Goal: Complete application form: Complete application form

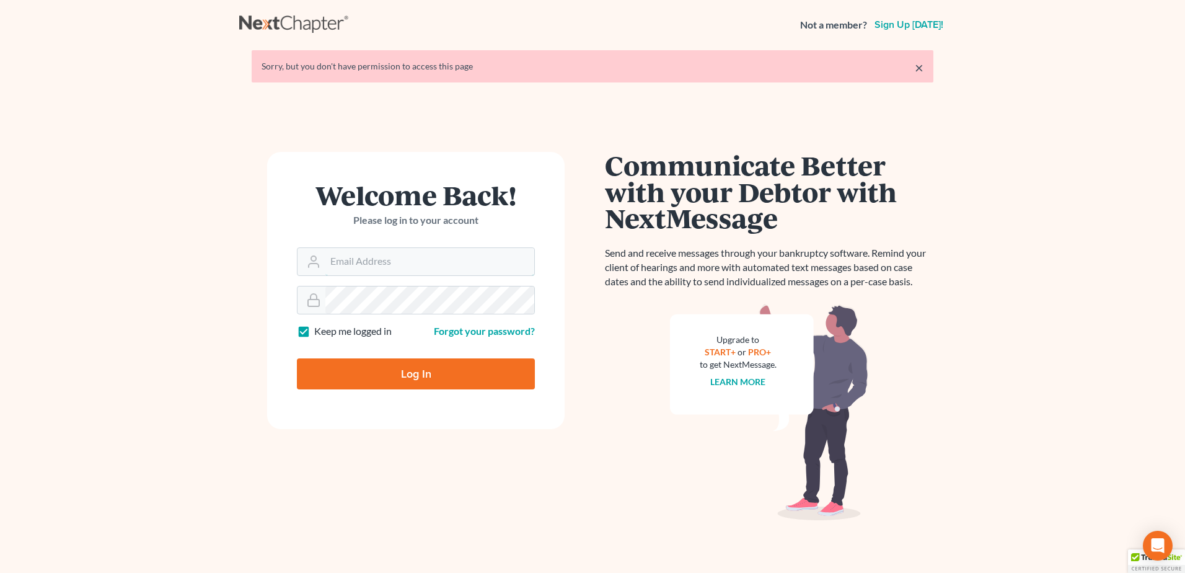
type input "shayla@carneylawpc.com"
click at [420, 370] on input "Log In" at bounding box center [416, 373] width 238 height 31
type input "Thinking..."
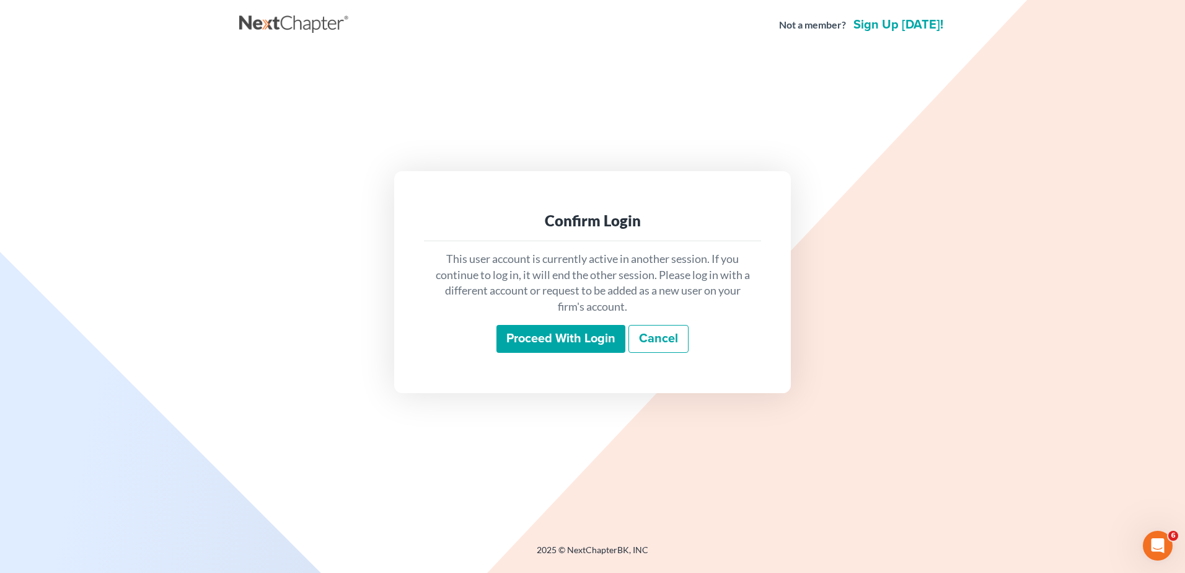
click at [566, 340] on input "Proceed with login" at bounding box center [560, 339] width 129 height 29
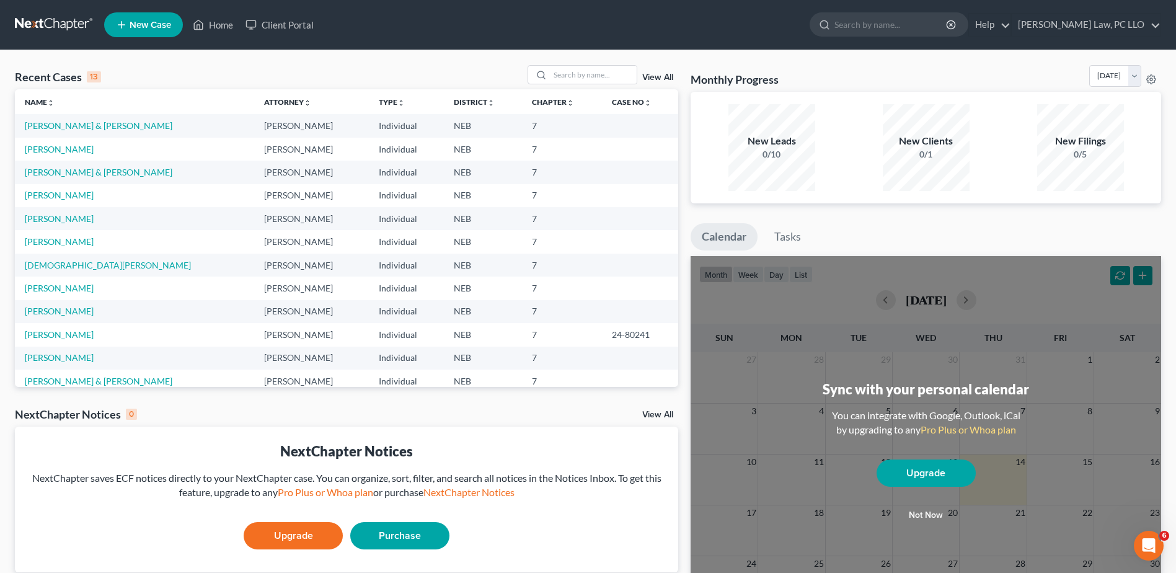
click at [148, 28] on span "New Case" at bounding box center [151, 24] width 42 height 9
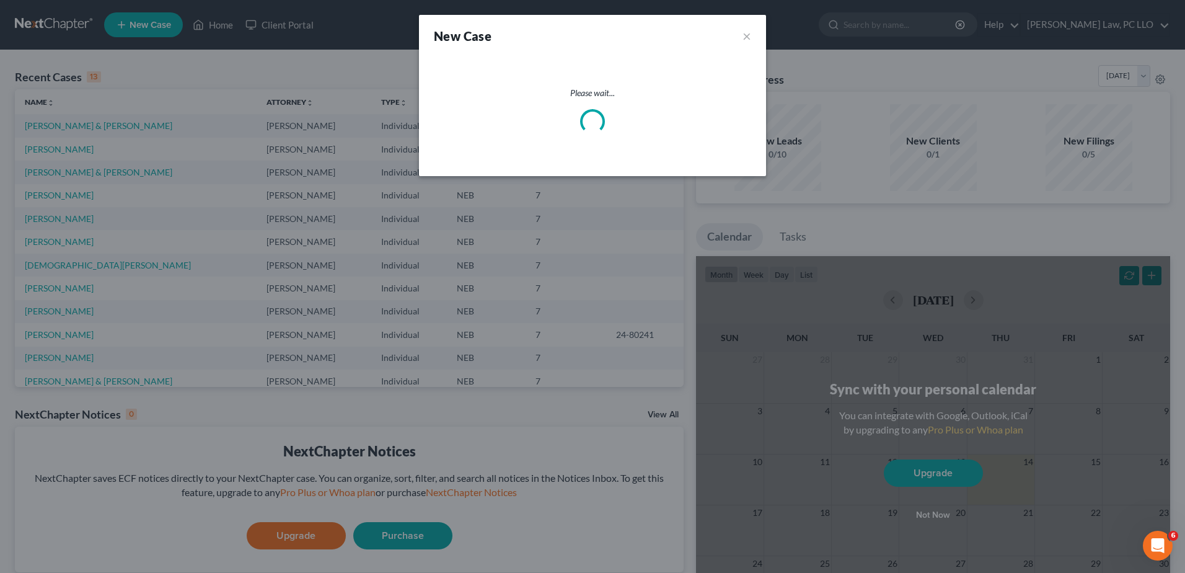
select select "48"
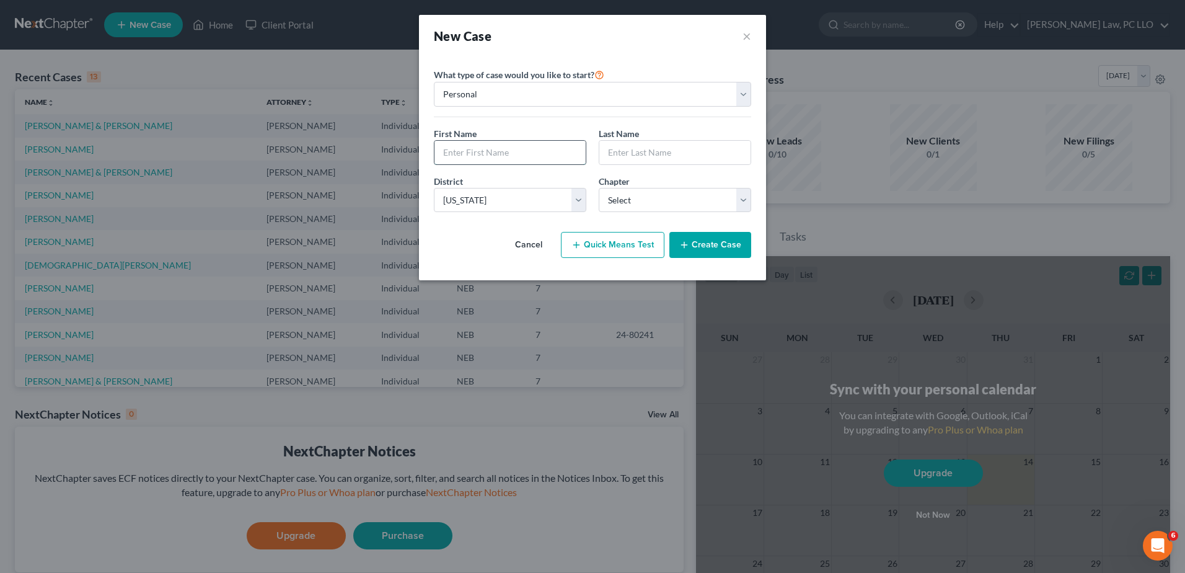
click at [517, 151] on input "text" at bounding box center [510, 153] width 151 height 24
type input "[PERSON_NAME]"
click at [677, 203] on select "Select 7 11 12 13" at bounding box center [675, 200] width 152 height 25
select select "0"
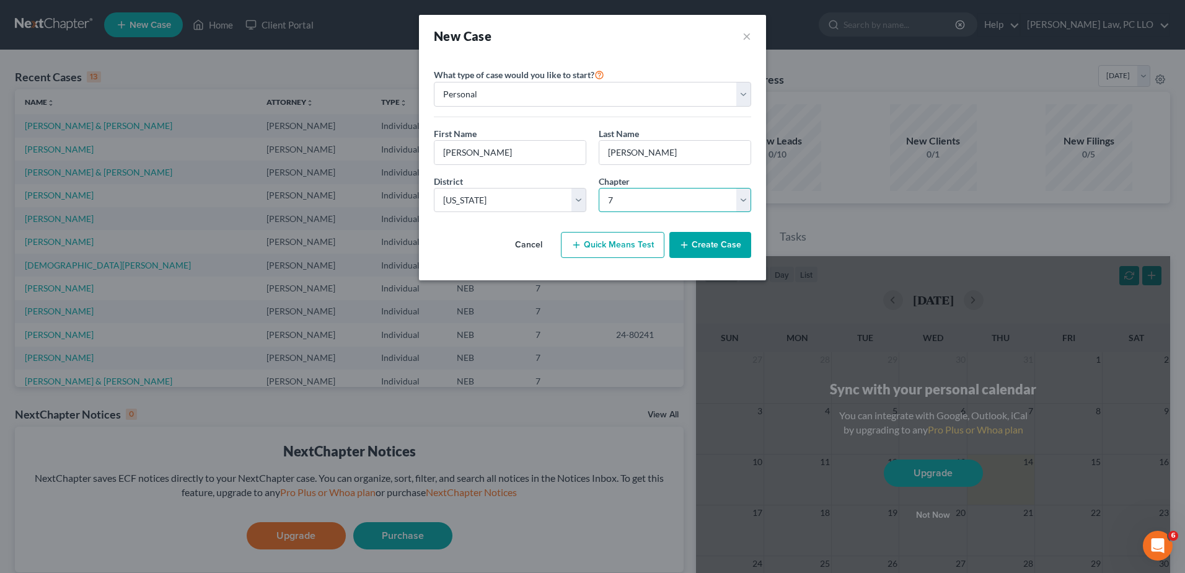
click at [599, 188] on select "Select 7 11 12 13" at bounding box center [675, 200] width 152 height 25
click at [723, 250] on button "Create Case" at bounding box center [710, 245] width 82 height 26
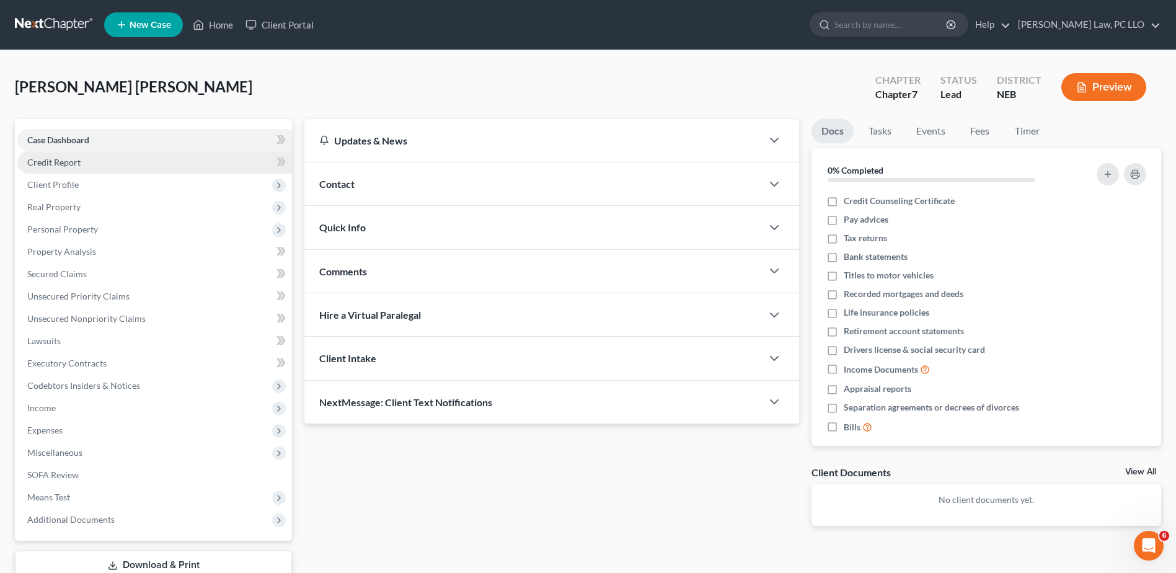
click at [64, 164] on span "Credit Report" at bounding box center [53, 162] width 53 height 11
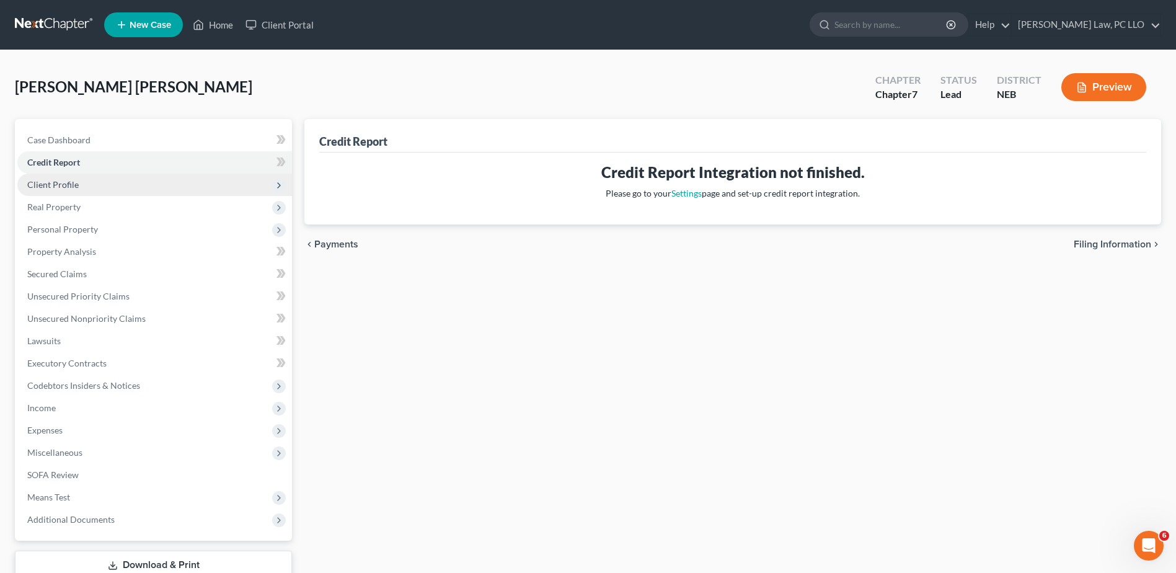
click at [60, 188] on span "Client Profile" at bounding box center [52, 184] width 51 height 11
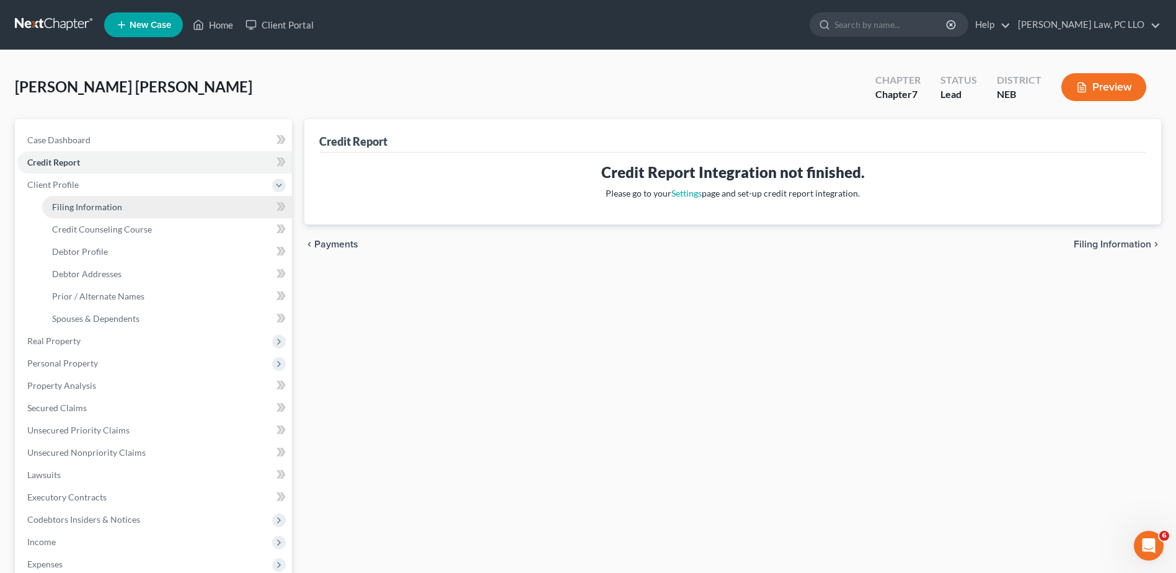
click at [70, 203] on span "Filing Information" at bounding box center [87, 206] width 70 height 11
select select "1"
select select "0"
select select "48"
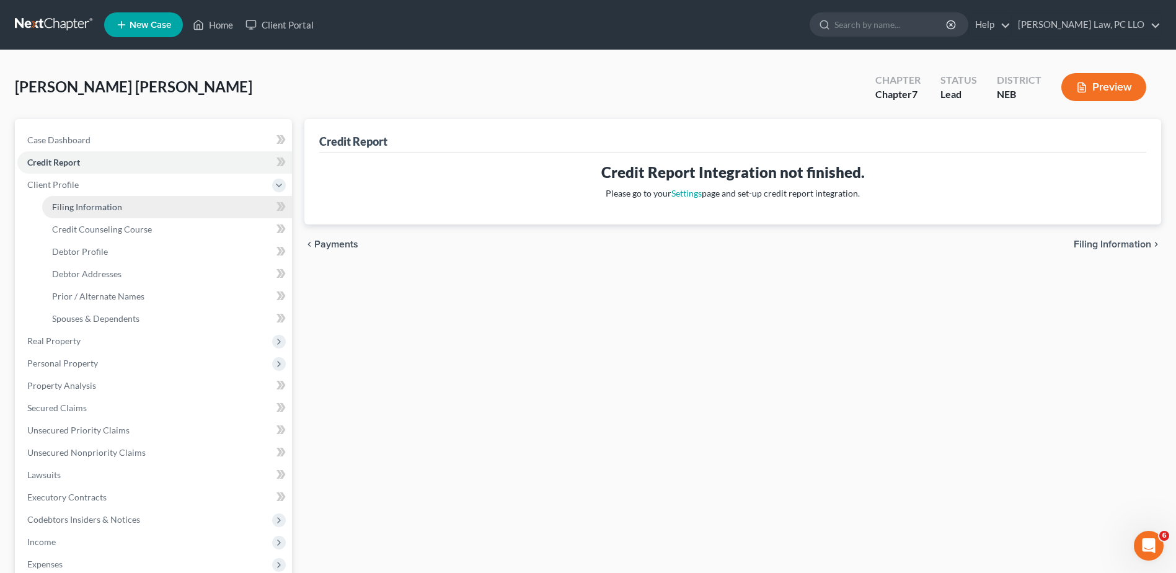
select select "30"
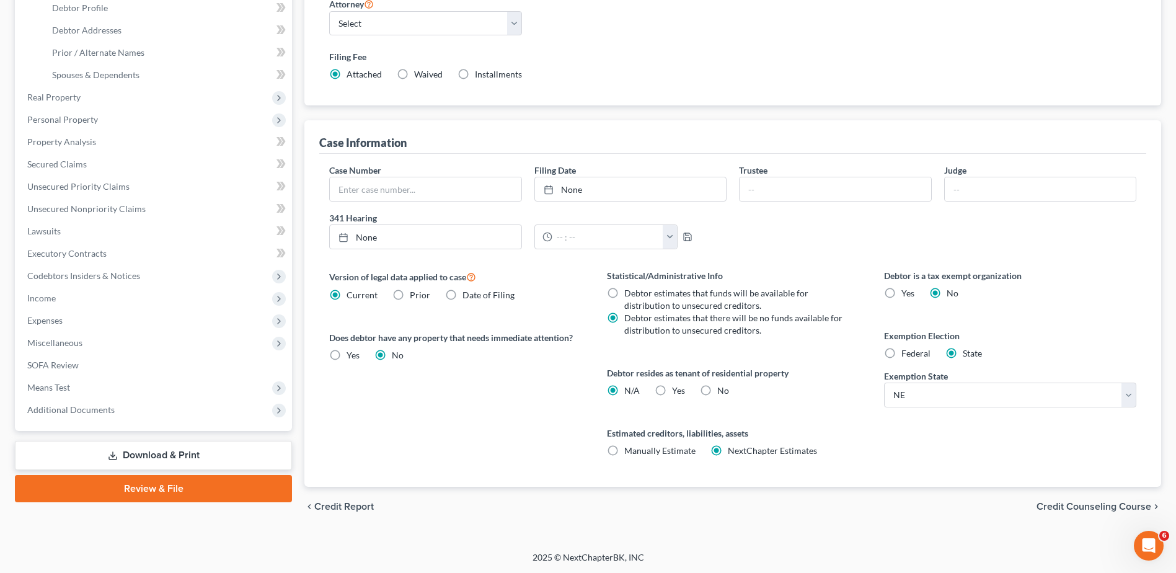
scroll to position [244, 0]
click at [672, 394] on label "Yes Yes" at bounding box center [678, 390] width 13 height 12
click at [677, 392] on input "Yes Yes" at bounding box center [681, 388] width 8 height 8
radio input "true"
radio input "false"
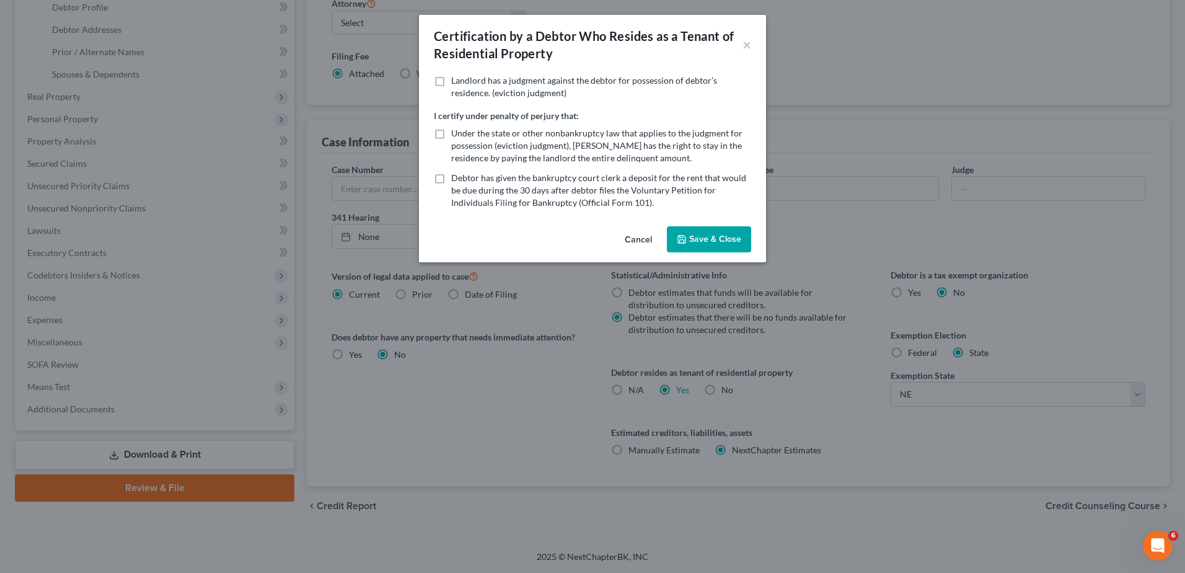
click at [451, 135] on label "Under the state or other nonbankruptcy law that applies to the judgment for pos…" at bounding box center [601, 145] width 300 height 37
click at [456, 135] on input "Under the state or other nonbankruptcy law that applies to the judgment for pos…" at bounding box center [460, 131] width 8 height 8
checkbox input "true"
click at [724, 239] on button "Save & Close" at bounding box center [709, 239] width 84 height 26
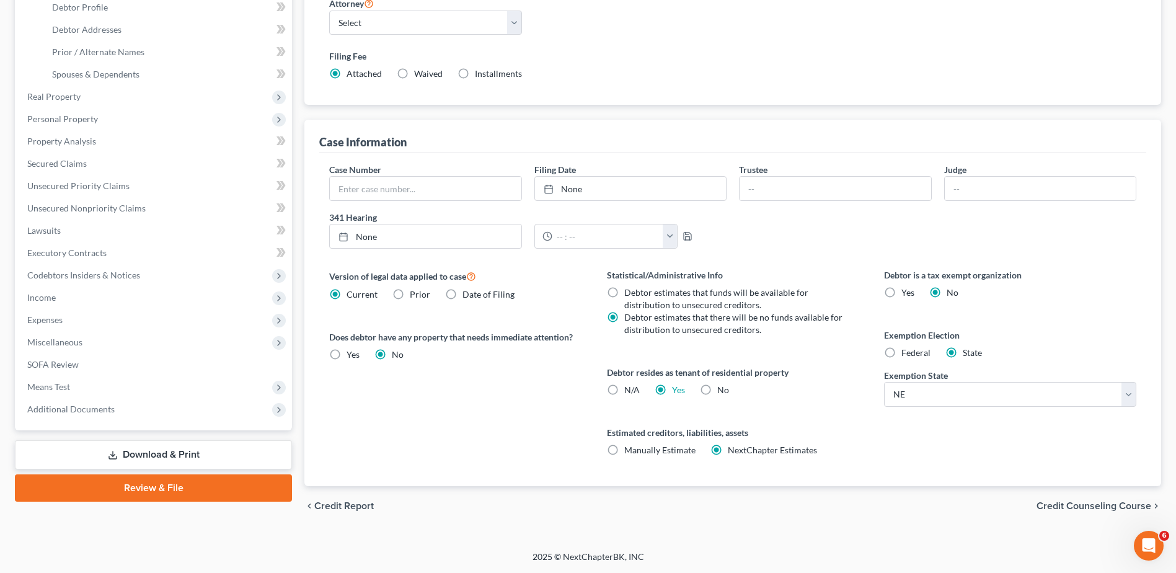
click at [1088, 498] on div "chevron_left Credit Report Credit Counseling Course chevron_right" at bounding box center [732, 506] width 857 height 40
click at [1087, 505] on span "Credit Counseling Course" at bounding box center [1093, 506] width 115 height 10
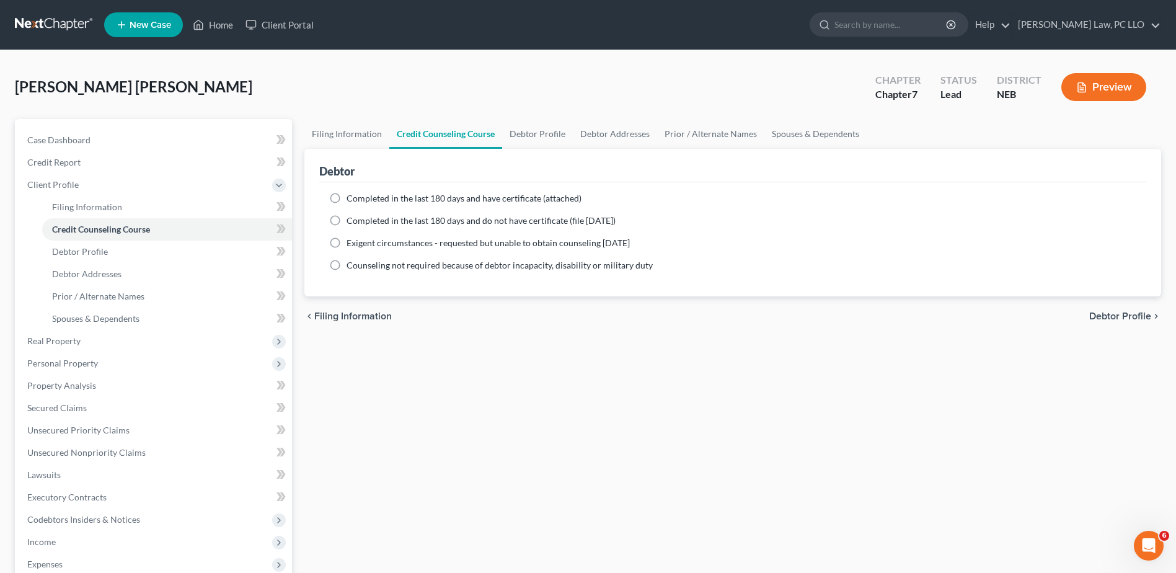
click at [346, 219] on label "Completed in the last 180 days and do not have certificate (file [DATE])" at bounding box center [480, 220] width 269 height 12
click at [351, 219] on input "Completed in the last 180 days and do not have certificate (file [DATE])" at bounding box center [355, 218] width 8 height 8
radio input "true"
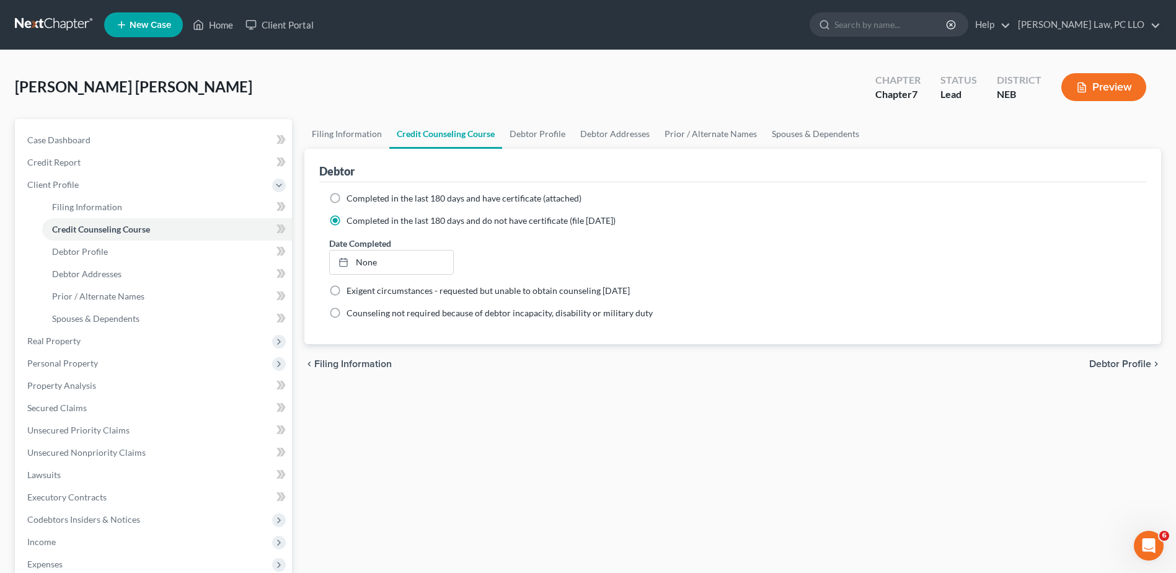
click at [1139, 370] on div "chevron_left Filing Information Debtor Profile chevron_right" at bounding box center [732, 364] width 857 height 40
click at [1137, 364] on span "Debtor Profile" at bounding box center [1120, 364] width 62 height 10
select select "0"
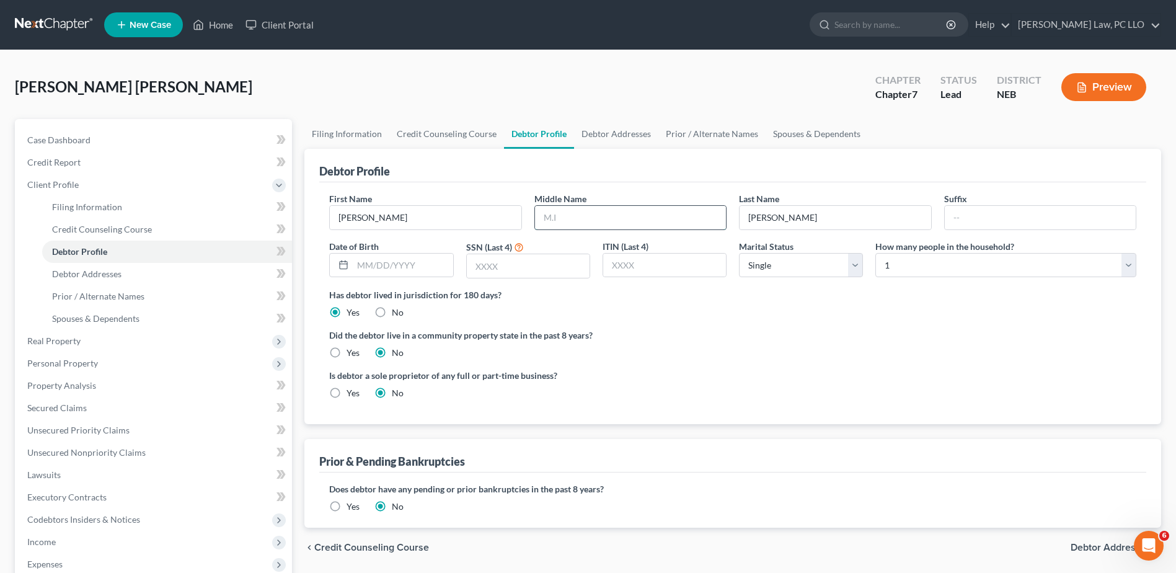
click at [590, 224] on input "text" at bounding box center [630, 218] width 191 height 24
type input "S"
click at [545, 273] on input "text" at bounding box center [528, 266] width 123 height 24
type input "1317"
click at [858, 270] on select "Select Single Married Separated Divorced Widowed" at bounding box center [801, 265] width 124 height 25
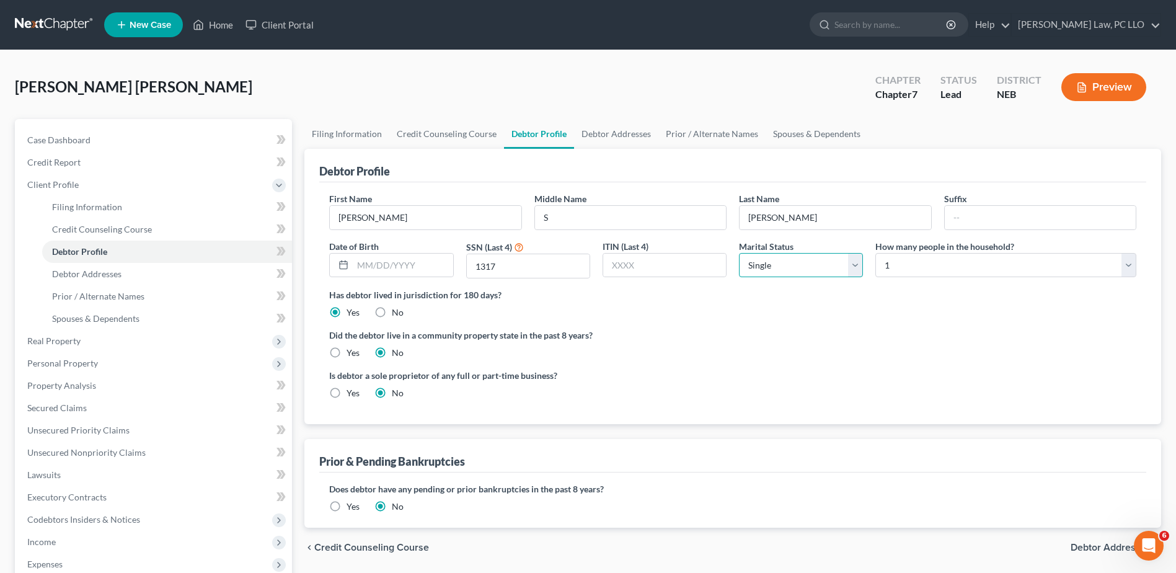
select select "1"
click at [739, 253] on select "Select Single Married Separated Divorced Widowed" at bounding box center [801, 265] width 124 height 25
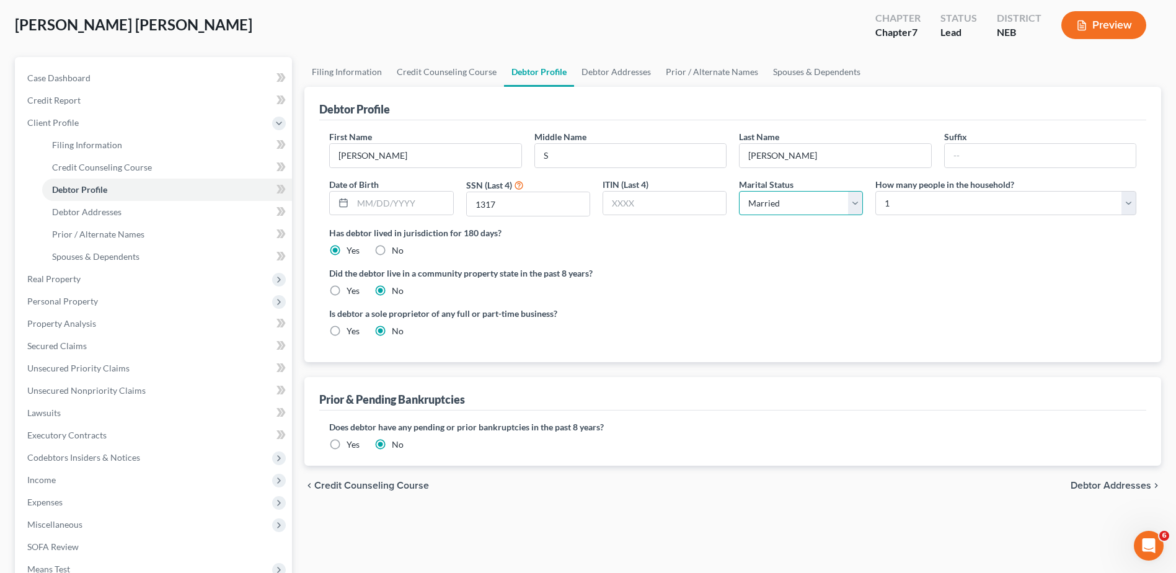
scroll to position [124, 0]
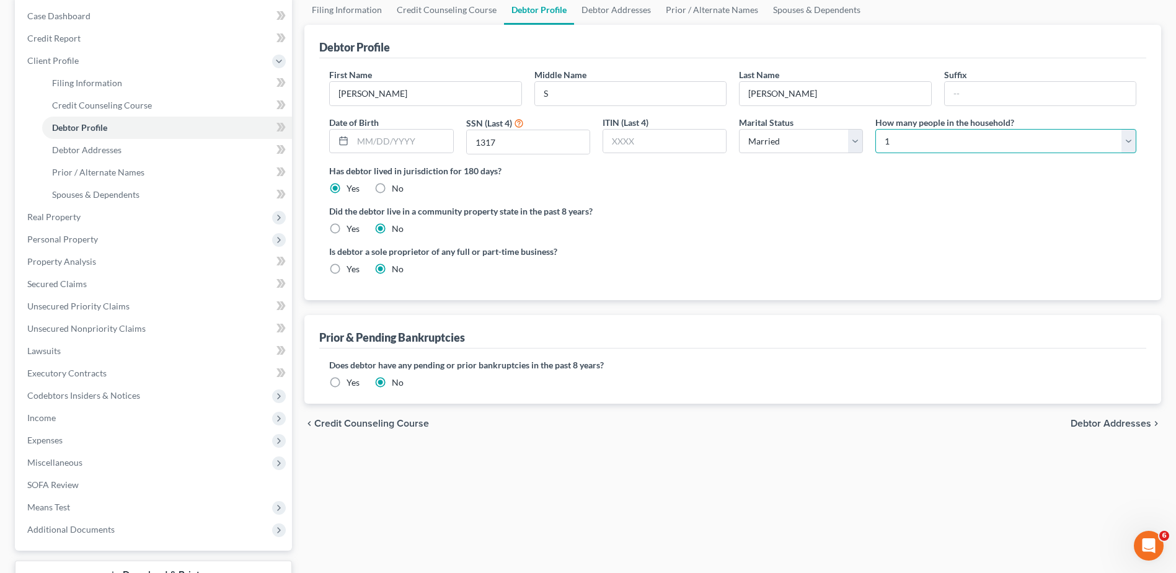
click at [1127, 141] on select "Select 1 2 3 4 5 6 7 8 9 10 11 12 13 14 15 16 17 18 19 20" at bounding box center [1005, 141] width 261 height 25
select select "1"
click at [875, 129] on select "Select 1 2 3 4 5 6 7 8 9 10 11 12 13 14 15 16 17 18 19 20" at bounding box center [1005, 141] width 261 height 25
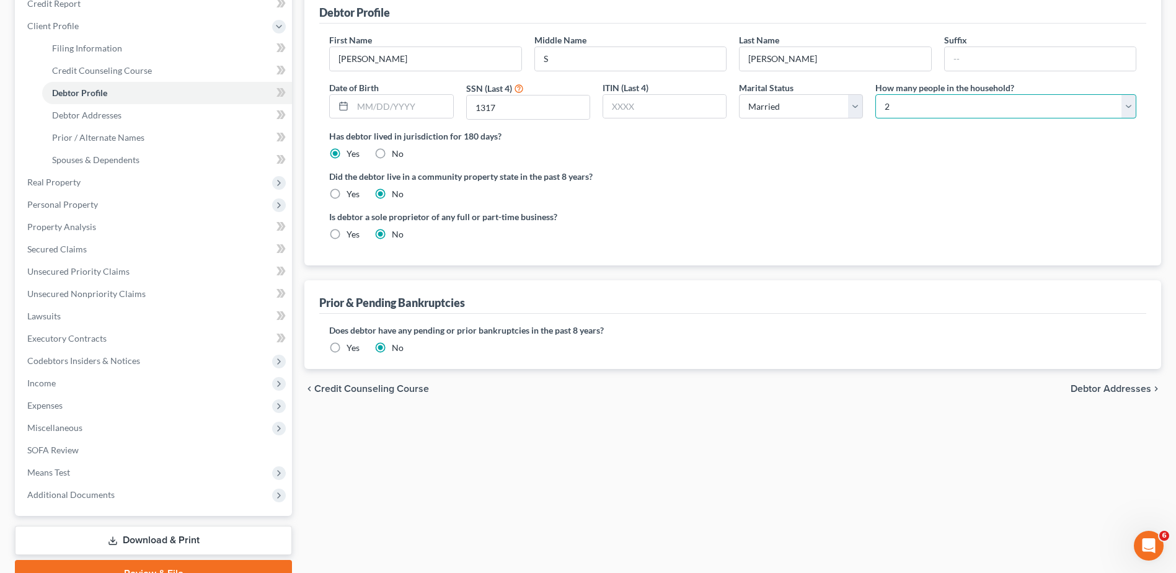
scroll to position [186, 0]
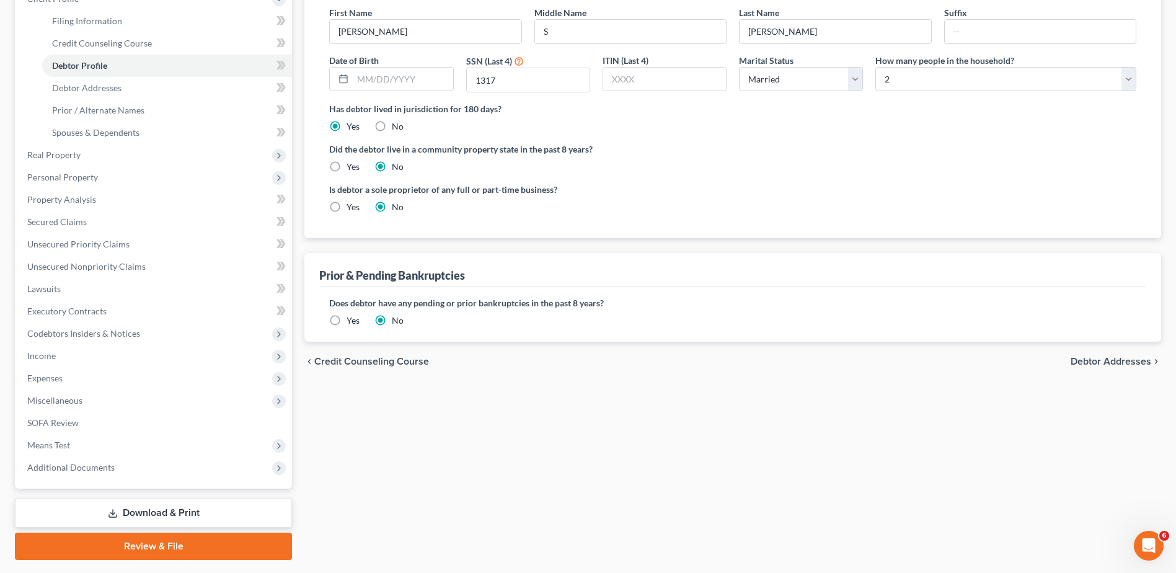
click at [1108, 364] on span "Debtor Addresses" at bounding box center [1110, 361] width 81 height 10
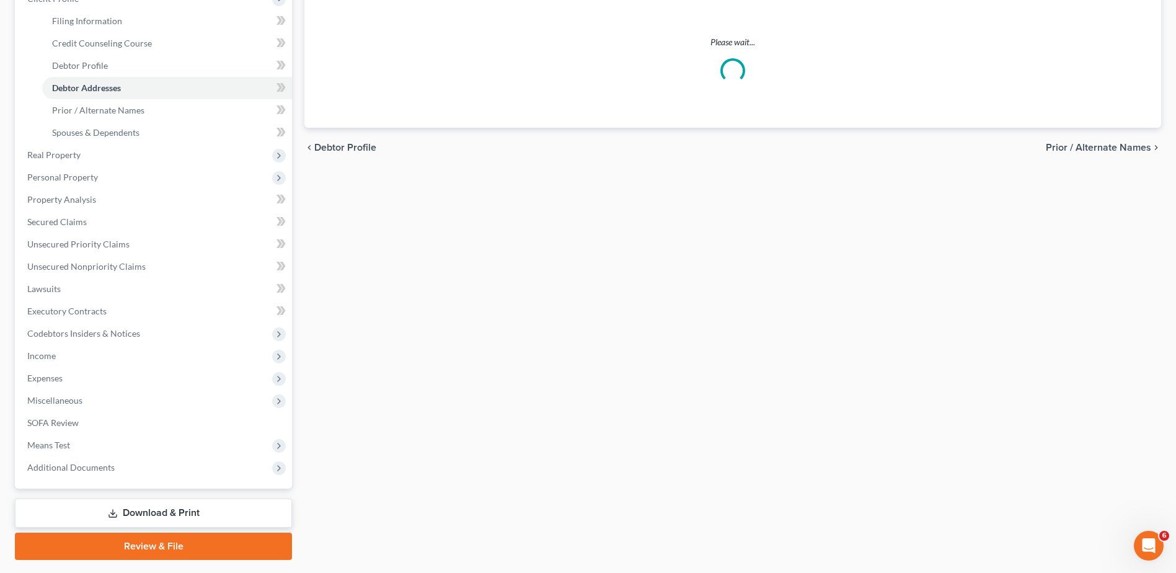
scroll to position [123, 0]
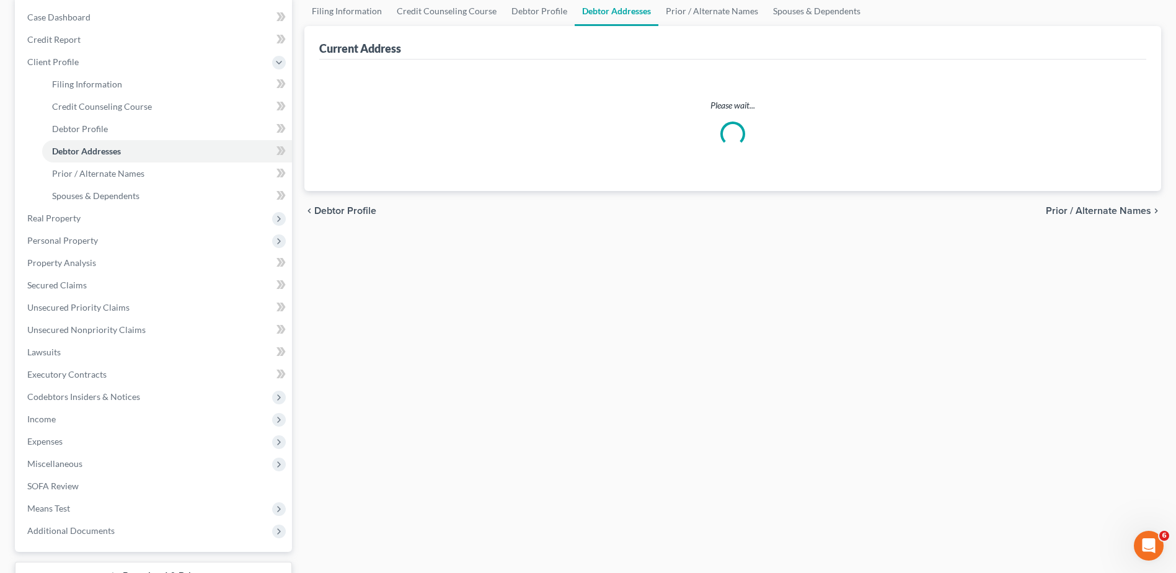
select select "0"
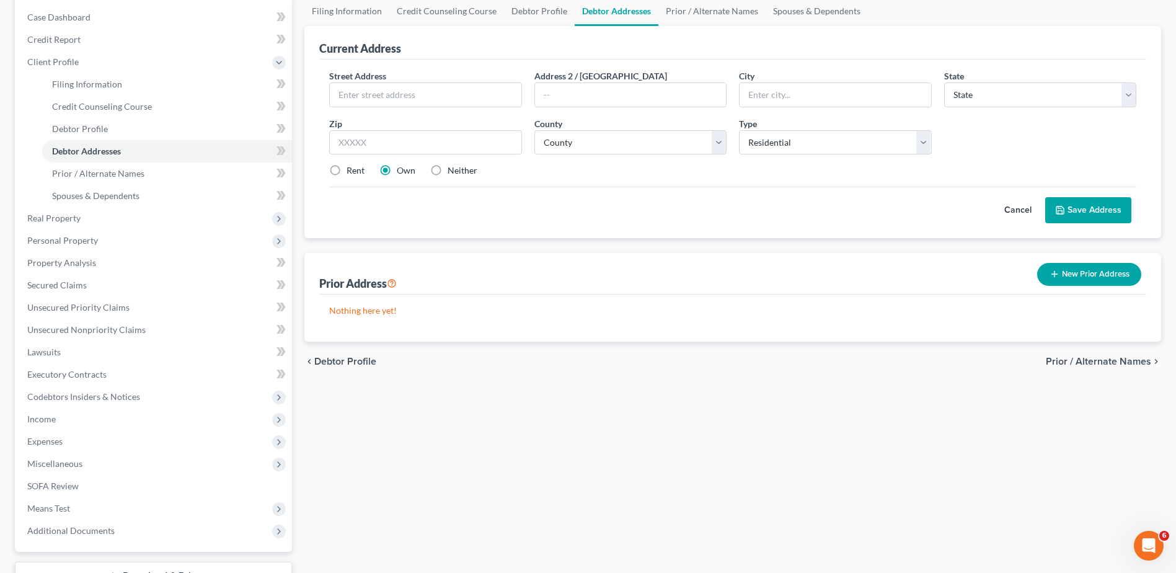
scroll to position [0, 0]
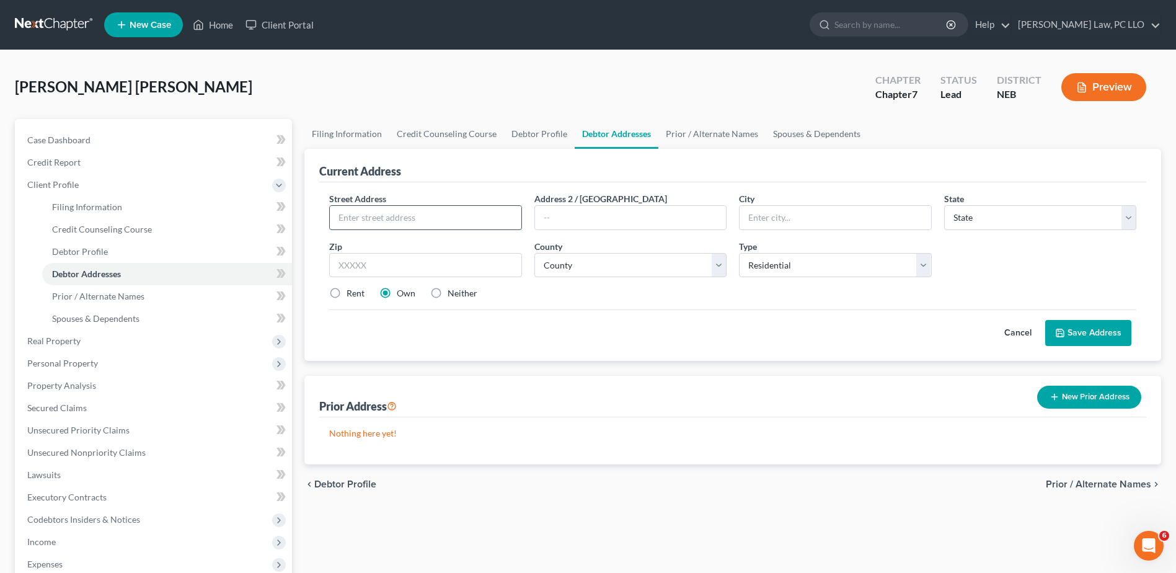
click at [420, 221] on input "text" at bounding box center [425, 218] width 191 height 24
type input "[STREET_ADDRESS]"
type input "[GEOGRAPHIC_DATA]"
select select "30"
type input "68748"
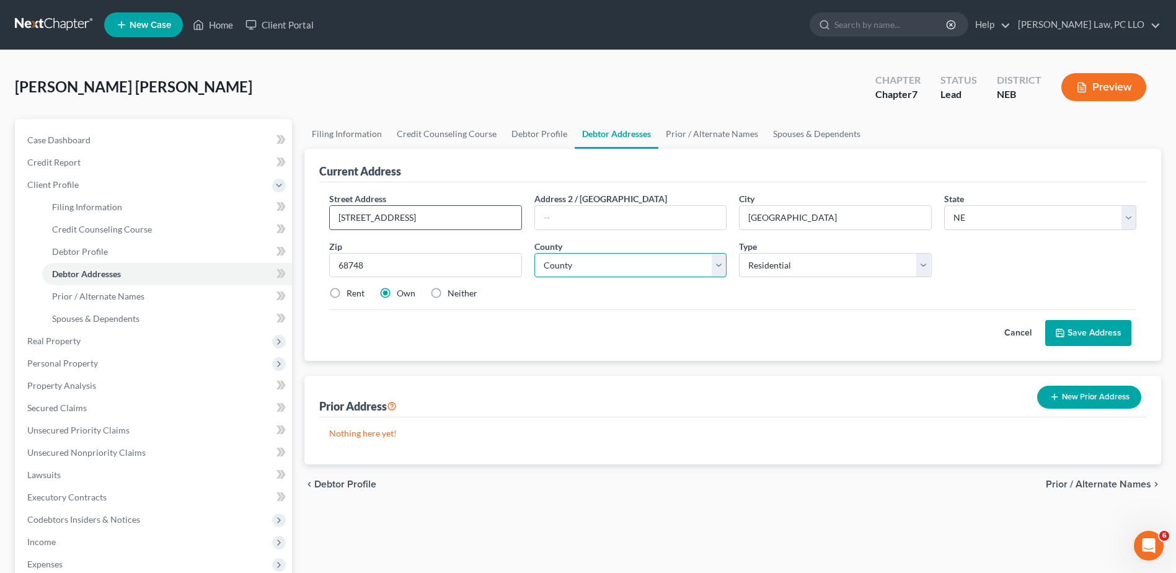
select select "58"
click at [346, 293] on label "Rent" at bounding box center [355, 293] width 18 height 12
click at [351, 293] on input "Rent" at bounding box center [355, 291] width 8 height 8
radio input "true"
click at [346, 293] on label "Rent" at bounding box center [355, 293] width 18 height 12
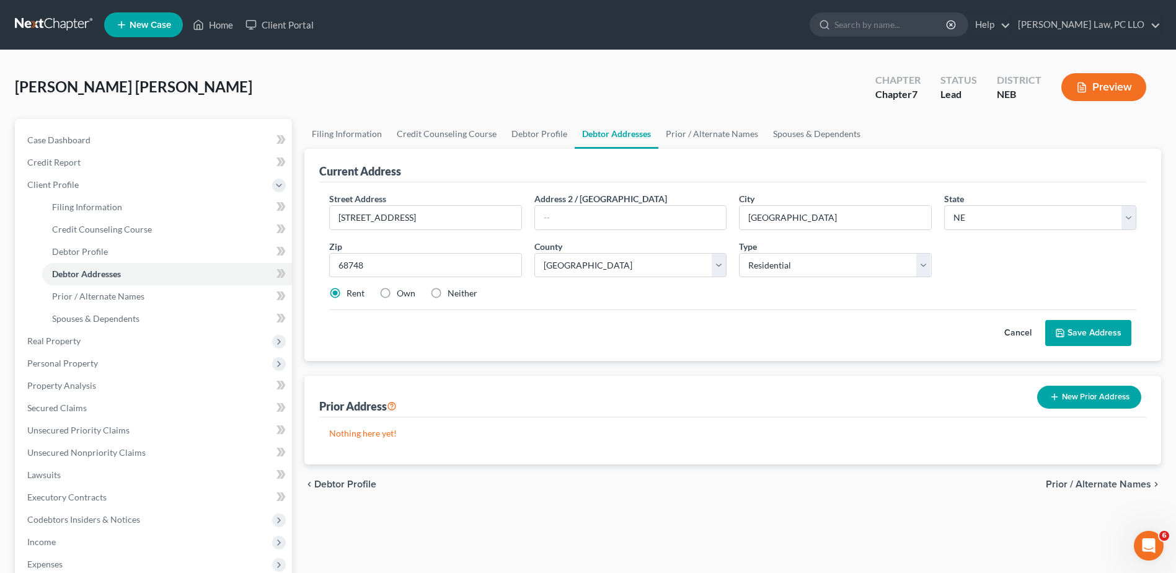
click at [351, 293] on input "Rent" at bounding box center [355, 291] width 8 height 8
click at [1085, 335] on button "Save Address" at bounding box center [1088, 333] width 86 height 26
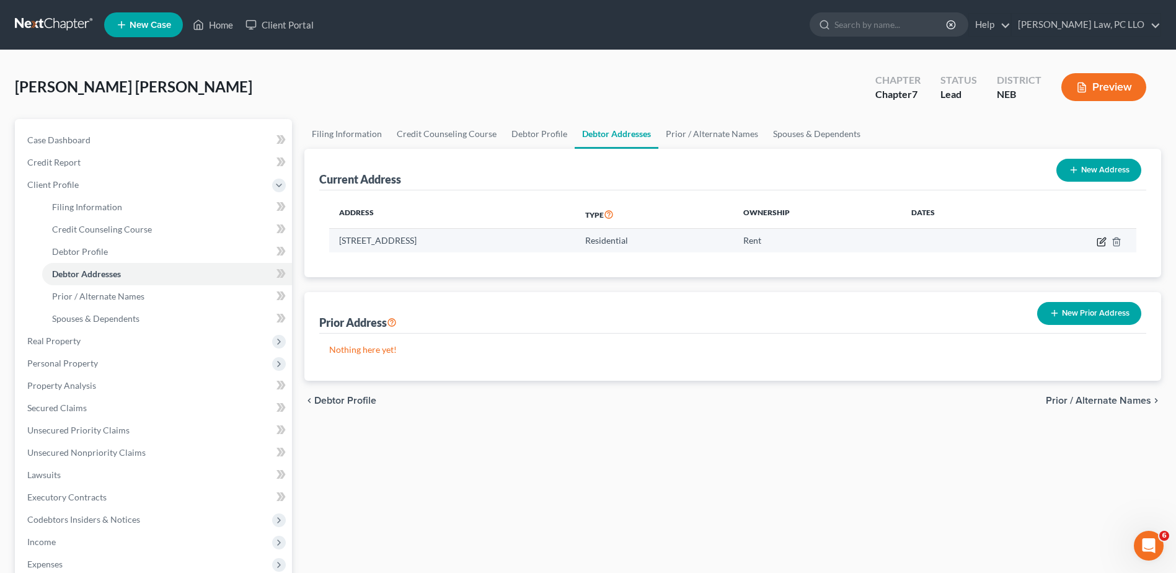
click at [1101, 244] on icon "button" at bounding box center [1101, 242] width 10 height 10
select select "30"
select select "58"
select select "0"
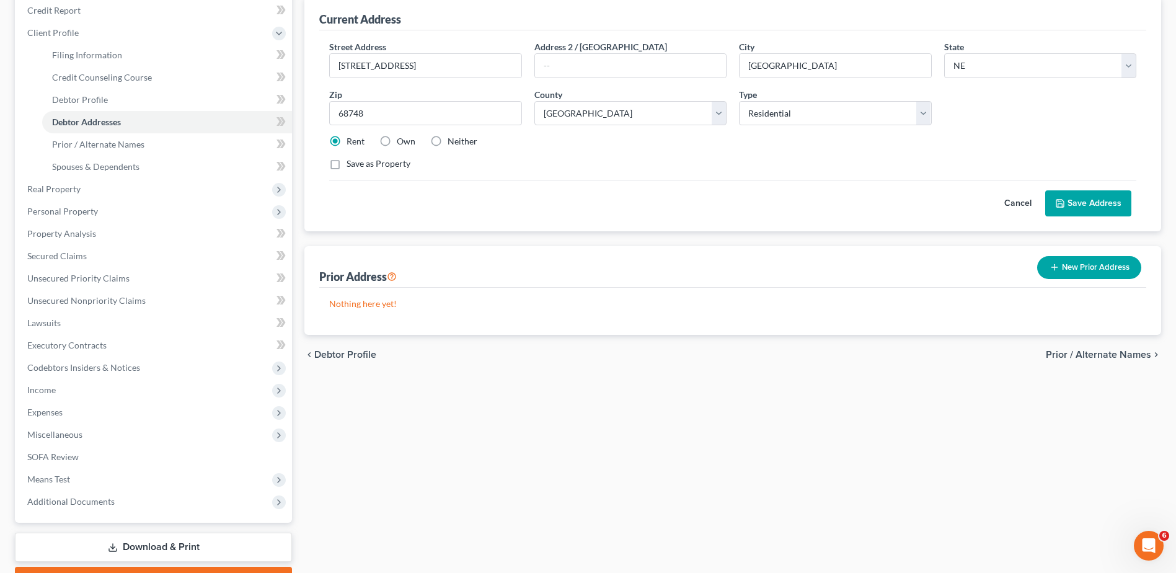
scroll to position [124, 0]
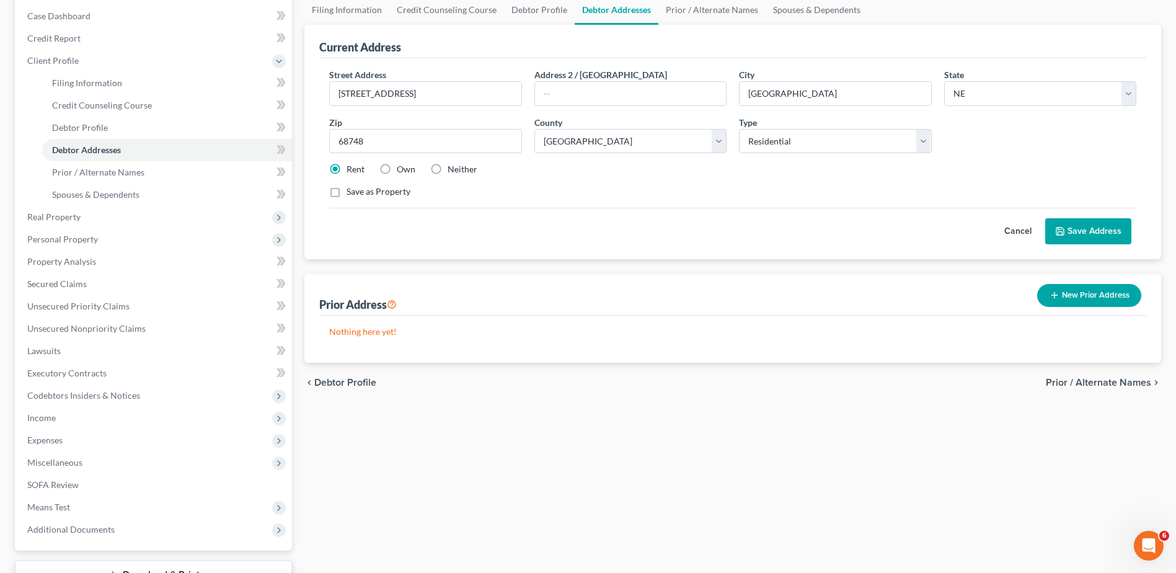
click at [1100, 380] on span "Prior / Alternate Names" at bounding box center [1098, 382] width 105 height 10
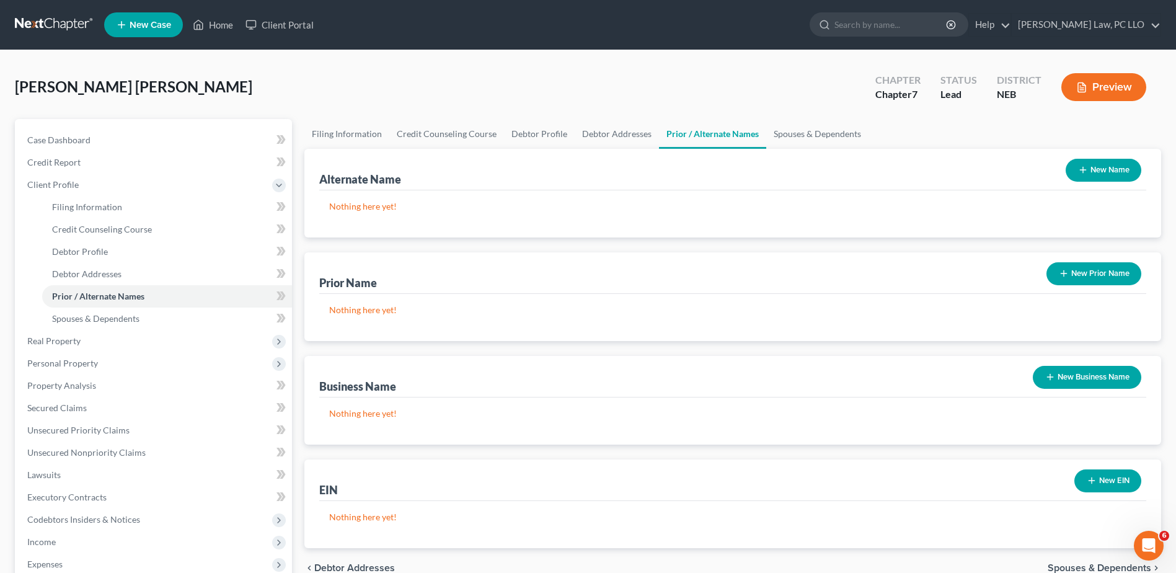
click at [1105, 170] on button "New Name" at bounding box center [1103, 170] width 76 height 23
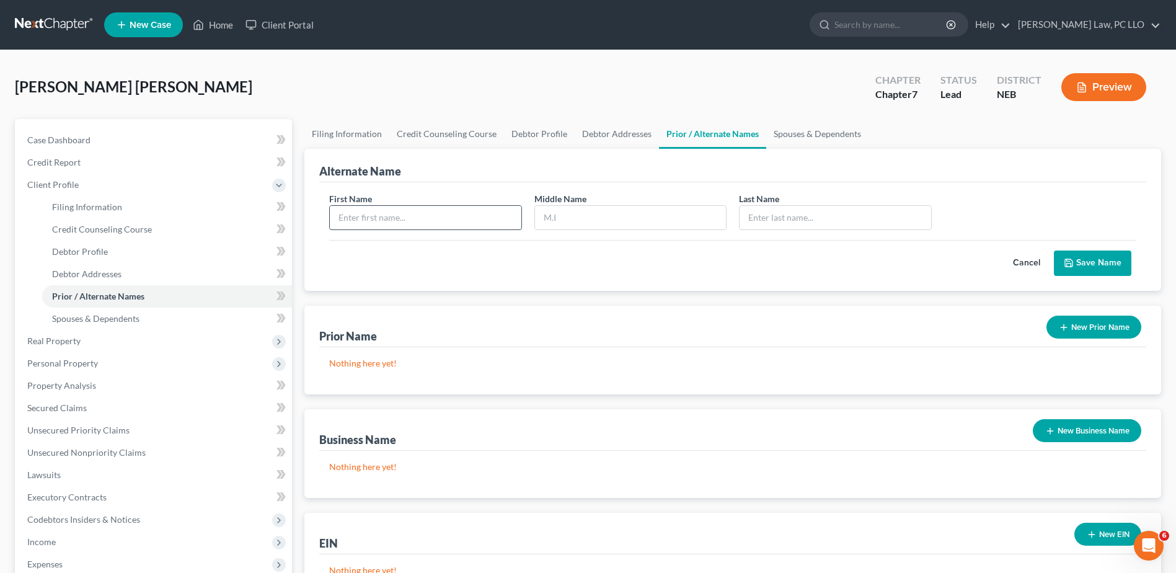
click at [423, 209] on input "text" at bounding box center [425, 218] width 191 height 24
type input "[PERSON_NAME]"
type input "S"
type input "[PERSON_NAME]"
click at [1093, 260] on button "Save Name" at bounding box center [1092, 263] width 77 height 26
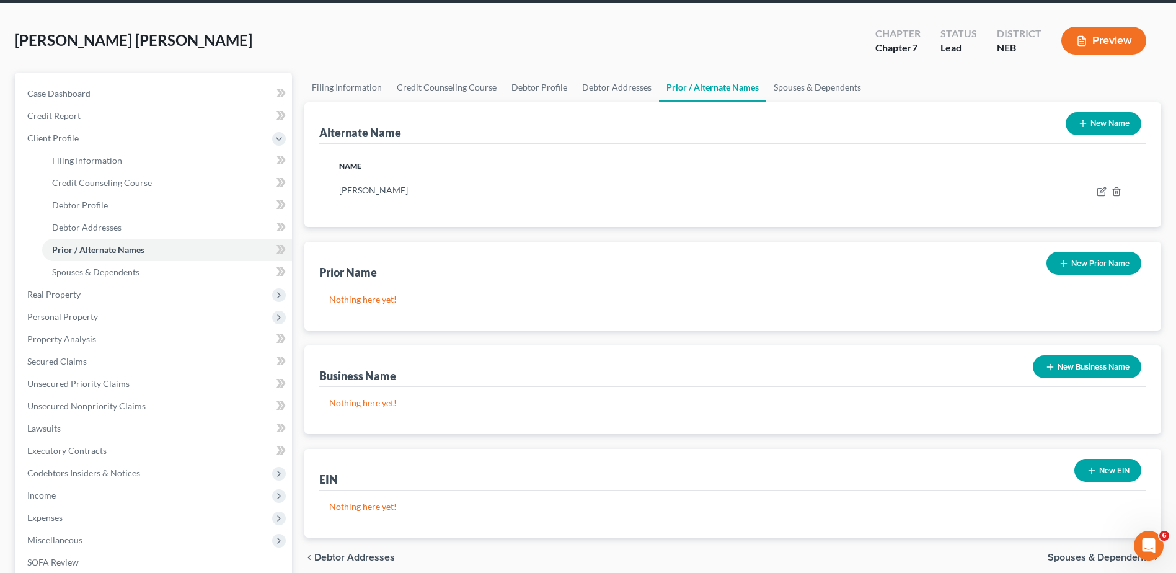
scroll to position [220, 0]
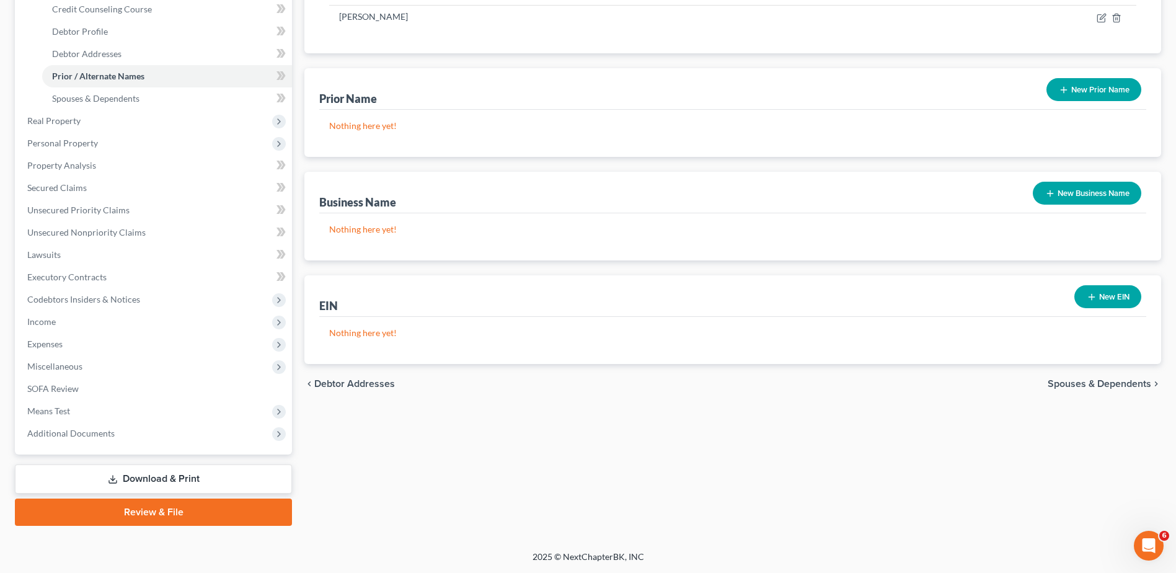
click at [1093, 386] on span "Spouses & Dependents" at bounding box center [1100, 384] width 104 height 10
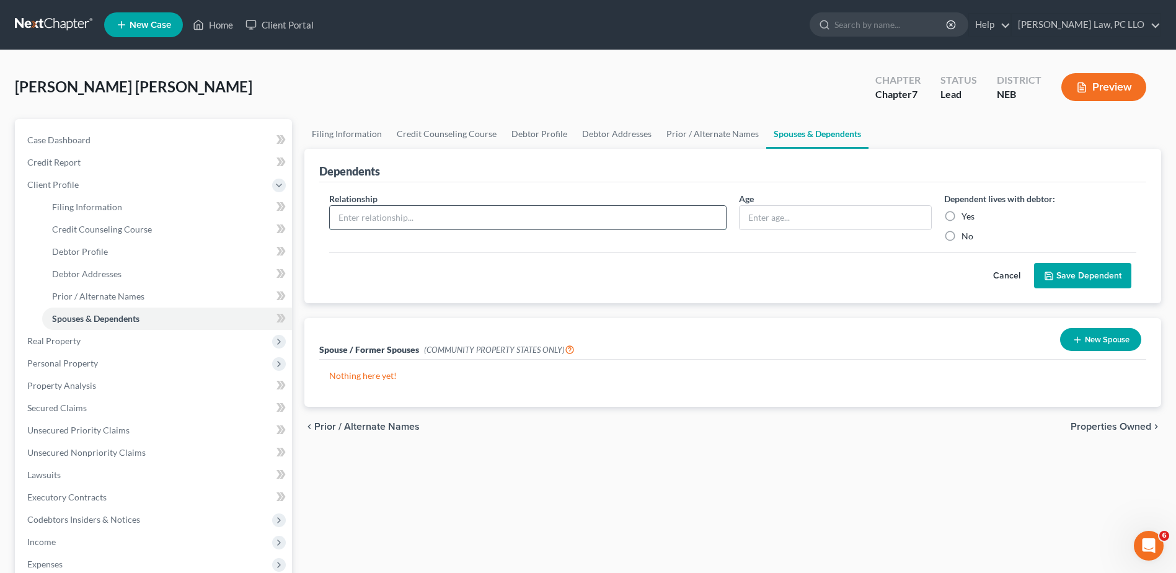
click at [524, 224] on input "text" at bounding box center [528, 218] width 396 height 24
click at [810, 271] on div "Cancel Save Dependent" at bounding box center [732, 270] width 807 height 37
click at [1123, 428] on span "Properties Owned" at bounding box center [1110, 426] width 81 height 10
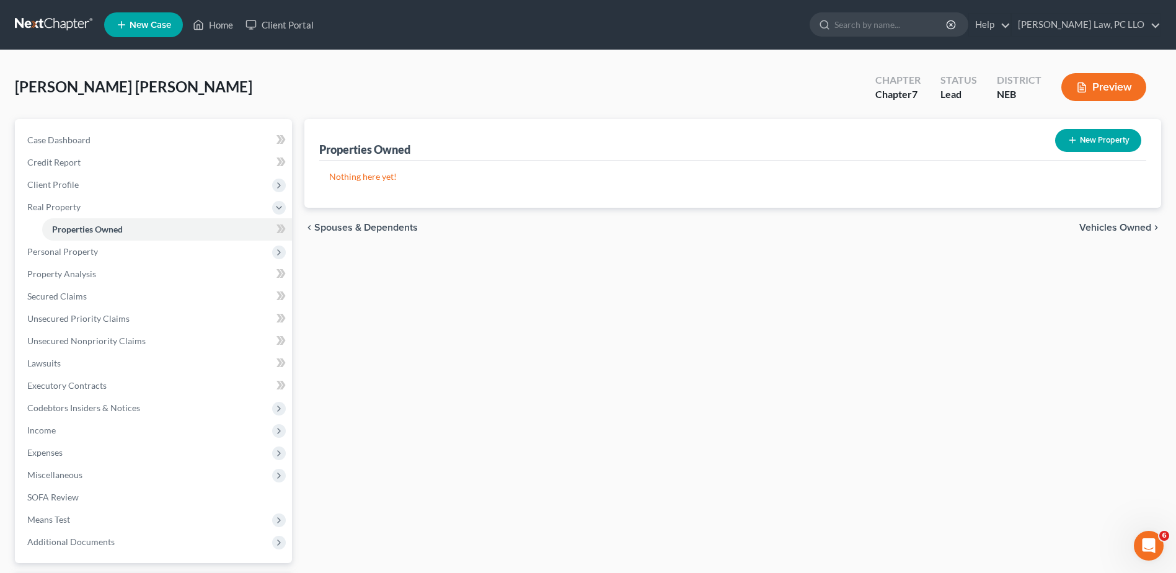
click at [1100, 224] on span "Vehicles Owned" at bounding box center [1115, 228] width 72 height 10
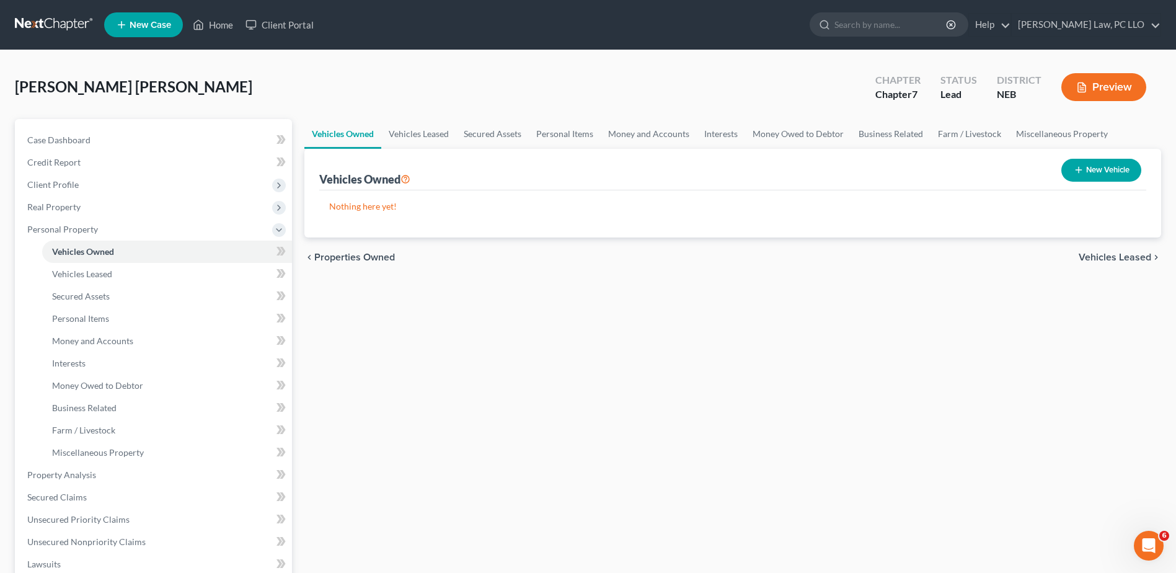
click at [1102, 170] on button "New Vehicle" at bounding box center [1101, 170] width 80 height 23
select select "0"
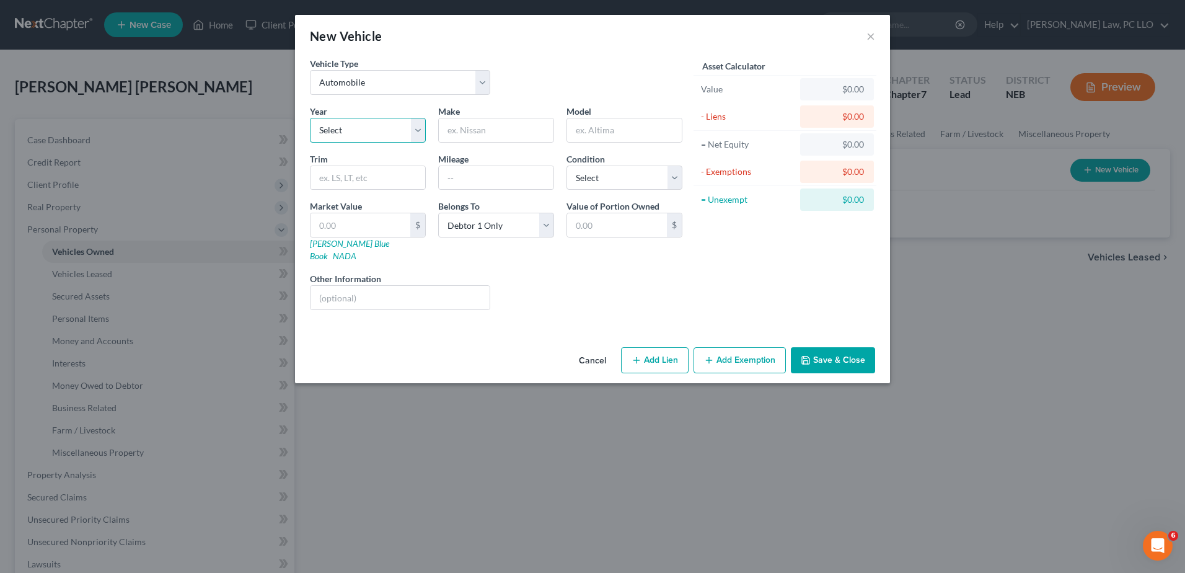
click at [423, 134] on select "Select 2026 2025 2024 2023 2022 2021 2020 2019 2018 2017 2016 2015 2014 2013 20…" at bounding box center [368, 130] width 116 height 25
select select "20"
click at [310, 118] on select "Select 2026 2025 2024 2023 2022 2021 2020 2019 2018 2017 2016 2015 2014 2013 20…" at bounding box center [368, 130] width 116 height 25
click at [492, 133] on input "text" at bounding box center [496, 130] width 115 height 24
type input "Toyota"
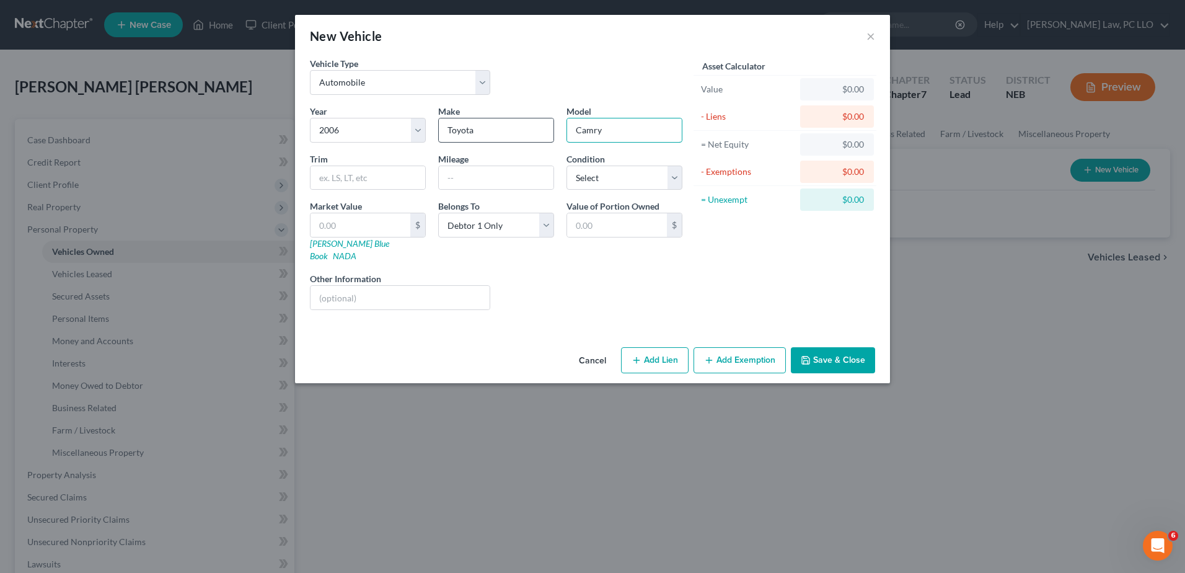
type input "Camry"
type input "185000"
click at [678, 184] on select "Select Excellent Very Good Good Fair Poor" at bounding box center [625, 177] width 116 height 25
select select "2"
click at [567, 165] on select "Select Excellent Very Good Good Fair Poor" at bounding box center [625, 177] width 116 height 25
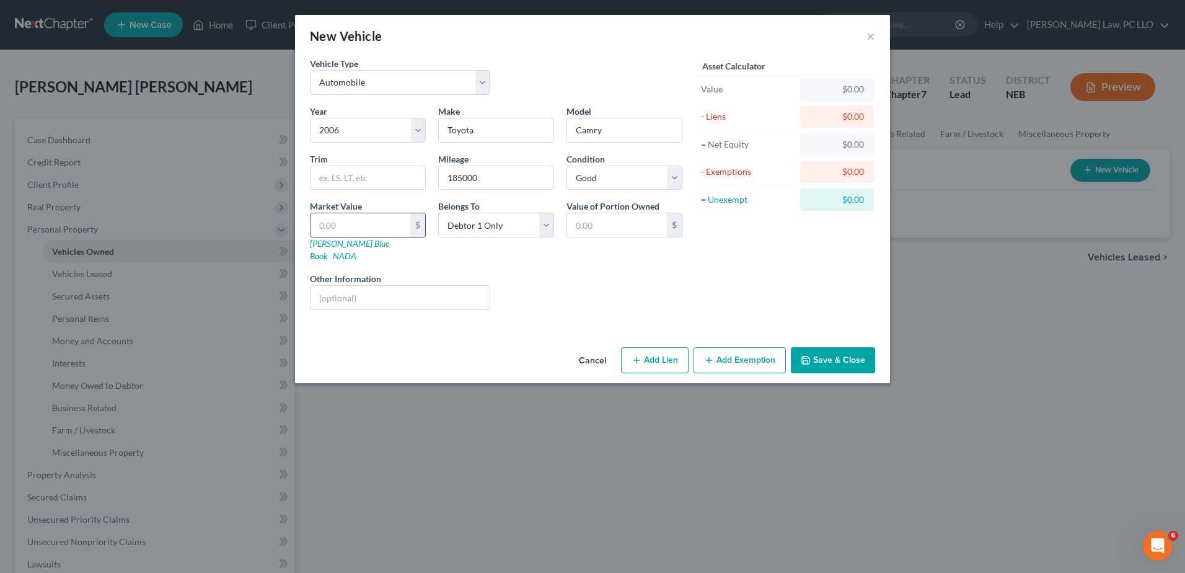
click at [374, 221] on input "text" at bounding box center [361, 225] width 100 height 24
type input "2"
type input "2.00"
type input "24"
type input "24.00"
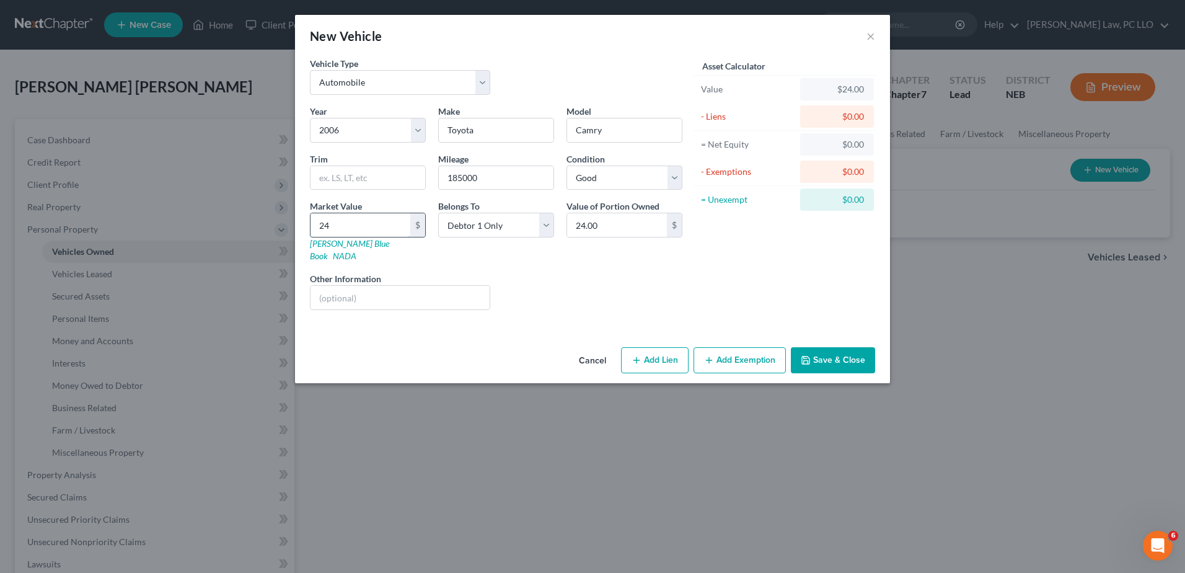
type input "240"
type input "240.00"
type input "2400"
type input "2,400.00"
type input "2,400"
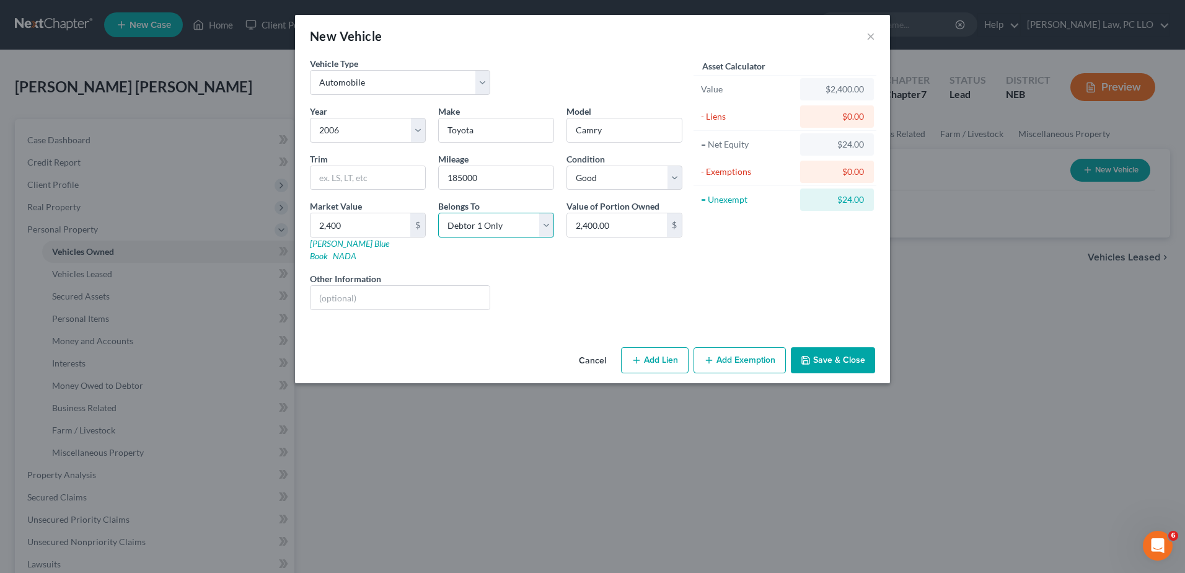
click at [542, 224] on select "Select Debtor 1 Only Debtor 2 Only Debtor 1 And Debtor 2 Only At Least One Of T…" at bounding box center [496, 225] width 116 height 25
click at [547, 224] on select "Select Debtor 1 Only Debtor 2 Only Debtor 1 And Debtor 2 Only At Least One Of T…" at bounding box center [496, 225] width 116 height 25
click at [754, 347] on button "Add Exemption" at bounding box center [740, 360] width 92 height 26
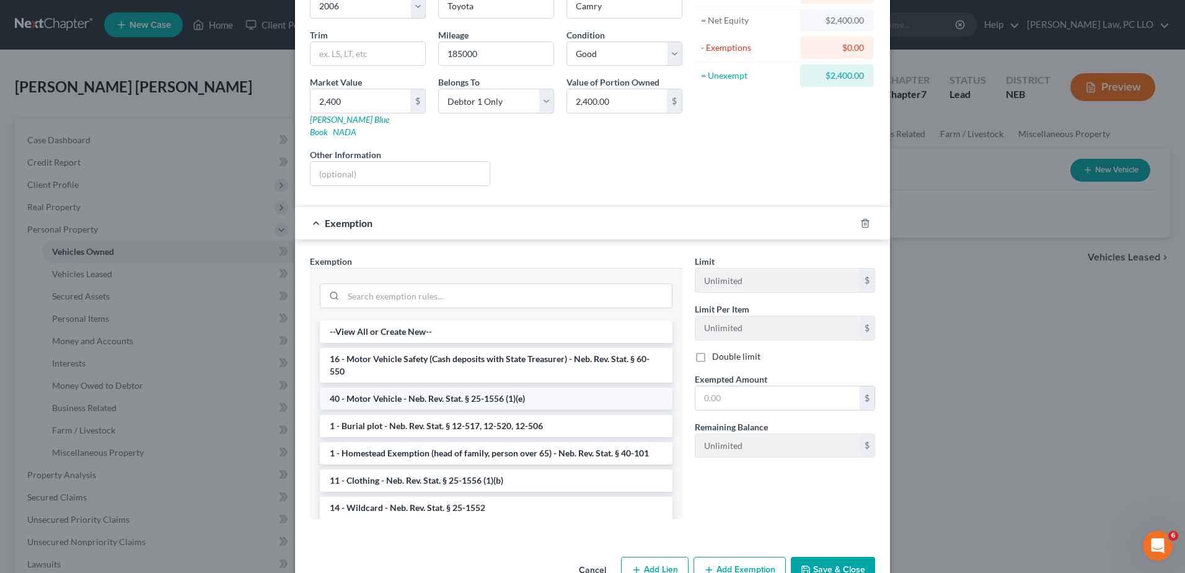
click at [510, 387] on li "40 - Motor Vehicle - Neb. Rev. Stat. § 25-1556 (1)(e)" at bounding box center [496, 398] width 353 height 22
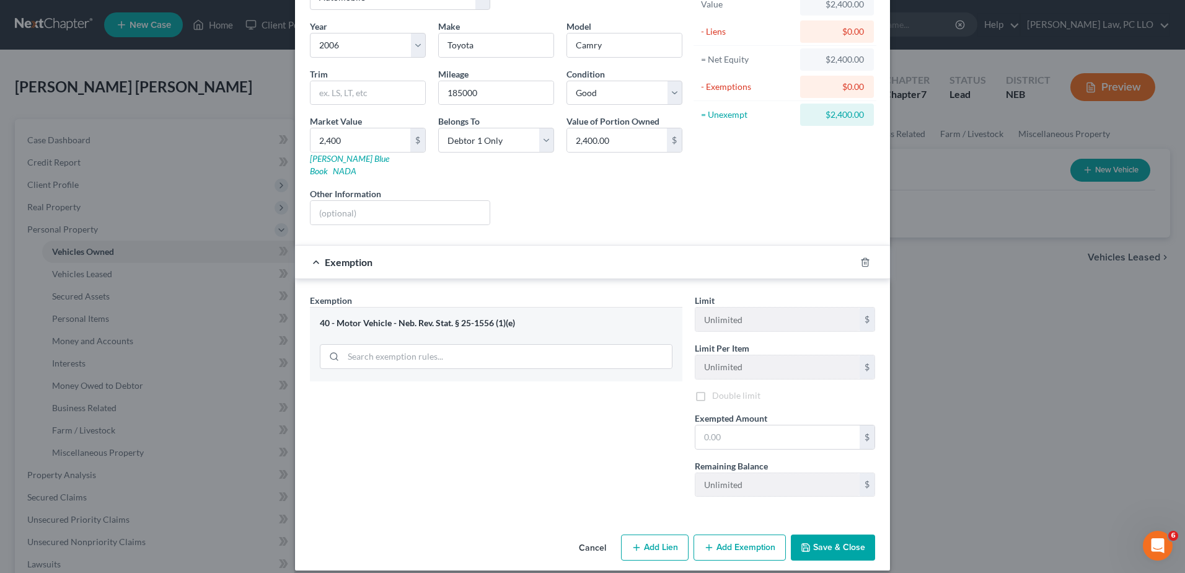
scroll to position [87, 0]
click at [746, 425] on input "text" at bounding box center [777, 437] width 164 height 24
type input "2,400"
click at [816, 540] on button "Save & Close" at bounding box center [833, 547] width 84 height 26
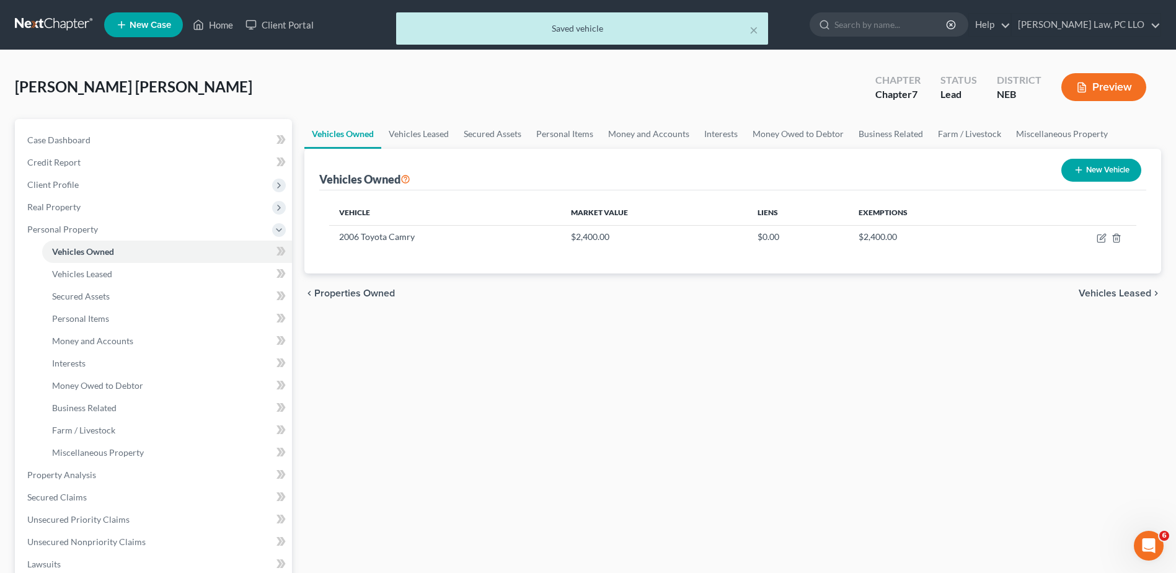
click at [1095, 172] on button "New Vehicle" at bounding box center [1101, 170] width 80 height 23
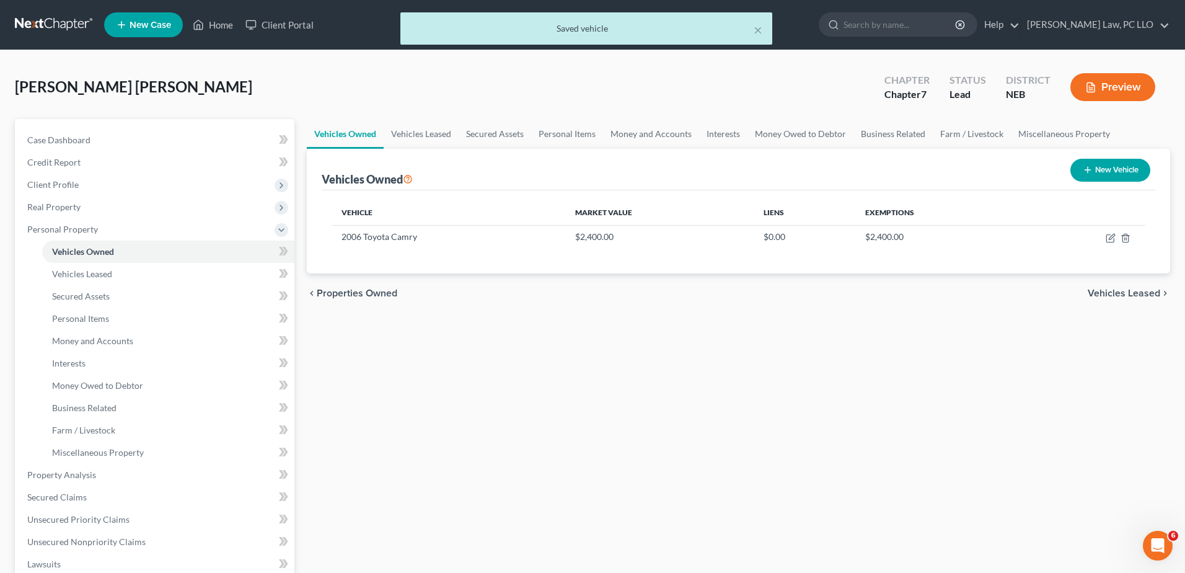
select select "0"
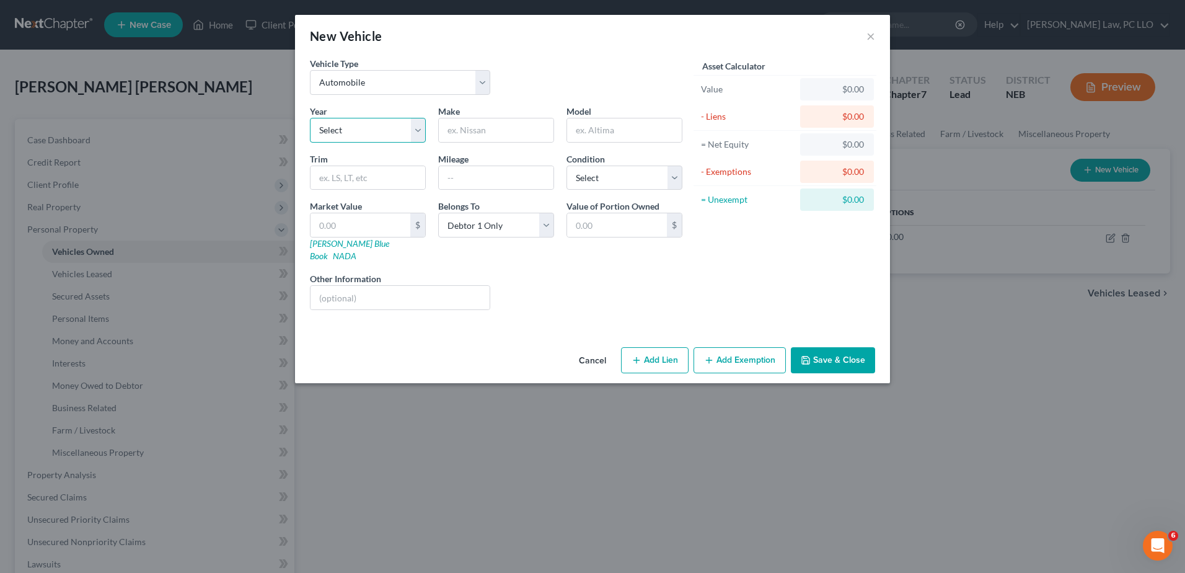
click at [366, 131] on select "Select 2026 2025 2024 2023 2022 2021 2020 2019 2018 2017 2016 2015 2014 2013 20…" at bounding box center [368, 130] width 116 height 25
select select "17"
click at [310, 118] on select "Select 2026 2025 2024 2023 2022 2021 2020 2019 2018 2017 2016 2015 2014 2013 20…" at bounding box center [368, 130] width 116 height 25
type input "Chevrolet"
type input "Equinox"
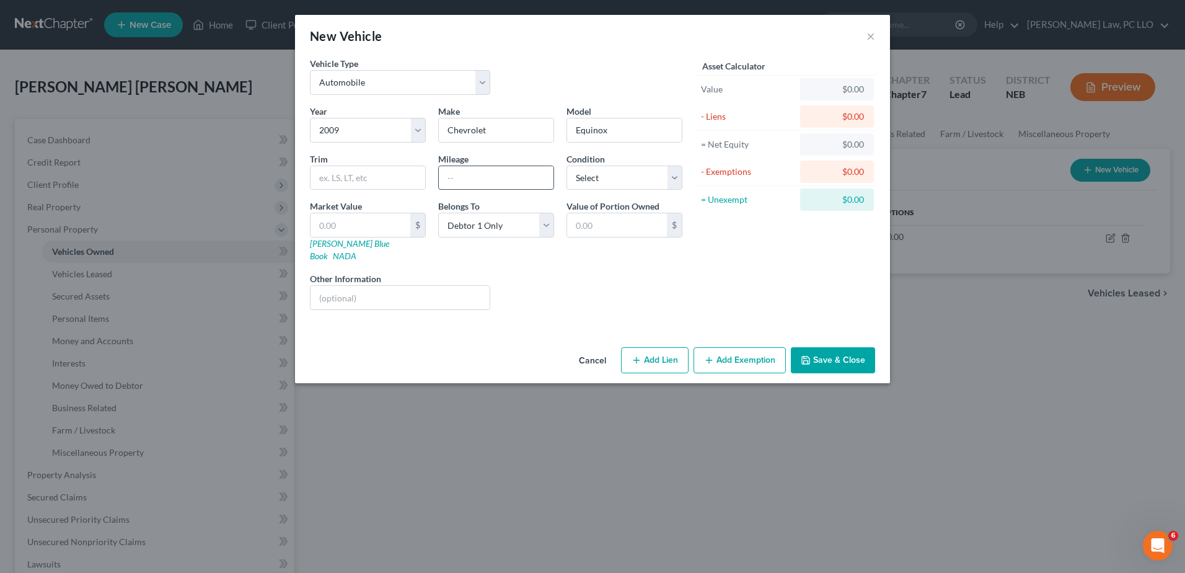
click at [477, 175] on input "text" at bounding box center [496, 178] width 115 height 24
type input "185000"
click at [632, 175] on select "Select Excellent Very Good Good Fair Poor" at bounding box center [625, 177] width 116 height 25
select select "2"
click at [567, 165] on select "Select Excellent Very Good Good Fair Poor" at bounding box center [625, 177] width 116 height 25
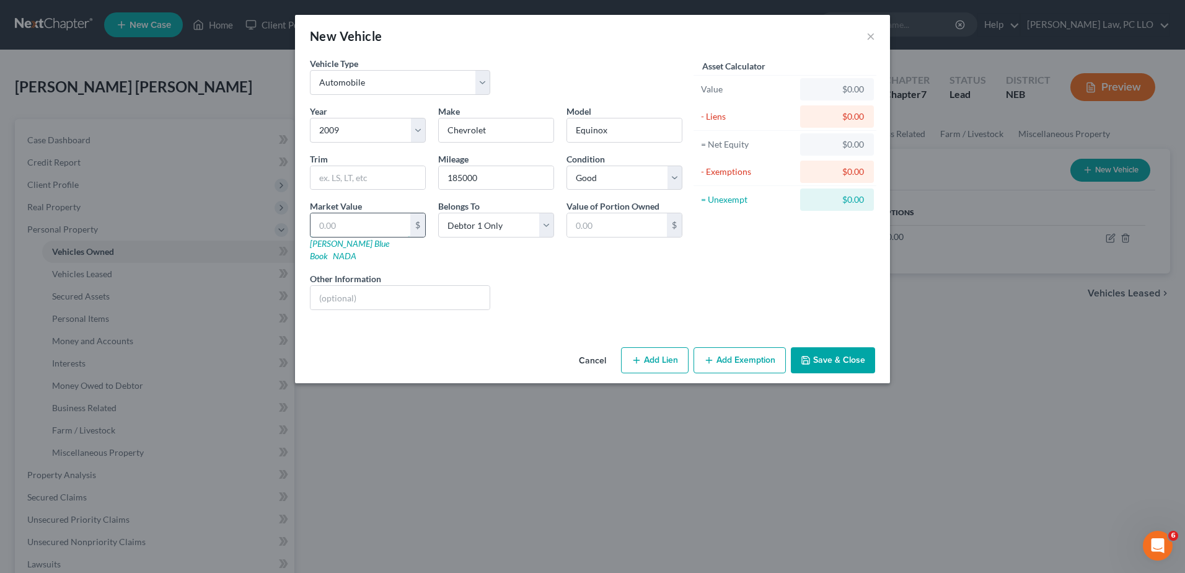
click at [364, 225] on input "text" at bounding box center [361, 225] width 100 height 24
type input "1"
type input "1.00"
type input "16"
type input "16.00"
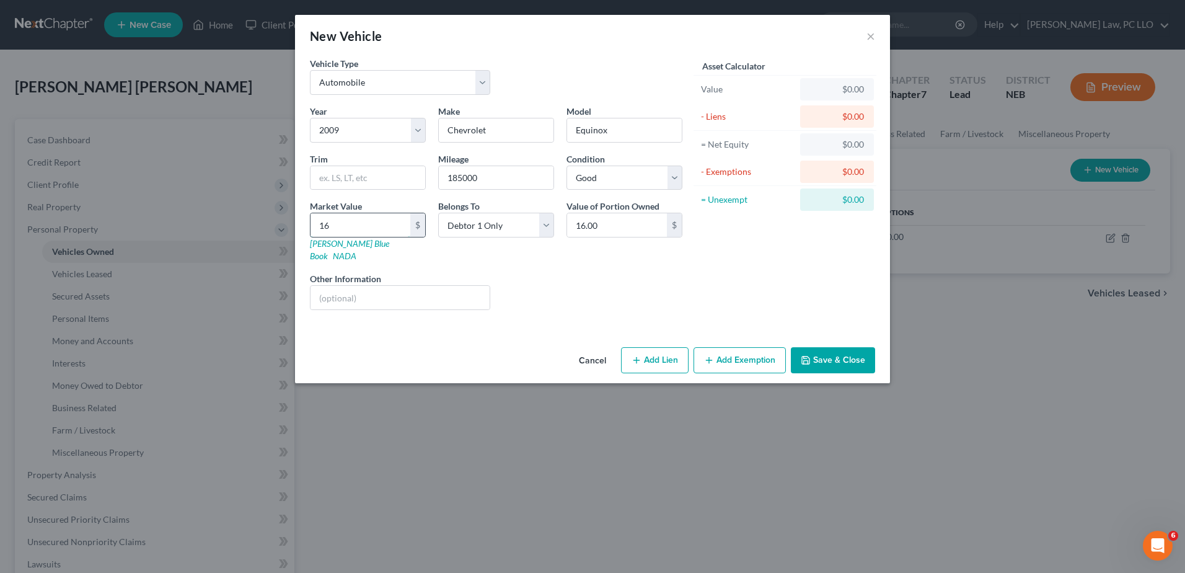
type input "160"
type input "160.00"
type input "1600"
type input "1,600.00"
type input "1,600"
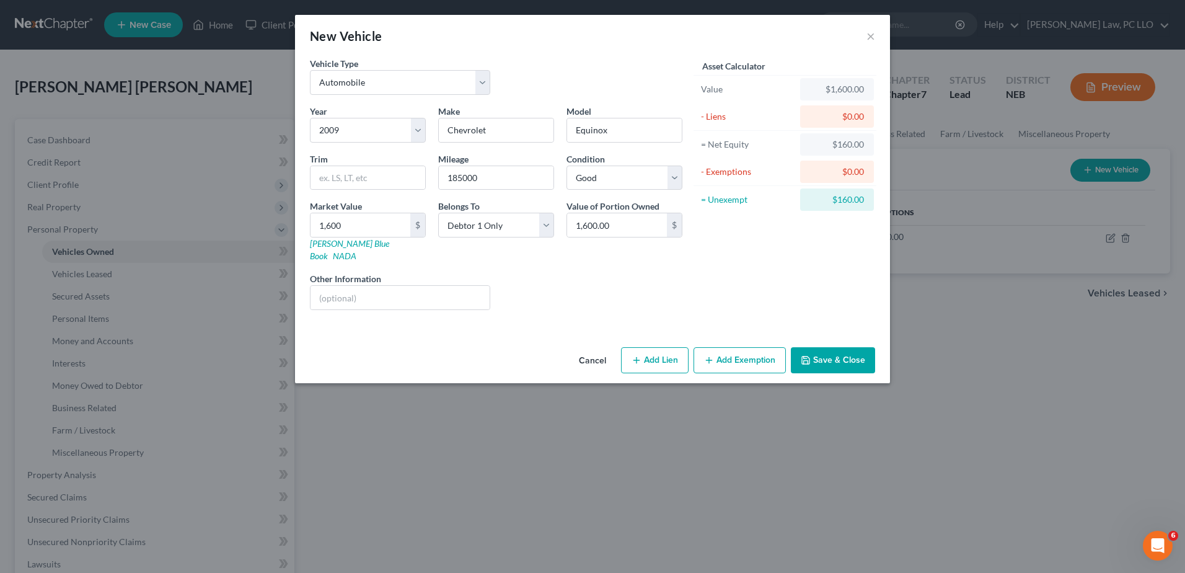
click at [730, 347] on button "Add Exemption" at bounding box center [740, 360] width 92 height 26
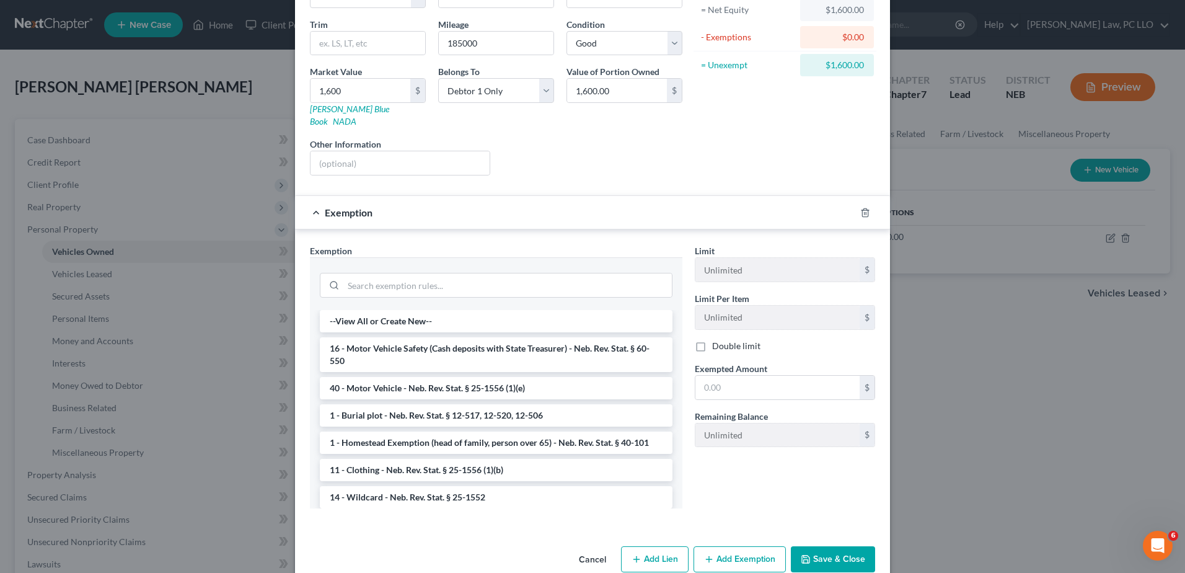
scroll to position [146, 0]
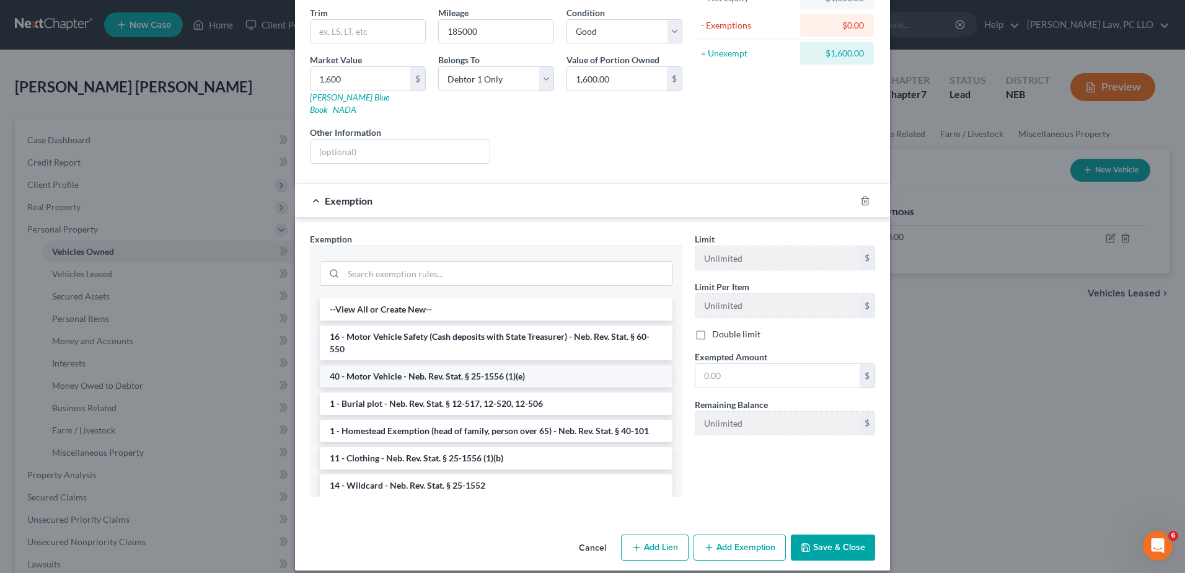
click at [450, 365] on li "40 - Motor Vehicle - Neb. Rev. Stat. § 25-1556 (1)(e)" at bounding box center [496, 376] width 353 height 22
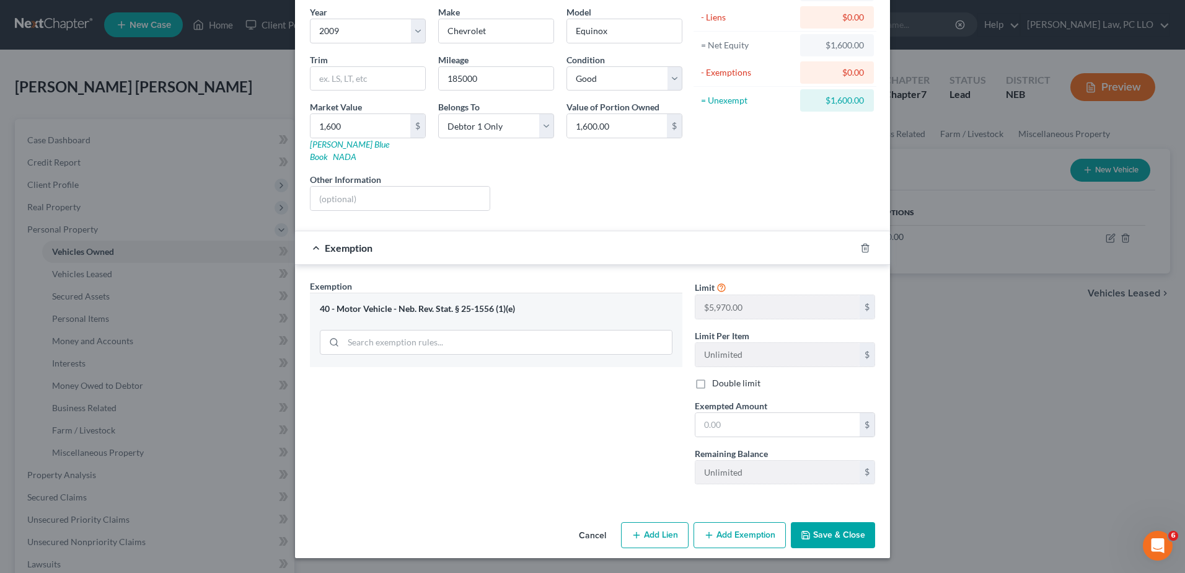
scroll to position [87, 0]
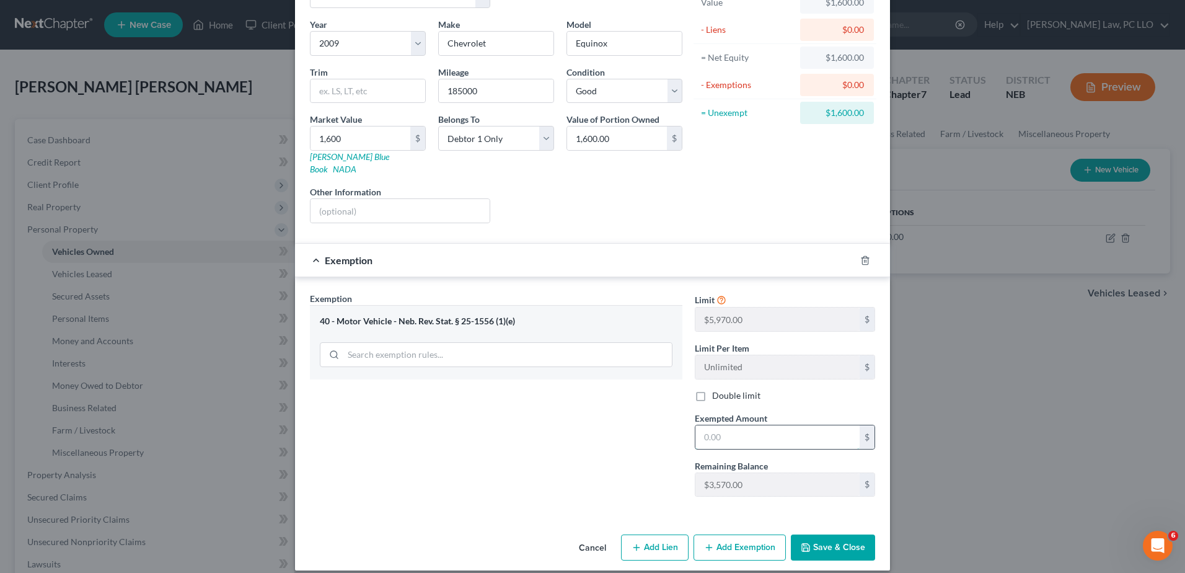
click at [757, 429] on input "text" at bounding box center [777, 437] width 164 height 24
type input "1,600"
click at [835, 539] on button "Save & Close" at bounding box center [833, 547] width 84 height 26
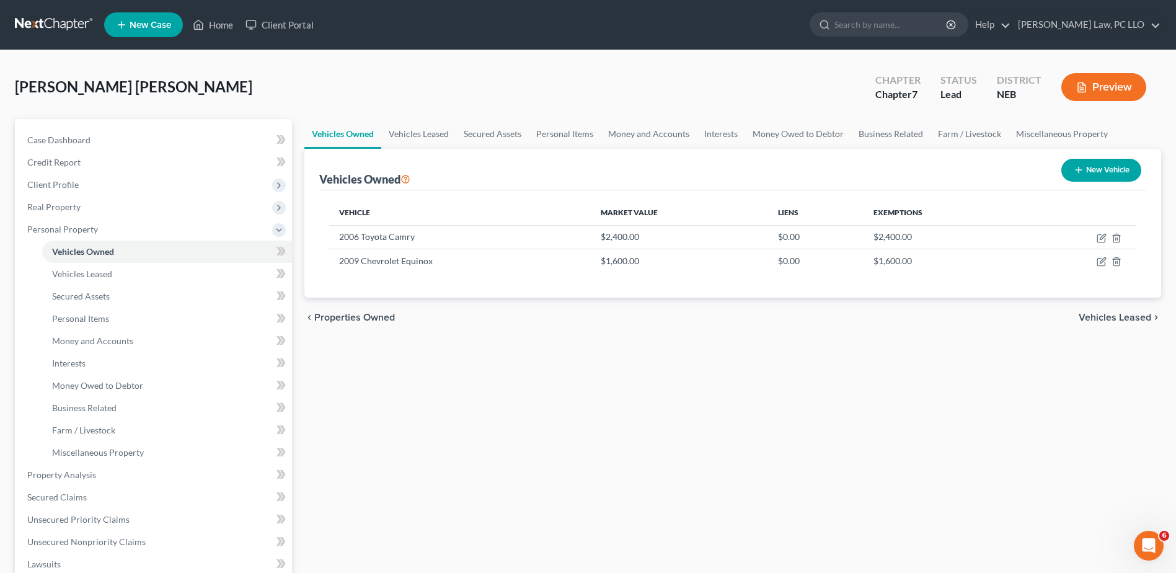
click at [1122, 319] on span "Vehicles Leased" at bounding box center [1115, 317] width 73 height 10
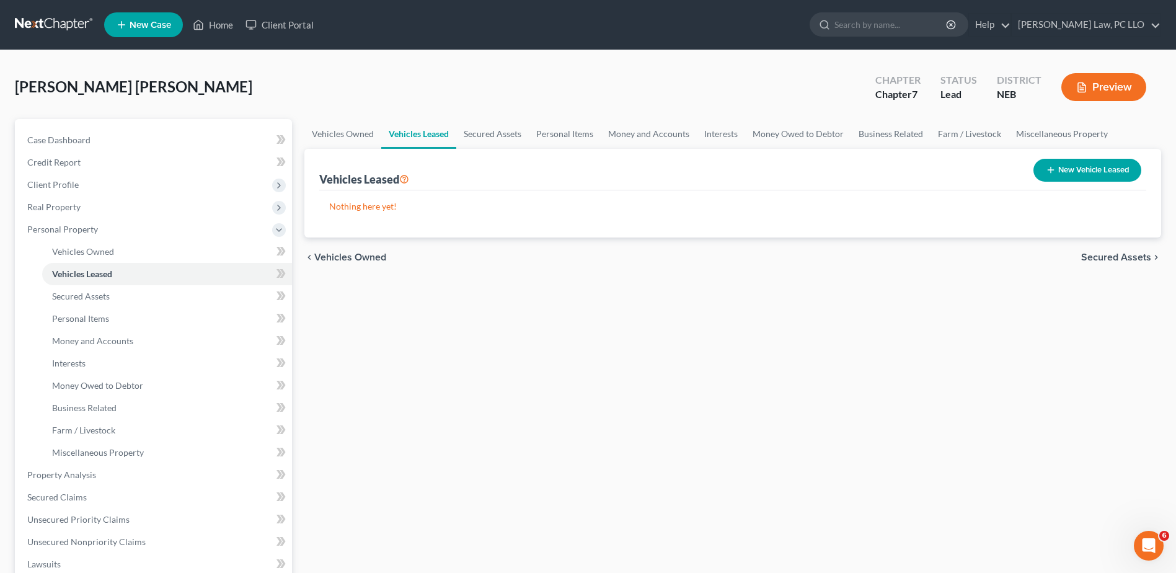
click at [1126, 253] on span "Secured Assets" at bounding box center [1116, 257] width 70 height 10
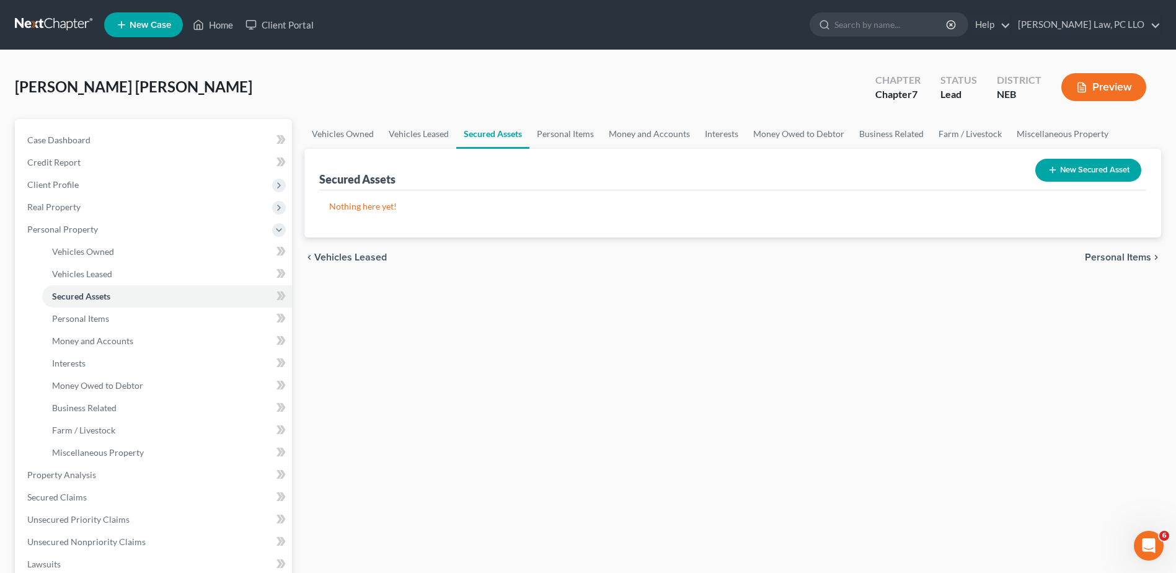
click at [1125, 254] on span "Personal Items" at bounding box center [1118, 257] width 66 height 10
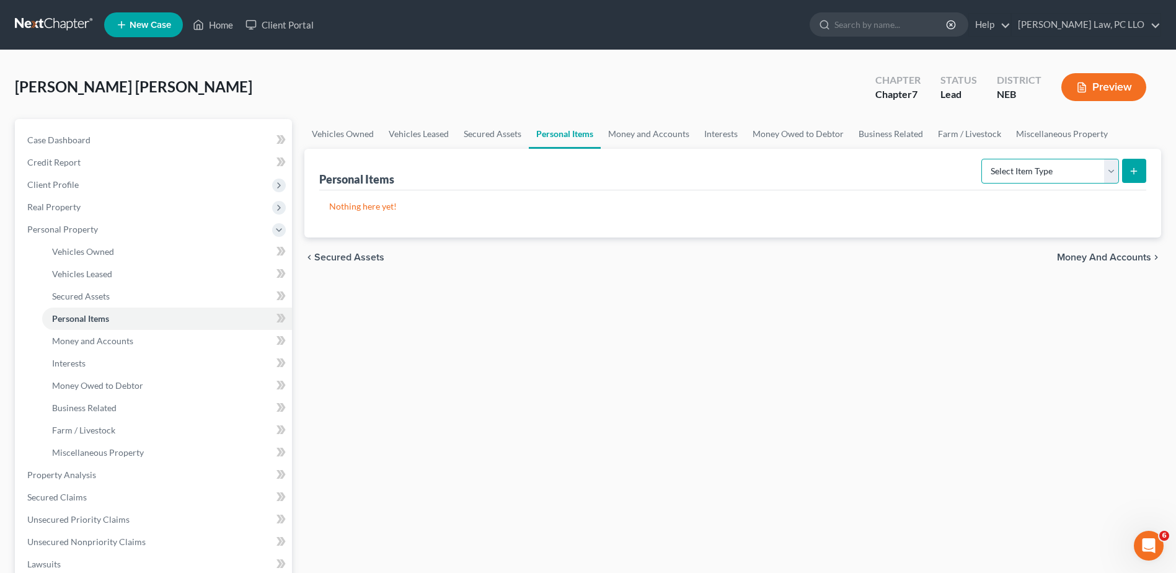
click at [1111, 175] on select "Select Item Type Clothing Collectibles Of Value Electronics Firearms Household …" at bounding box center [1050, 171] width 138 height 25
select select "clothing"
click at [982, 159] on select "Select Item Type Clothing Collectibles Of Value Electronics Firearms Household …" at bounding box center [1050, 171] width 138 height 25
click at [1091, 254] on span "Money and Accounts" at bounding box center [1104, 257] width 94 height 10
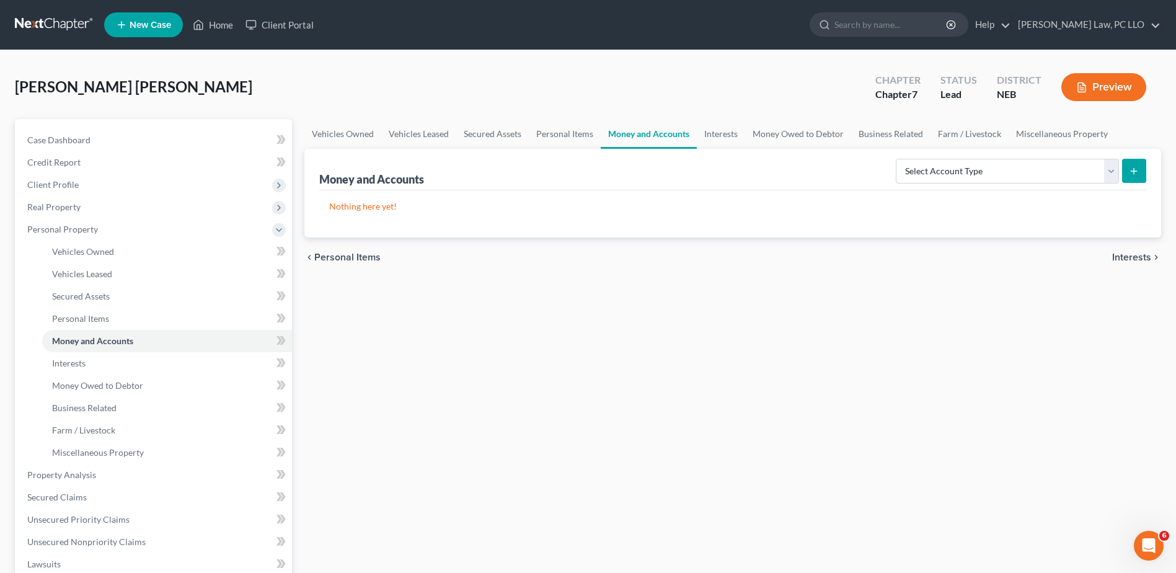
click at [1129, 170] on icon "submit" at bounding box center [1134, 171] width 10 height 10
click at [351, 256] on span "Personal Items" at bounding box center [347, 257] width 66 height 10
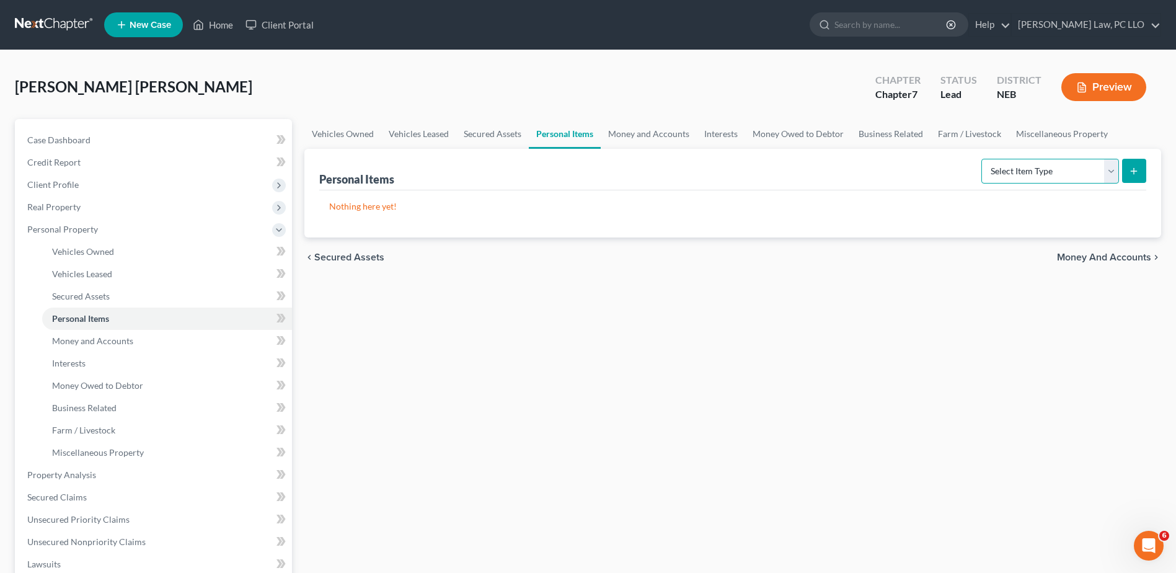
click at [1111, 172] on select "Select Item Type Clothing Collectibles Of Value Electronics Firearms Household …" at bounding box center [1050, 171] width 138 height 25
select select "clothing"
click at [982, 159] on select "Select Item Type Clothing Collectibles Of Value Electronics Firearms Household …" at bounding box center [1050, 171] width 138 height 25
click at [1137, 172] on icon "submit" at bounding box center [1134, 171] width 10 height 10
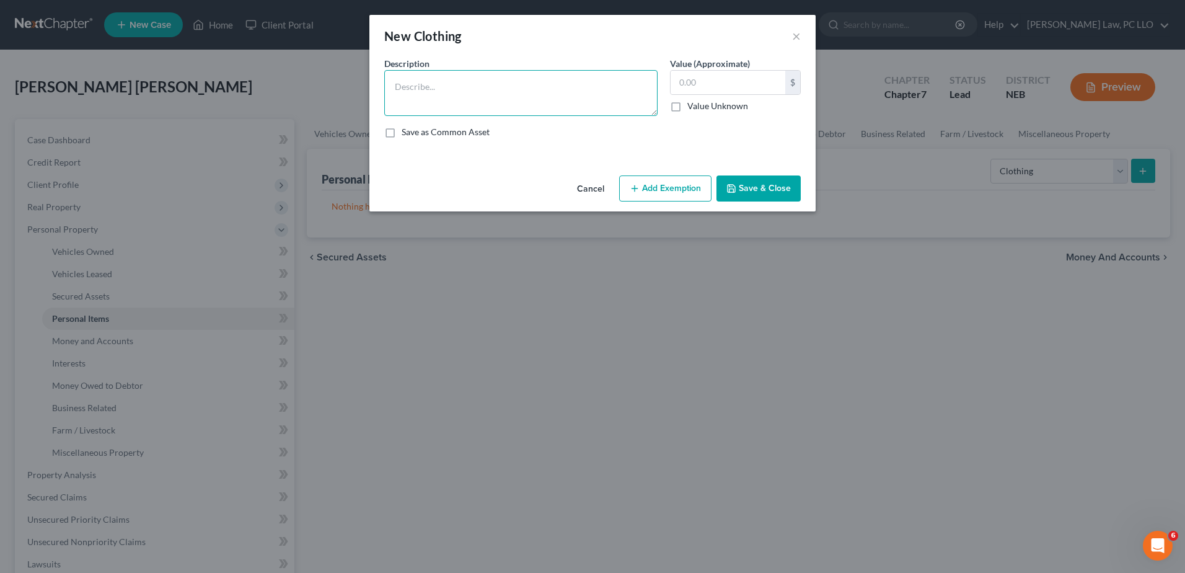
click at [462, 85] on textarea at bounding box center [520, 93] width 273 height 46
type textarea "Wearing apparel"
type input "400"
click at [697, 192] on button "Add Exemption" at bounding box center [665, 188] width 92 height 26
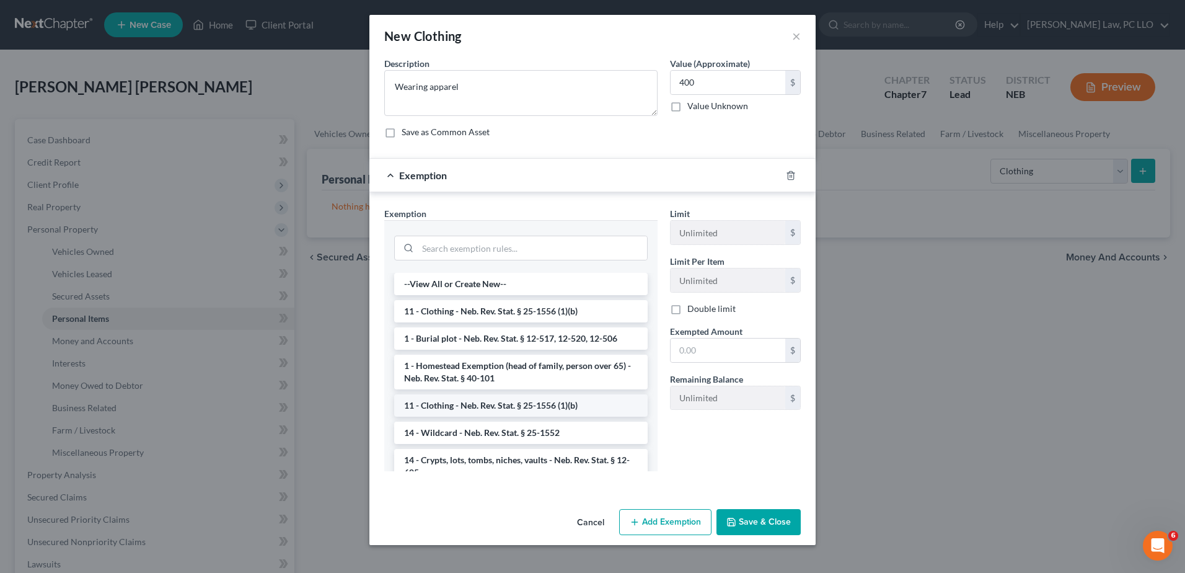
click at [490, 410] on li "11 - Clothing - Neb. Rev. Stat. § 25-1556 (1)(b)" at bounding box center [521, 405] width 254 height 22
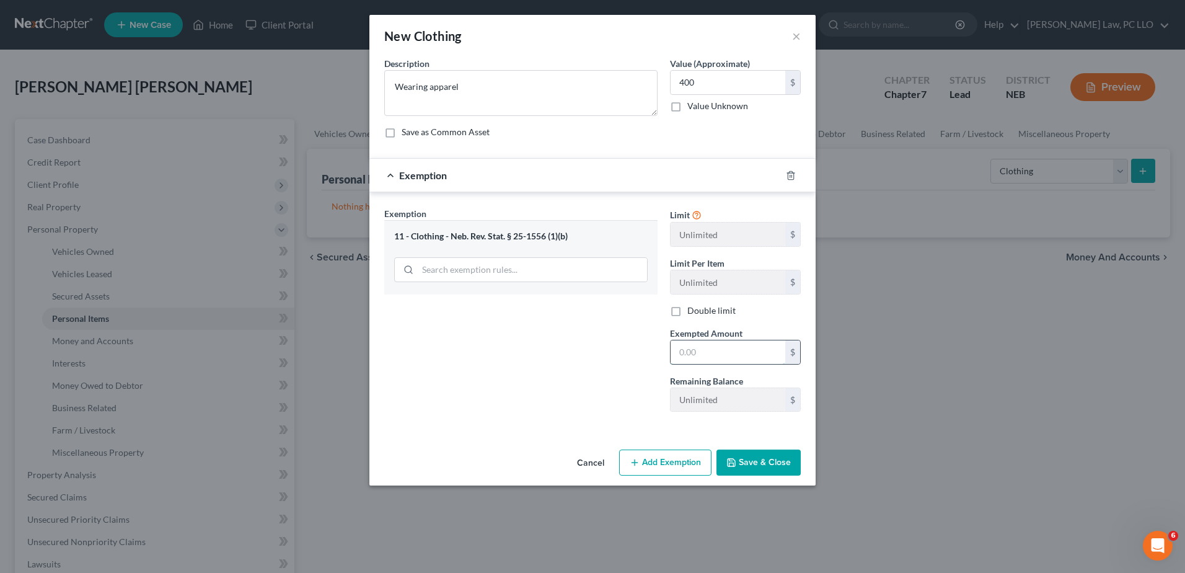
click at [734, 351] on input "text" at bounding box center [728, 352] width 115 height 24
type input "400"
click at [745, 462] on button "Save & Close" at bounding box center [759, 462] width 84 height 26
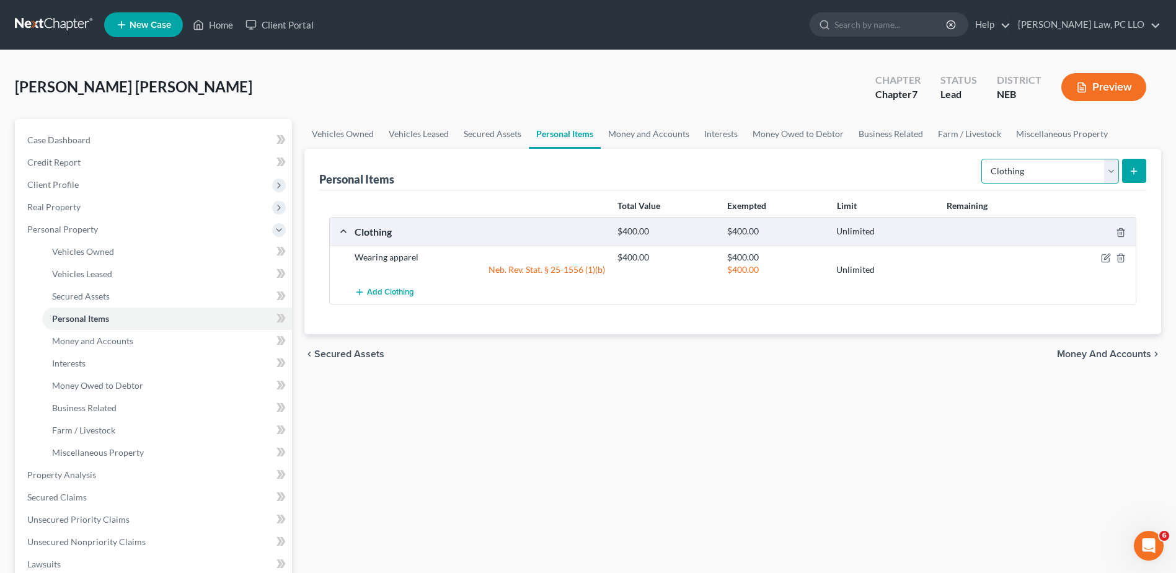
click at [1110, 174] on select "Select Item Type Clothing Collectibles Of Value Electronics Firearms Household …" at bounding box center [1050, 171] width 138 height 25
select select "household_goods"
click at [982, 159] on select "Select Item Type Clothing Collectibles Of Value Electronics Firearms Household …" at bounding box center [1050, 171] width 138 height 25
click at [1099, 357] on span "Money and Accounts" at bounding box center [1104, 354] width 94 height 10
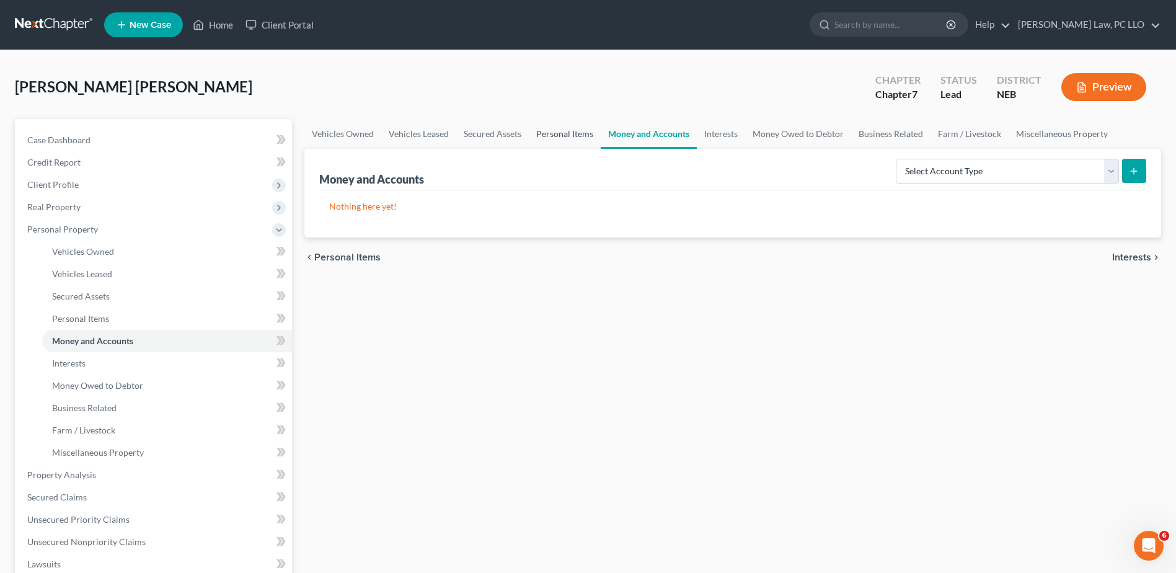
click at [576, 136] on link "Personal Items" at bounding box center [565, 134] width 72 height 30
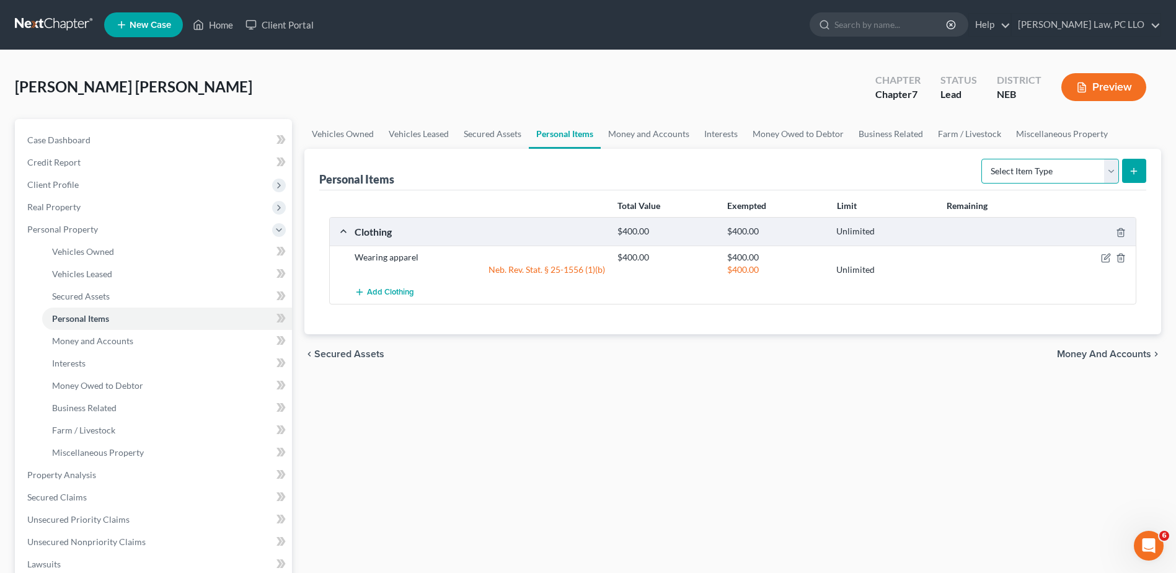
click at [1110, 172] on select "Select Item Type Clothing Collectibles Of Value Electronics Firearms Household …" at bounding box center [1050, 171] width 138 height 25
select select "household_goods"
click at [982, 159] on select "Select Item Type Clothing Collectibles Of Value Electronics Firearms Household …" at bounding box center [1050, 171] width 138 height 25
click at [1139, 167] on button "submit" at bounding box center [1134, 171] width 24 height 24
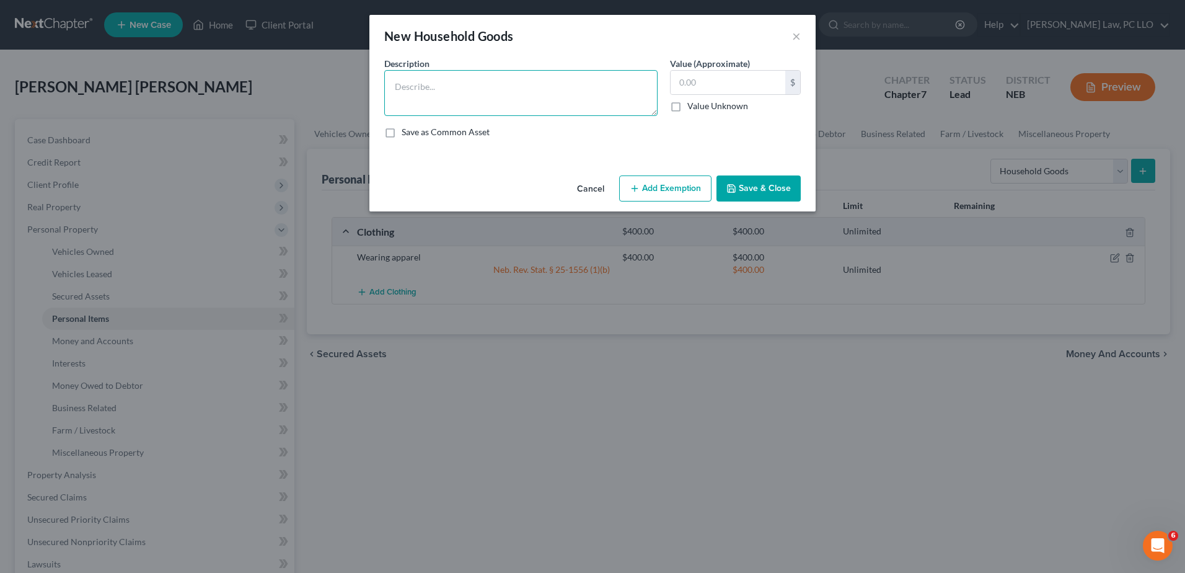
click at [464, 98] on textarea at bounding box center [520, 93] width 273 height 46
type textarea "Household goods and furnishings"
type input "300"
click at [656, 188] on button "Add Exemption" at bounding box center [665, 188] width 92 height 26
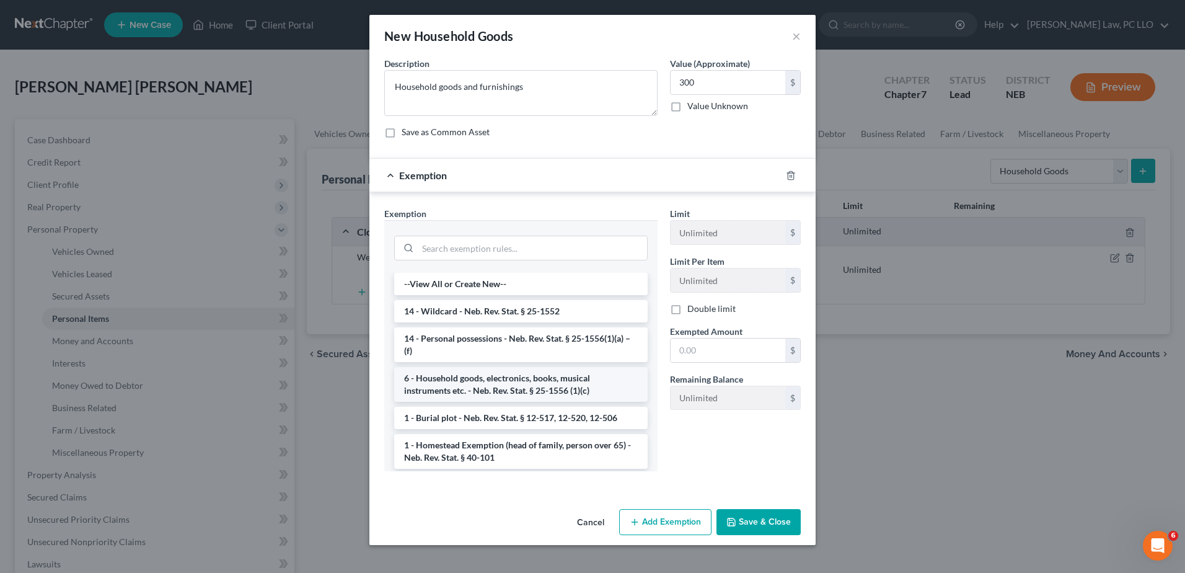
click at [482, 379] on li "6 - Household goods, electronics, books, musical instruments etc. - Neb. Rev. S…" at bounding box center [521, 384] width 254 height 35
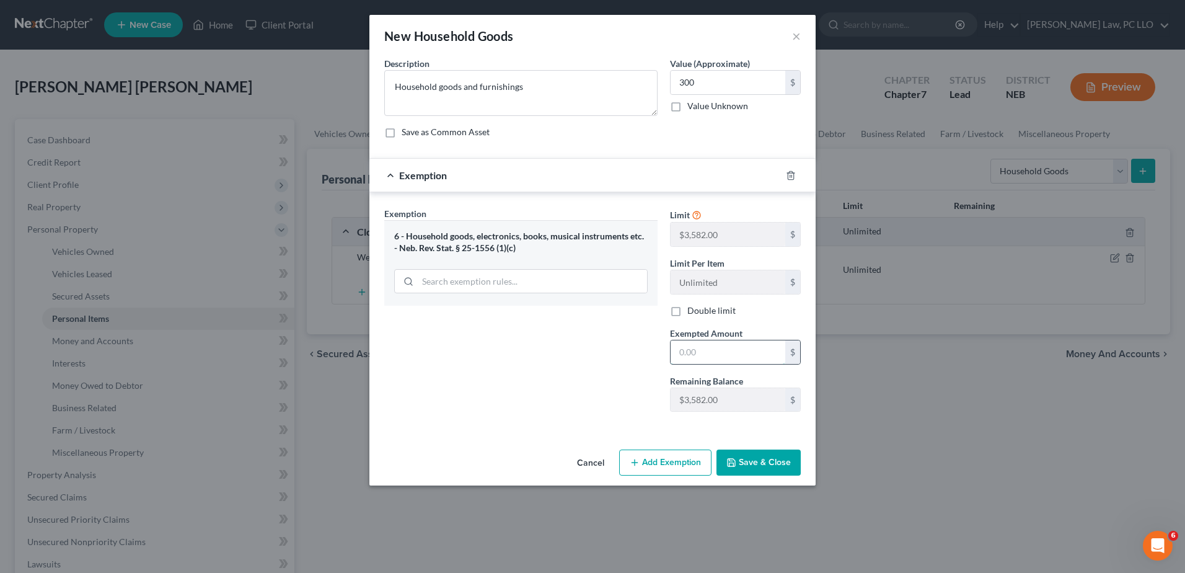
click at [732, 352] on input "text" at bounding box center [728, 352] width 115 height 24
type input "300"
type textarea "Household goods and furnishings"
click at [736, 90] on input "text" at bounding box center [728, 83] width 115 height 24
type input "500"
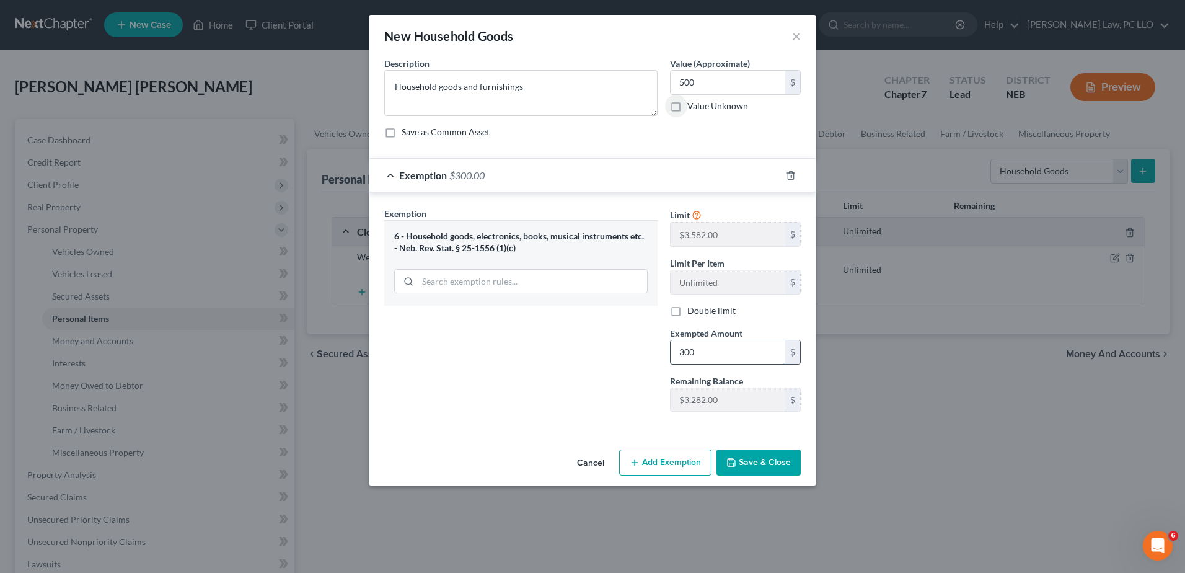
click at [686, 356] on input "300" at bounding box center [728, 352] width 115 height 24
type input "500"
click at [741, 459] on button "Save & Close" at bounding box center [759, 462] width 84 height 26
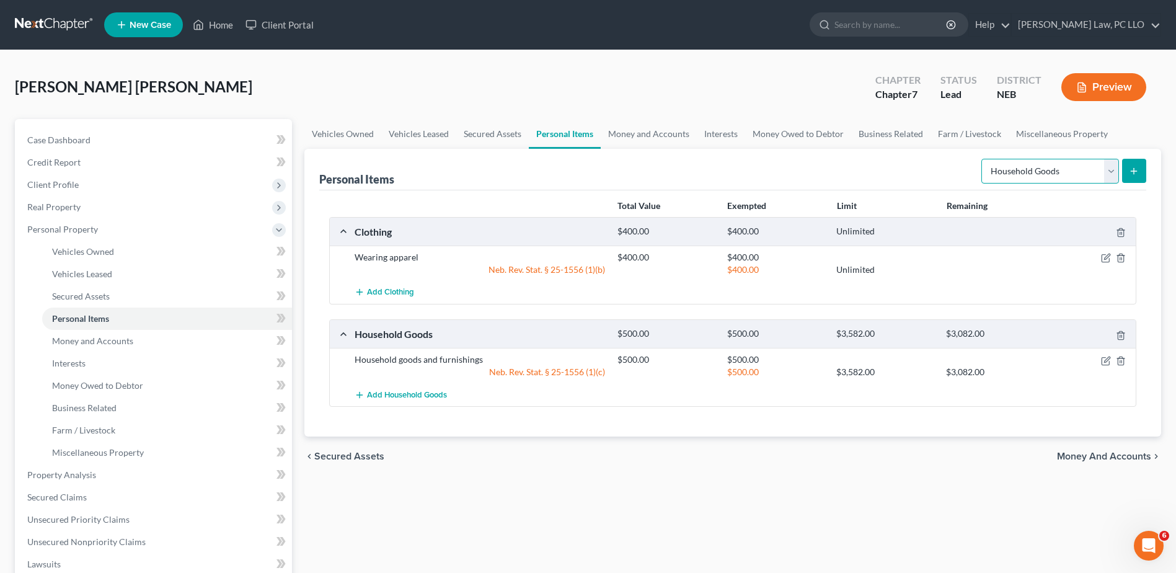
click at [1113, 171] on select "Select Item Type Clothing Collectibles Of Value Electronics Firearms Household …" at bounding box center [1050, 171] width 138 height 25
select select "electronics"
click at [982, 159] on select "Select Item Type Clothing Collectibles Of Value Electronics Firearms Household …" at bounding box center [1050, 171] width 138 height 25
click at [1131, 176] on button "submit" at bounding box center [1134, 171] width 24 height 24
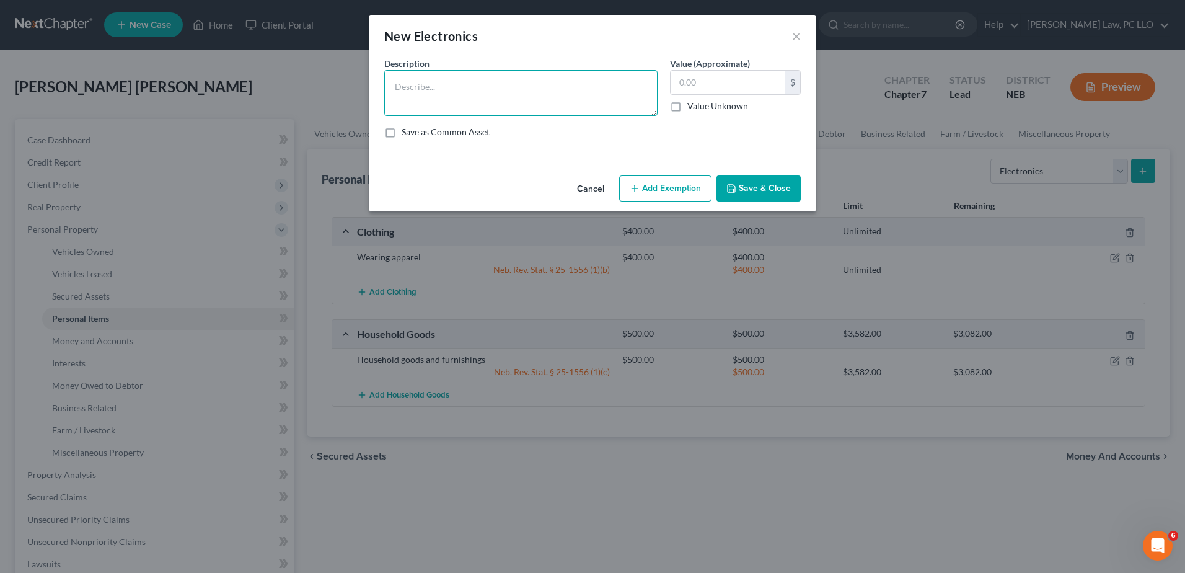
click at [519, 90] on textarea at bounding box center [520, 93] width 273 height 46
type textarea "TV, Smartphone, and used laptop"
type input "2"
type input "500"
click at [674, 189] on button "Add Exemption" at bounding box center [665, 188] width 92 height 26
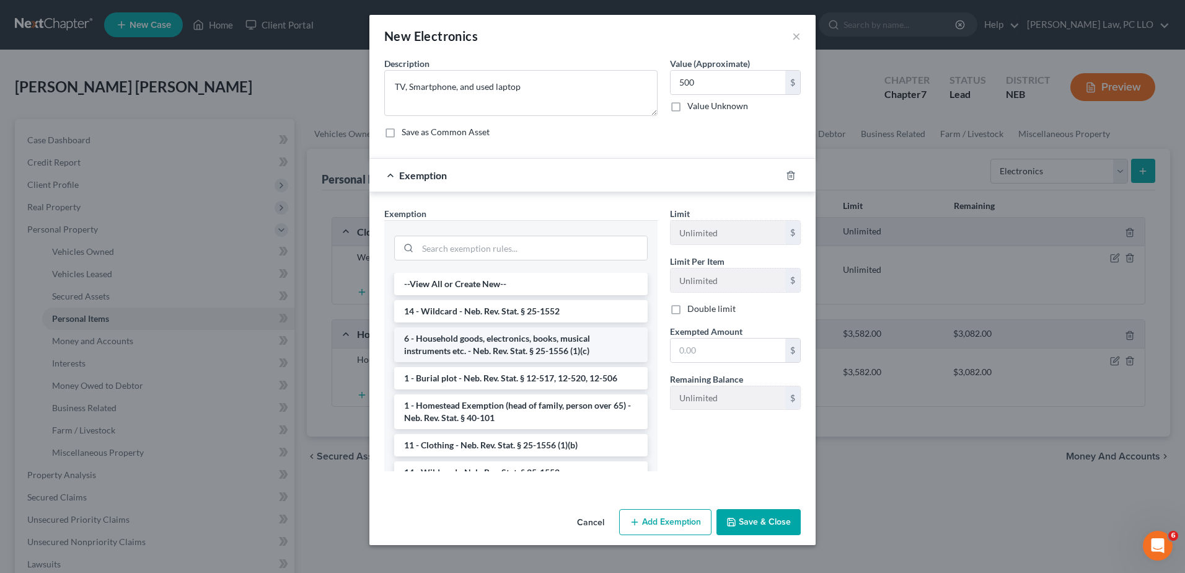
click at [552, 336] on li "6 - Household goods, electronics, books, musical instruments etc. - Neb. Rev. S…" at bounding box center [521, 344] width 254 height 35
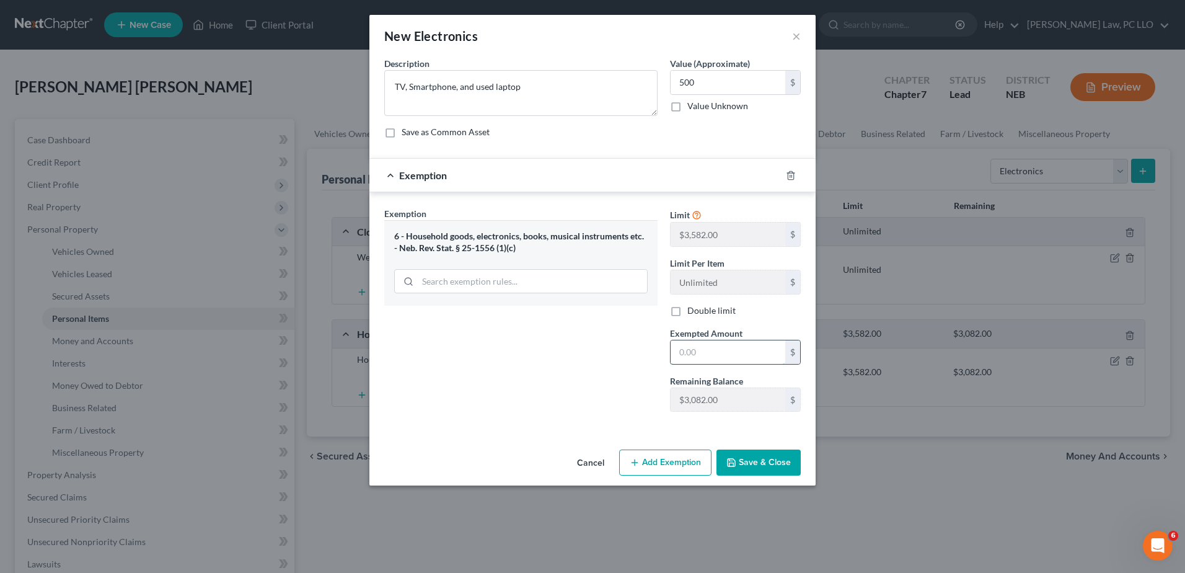
click at [733, 346] on input "text" at bounding box center [728, 352] width 115 height 24
type input "500"
click at [736, 460] on icon "button" at bounding box center [731, 462] width 10 height 10
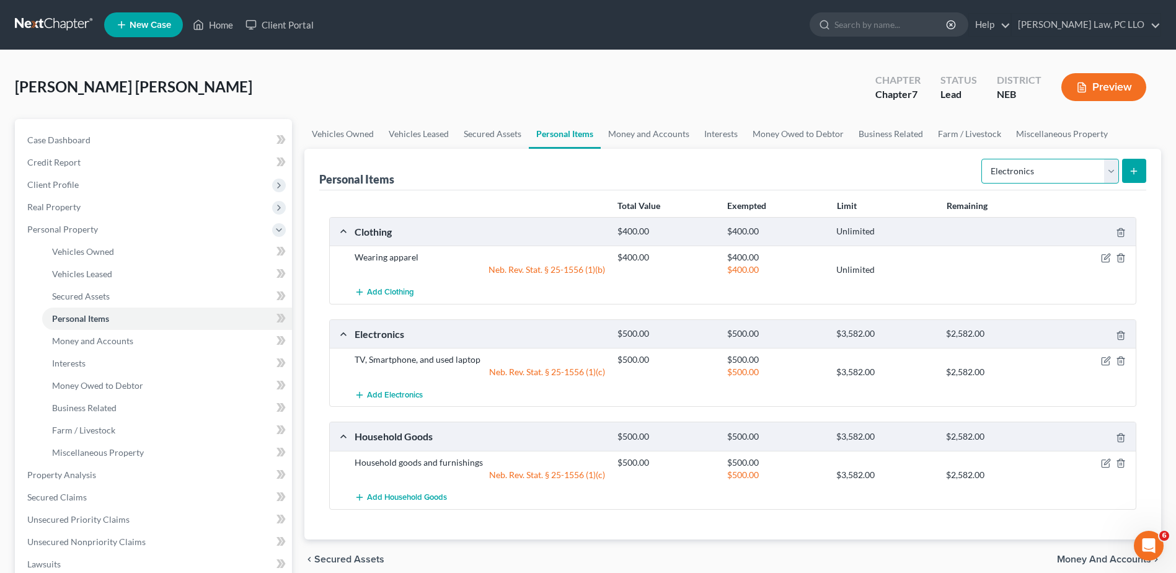
click at [1111, 171] on select "Select Item Type Clothing Collectibles Of Value Electronics Firearms Household …" at bounding box center [1050, 171] width 138 height 25
select select "jewelry"
click at [982, 159] on select "Select Item Type Clothing Collectibles Of Value Electronics Firearms Household …" at bounding box center [1050, 171] width 138 height 25
click at [1129, 169] on icon "submit" at bounding box center [1134, 171] width 10 height 10
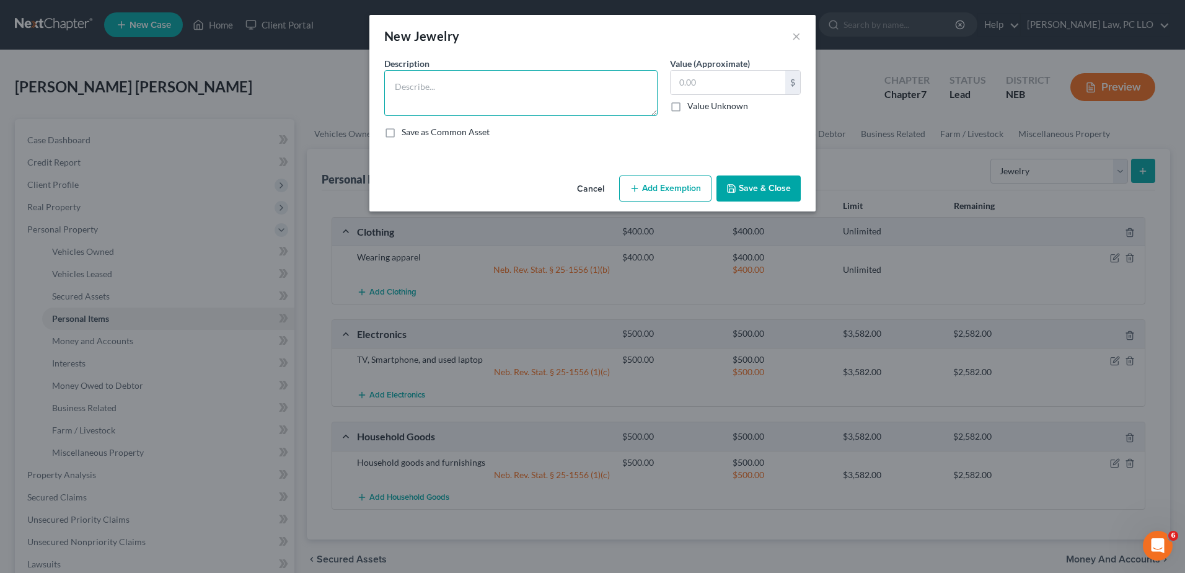
click at [580, 95] on textarea at bounding box center [520, 93] width 273 height 46
type textarea "Rings and watch"
type input "1"
type input "200"
click at [661, 188] on button "Add Exemption" at bounding box center [665, 188] width 92 height 26
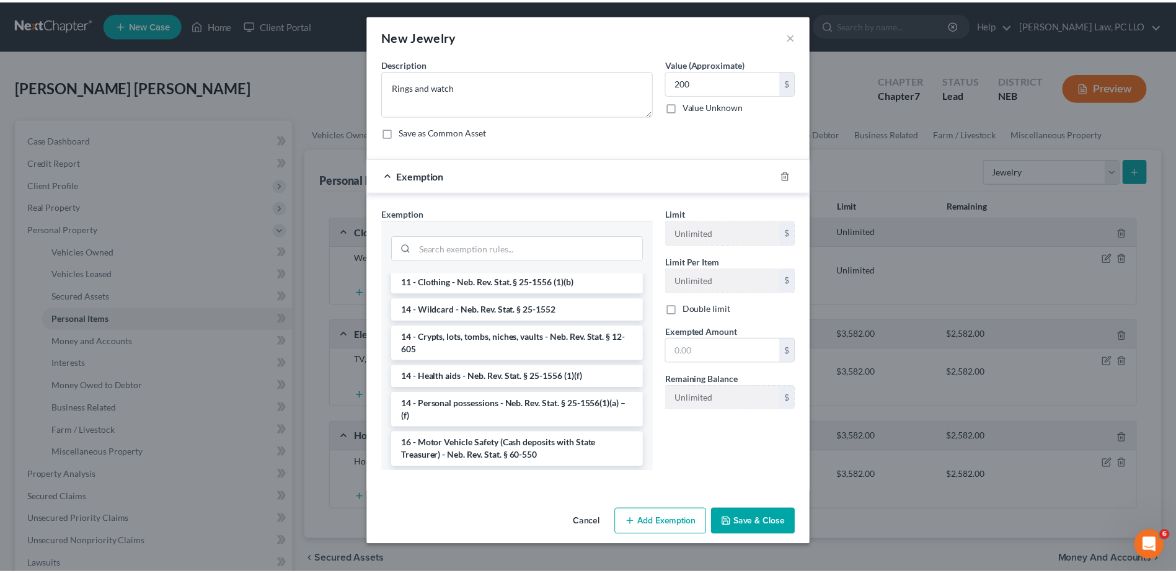
scroll to position [124, 0]
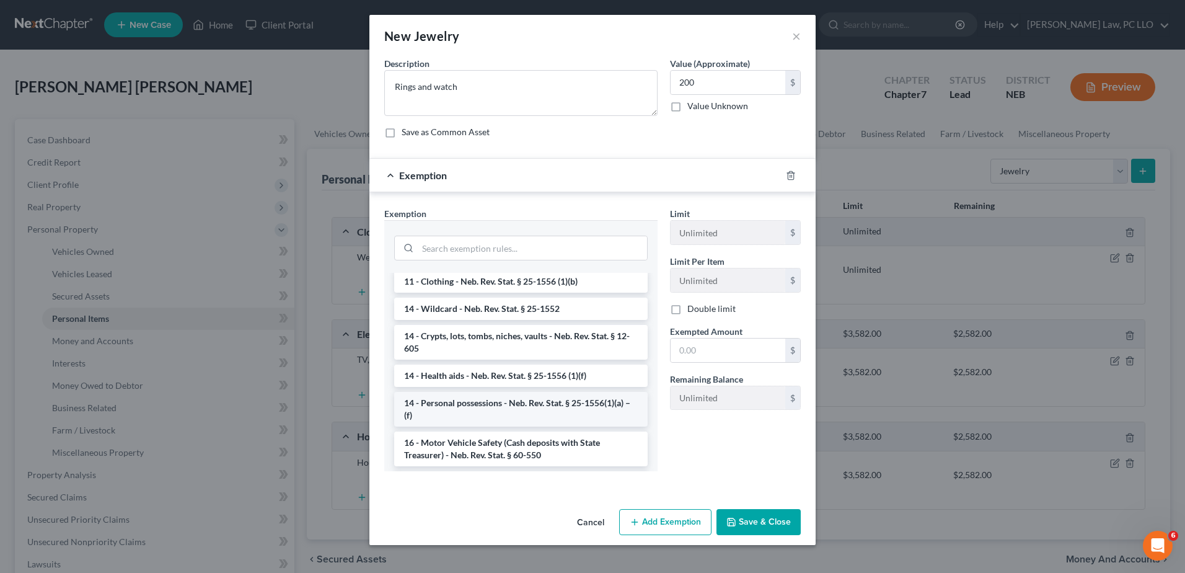
click at [505, 407] on li "14 - Personal possessions - Neb. Rev. Stat. § 25-1556(1)(a) – (f)" at bounding box center [521, 409] width 254 height 35
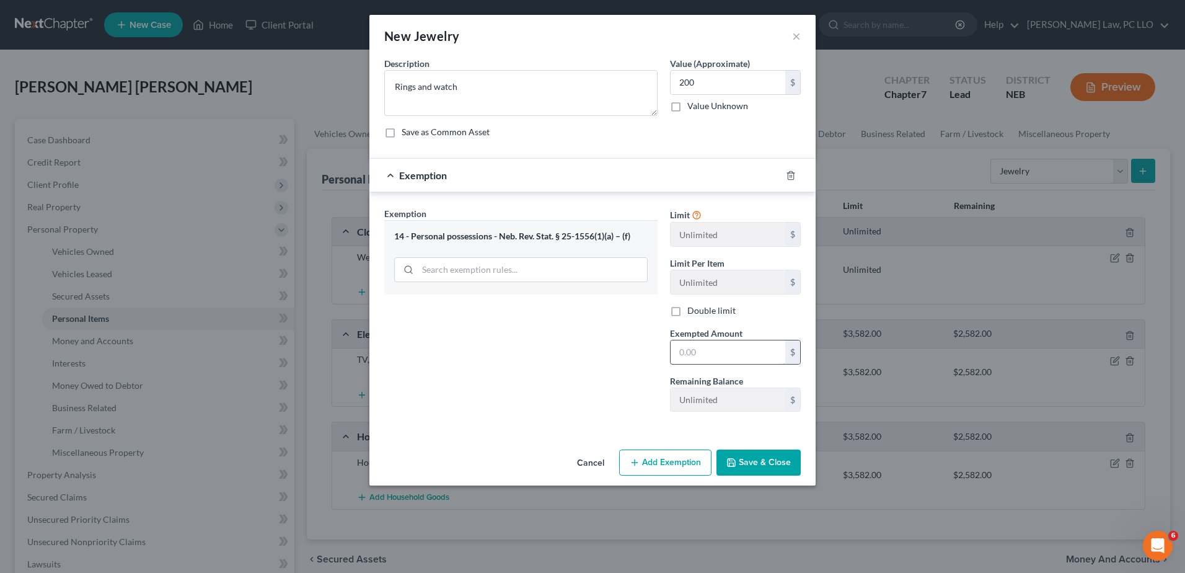
click at [736, 356] on input "text" at bounding box center [728, 352] width 115 height 24
type input "200"
click at [749, 454] on button "Save & Close" at bounding box center [759, 462] width 84 height 26
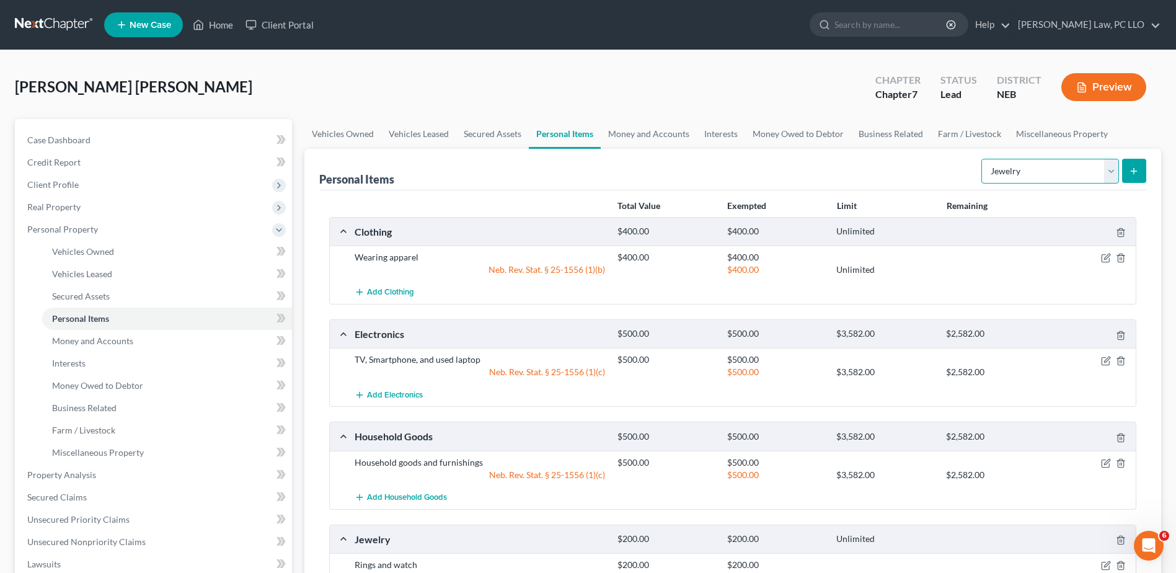
click at [1115, 172] on select "Select Item Type Clothing Collectibles Of Value Electronics Firearms Household …" at bounding box center [1050, 171] width 138 height 25
click at [655, 133] on link "Money and Accounts" at bounding box center [649, 134] width 96 height 30
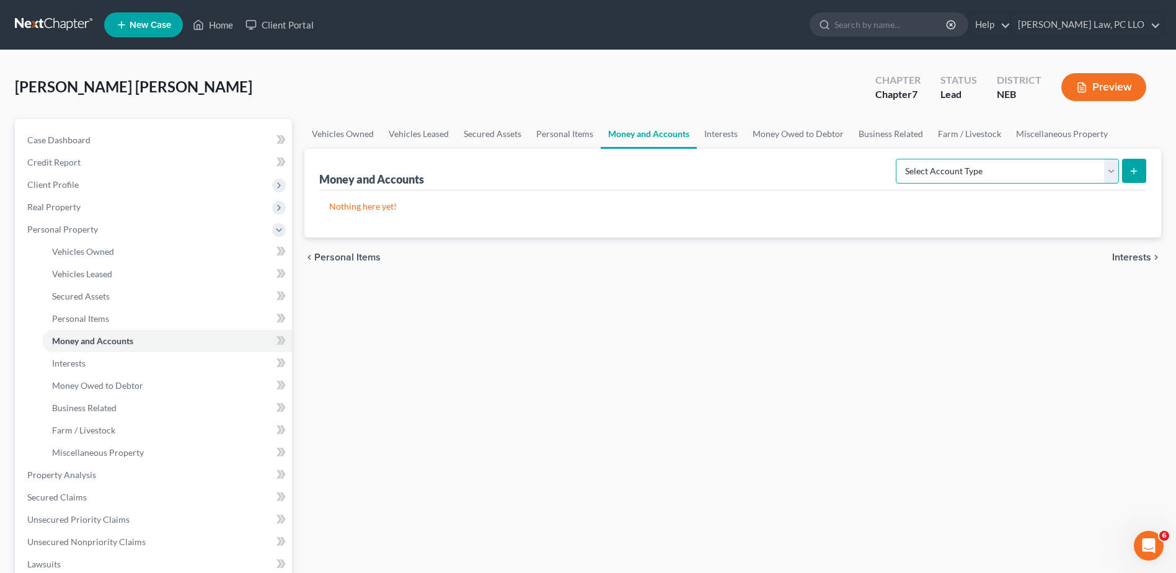
click at [1107, 172] on select "Select Account Type Brokerage Cash on Hand Certificates of Deposit Checking Acc…" at bounding box center [1007, 171] width 223 height 25
select select "cash_on_hand"
click at [898, 159] on select "Select Account Type Brokerage Cash on Hand Certificates of Deposit Checking Acc…" at bounding box center [1007, 171] width 223 height 25
click at [1135, 174] on icon "submit" at bounding box center [1134, 171] width 10 height 10
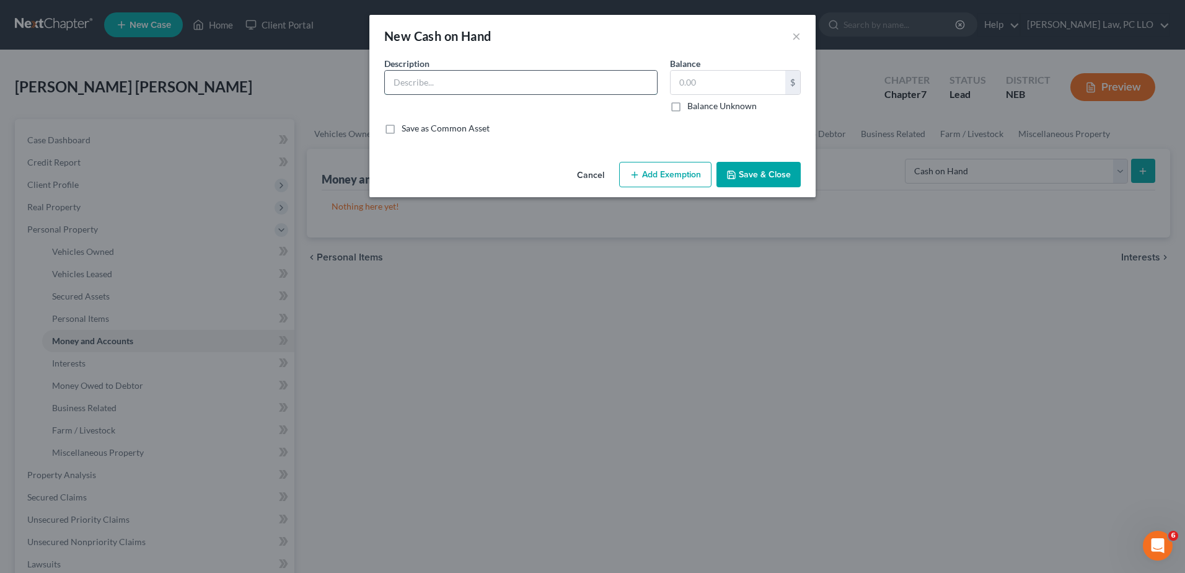
click at [493, 81] on input "text" at bounding box center [521, 83] width 272 height 24
type input "Cash on hand"
click at [756, 177] on button "Save & Close" at bounding box center [759, 175] width 84 height 26
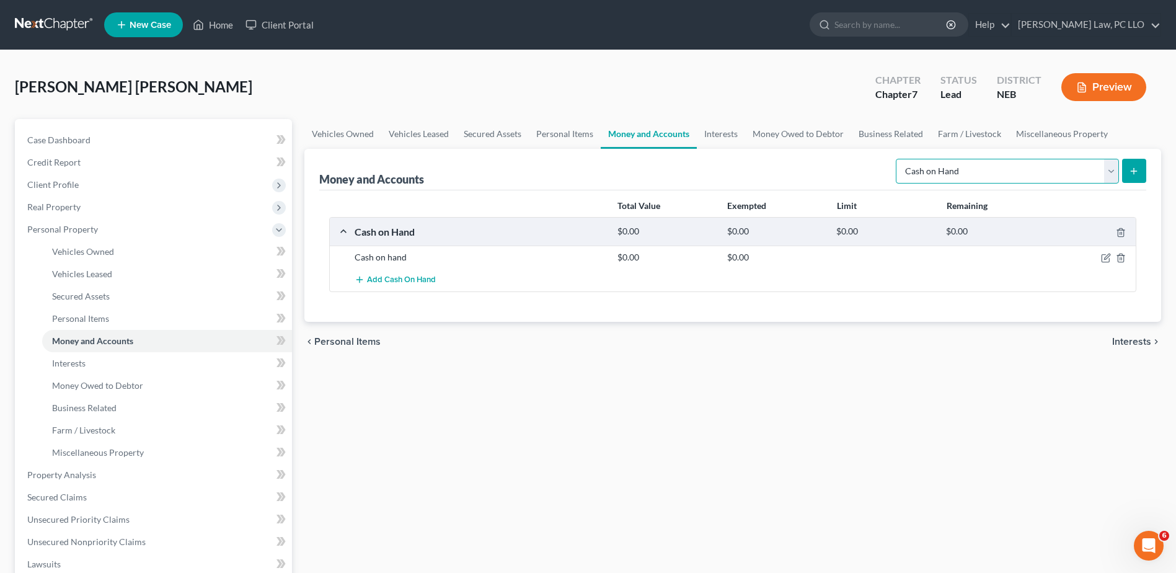
click at [1114, 179] on select "Select Account Type Brokerage Cash on Hand Certificates of Deposit Checking Acc…" at bounding box center [1007, 171] width 223 height 25
select select "checking"
click at [898, 159] on select "Select Account Type Brokerage Cash on Hand Certificates of Deposit Checking Acc…" at bounding box center [1007, 171] width 223 height 25
click at [1130, 167] on icon "submit" at bounding box center [1134, 171] width 10 height 10
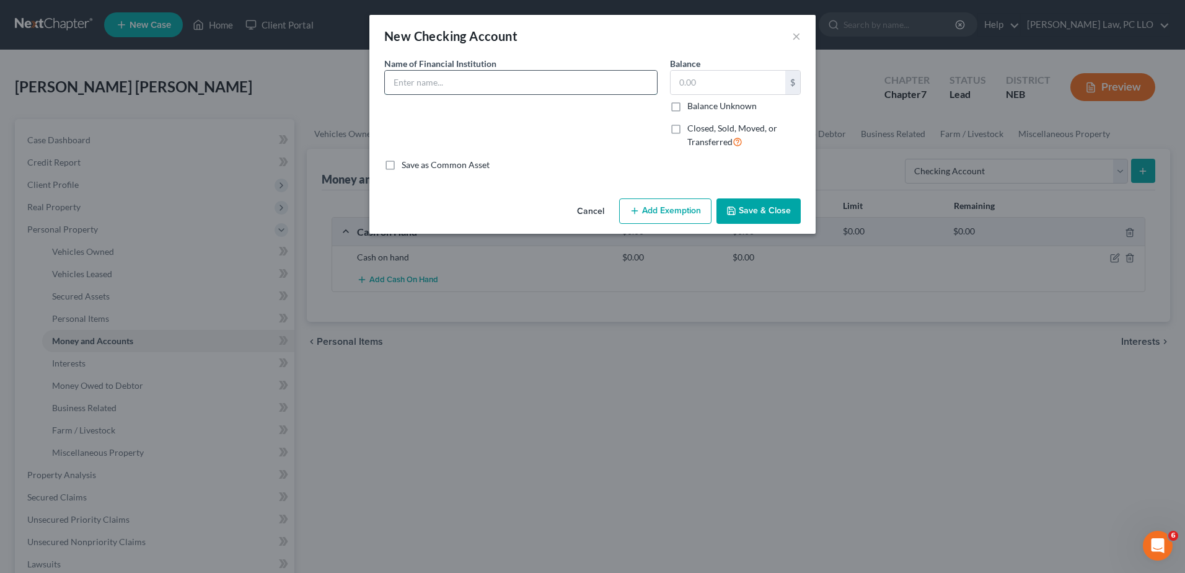
click at [467, 90] on input "text" at bounding box center [521, 83] width 272 height 24
click at [517, 87] on input "text" at bounding box center [521, 83] width 272 height 24
type input "USBank"
click at [707, 83] on input "text" at bounding box center [728, 83] width 115 height 24
type input "100"
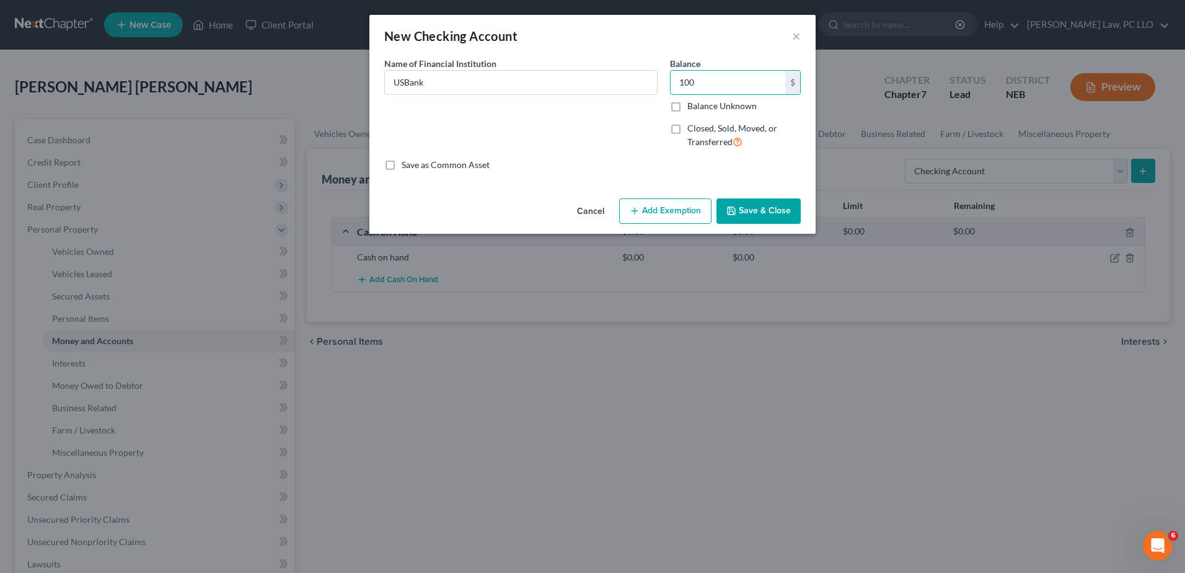
click at [744, 212] on button "Save & Close" at bounding box center [759, 211] width 84 height 26
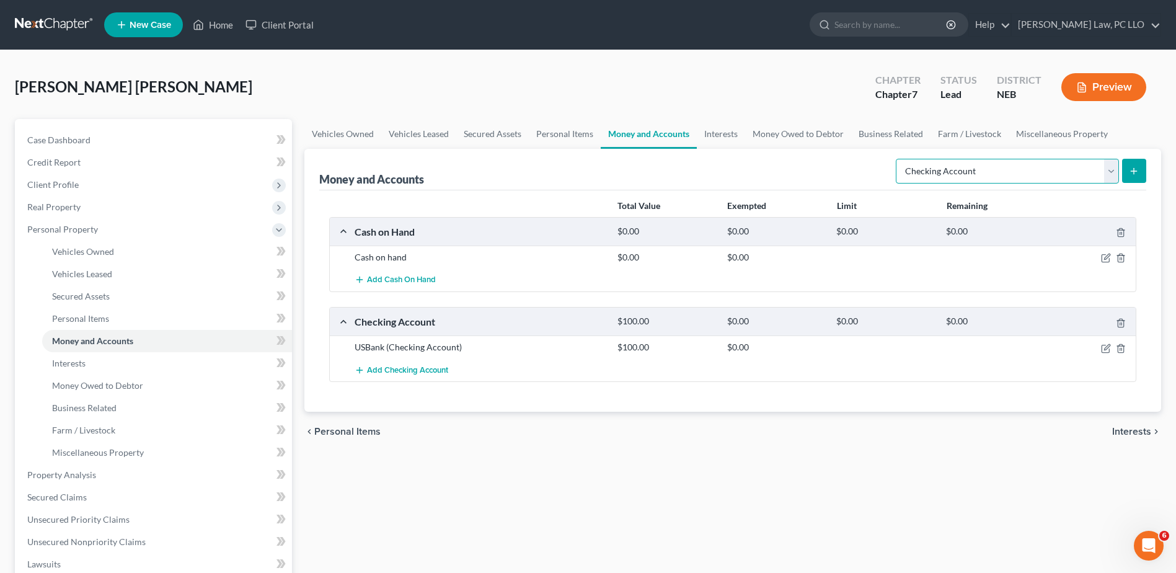
click at [1114, 170] on select "Select Account Type Brokerage Cash on Hand Certificates of Deposit Checking Acc…" at bounding box center [1007, 171] width 223 height 25
select select "savings"
click at [898, 159] on select "Select Account Type Brokerage Cash on Hand Certificates of Deposit Checking Acc…" at bounding box center [1007, 171] width 223 height 25
click at [1132, 171] on line "submit" at bounding box center [1134, 171] width 6 height 0
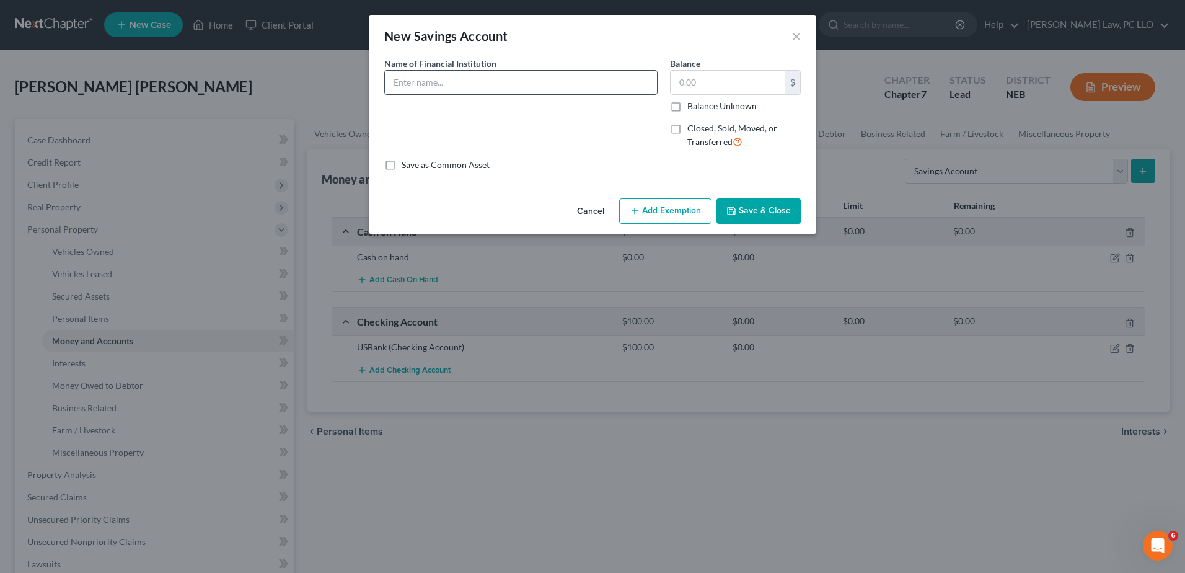
click at [482, 87] on input "text" at bounding box center [521, 83] width 272 height 24
type input "USBank"
click at [767, 92] on input "text" at bounding box center [728, 83] width 115 height 24
click at [752, 213] on button "Save & Close" at bounding box center [759, 211] width 84 height 26
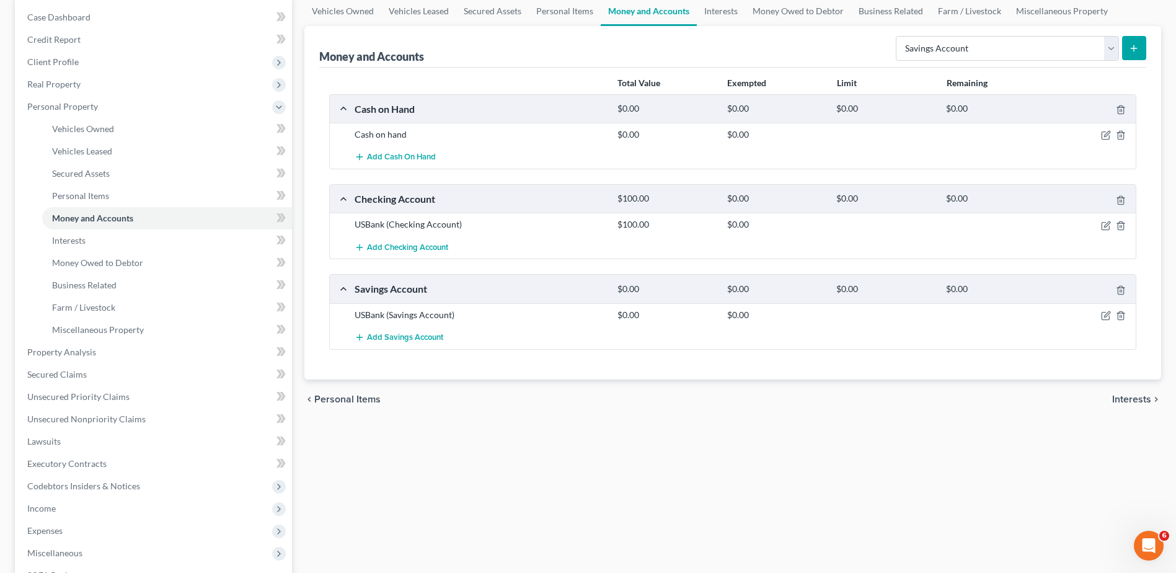
scroll to position [124, 0]
click at [1127, 401] on span "Interests" at bounding box center [1131, 398] width 39 height 10
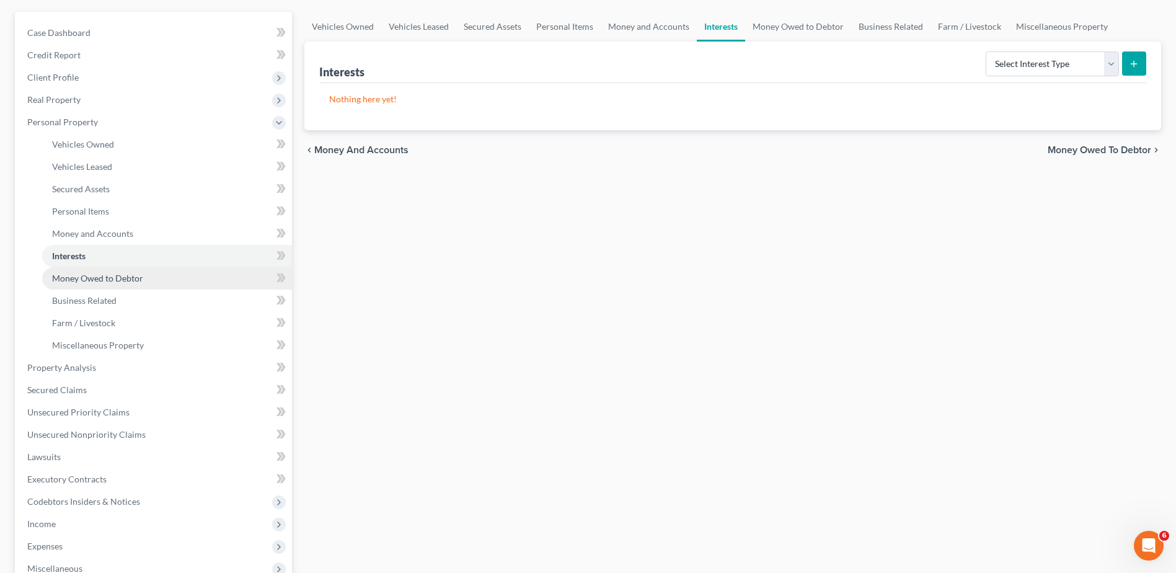
scroll to position [124, 0]
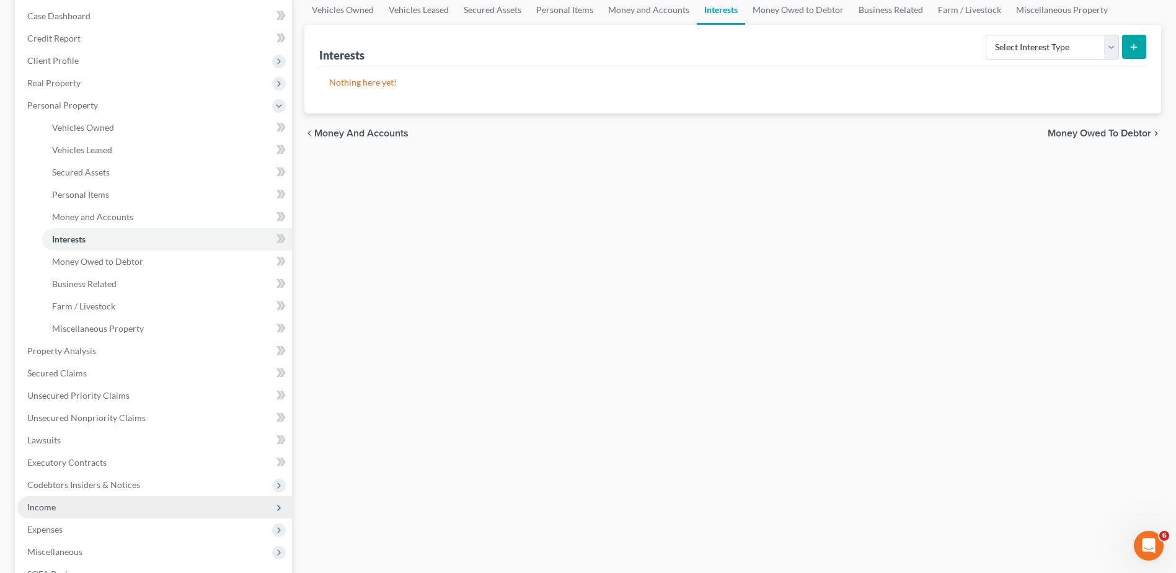
click at [68, 510] on span "Income" at bounding box center [154, 507] width 275 height 22
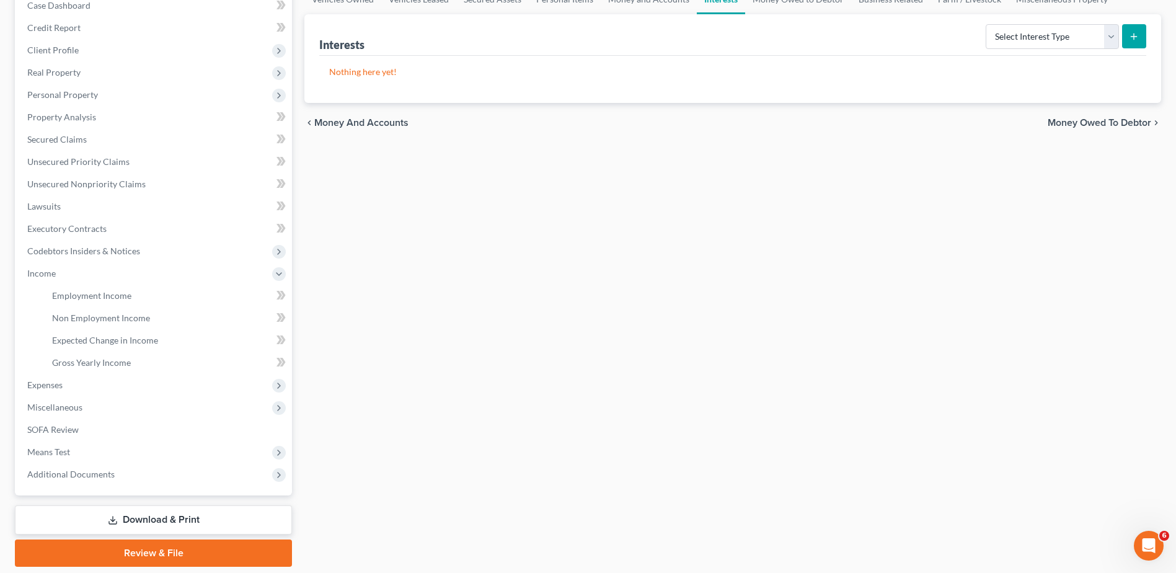
scroll to position [51, 0]
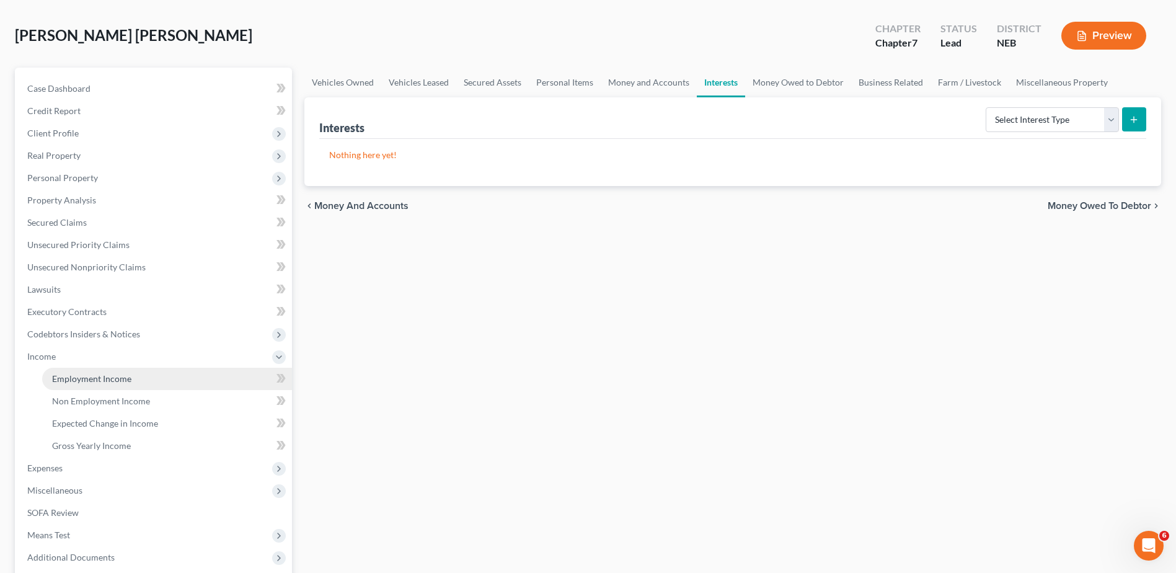
click at [92, 378] on span "Employment Income" at bounding box center [91, 378] width 79 height 11
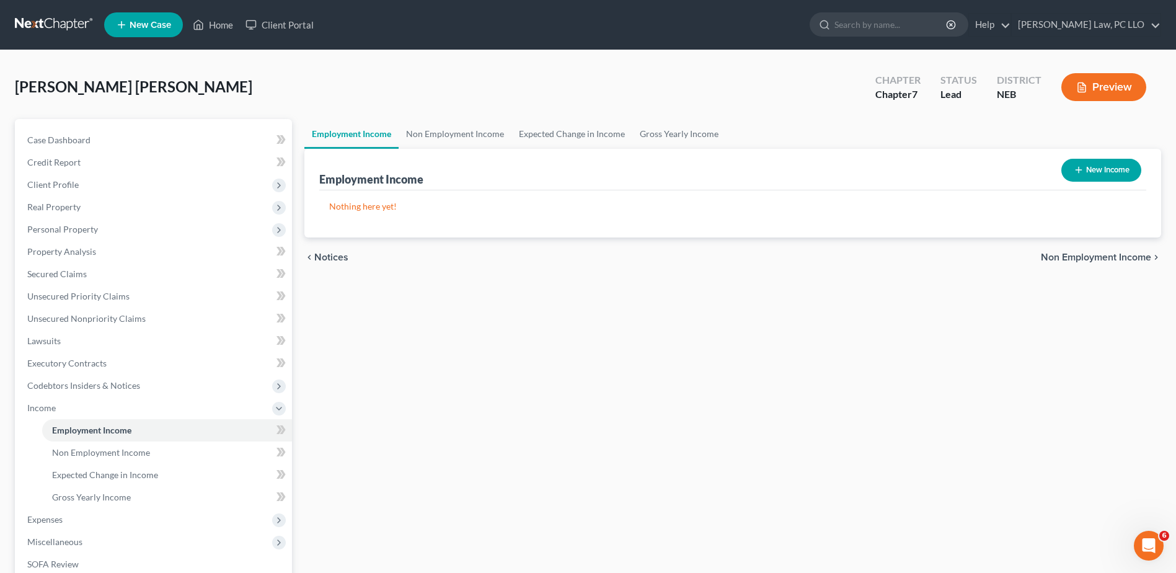
click at [1111, 167] on button "New Income" at bounding box center [1101, 170] width 80 height 23
select select "0"
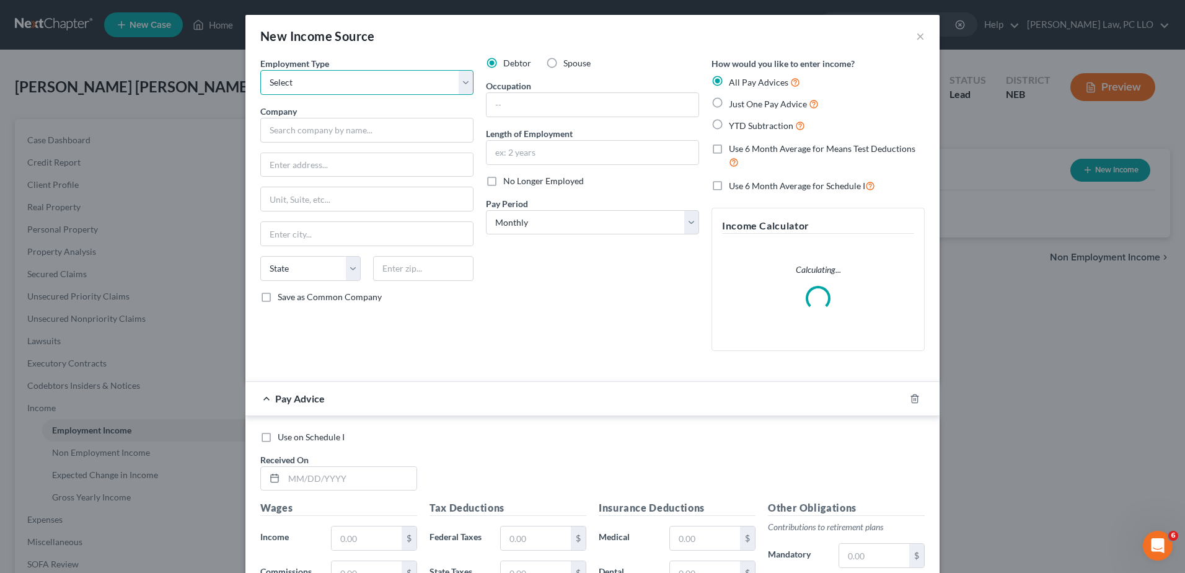
click at [351, 87] on select "Select Full or [DEMOGRAPHIC_DATA] Employment Self Employment" at bounding box center [366, 82] width 213 height 25
select select "0"
click at [260, 70] on select "Select Full or [DEMOGRAPHIC_DATA] Employment Self Employment" at bounding box center [366, 82] width 213 height 25
click at [330, 127] on input "text" at bounding box center [366, 130] width 213 height 25
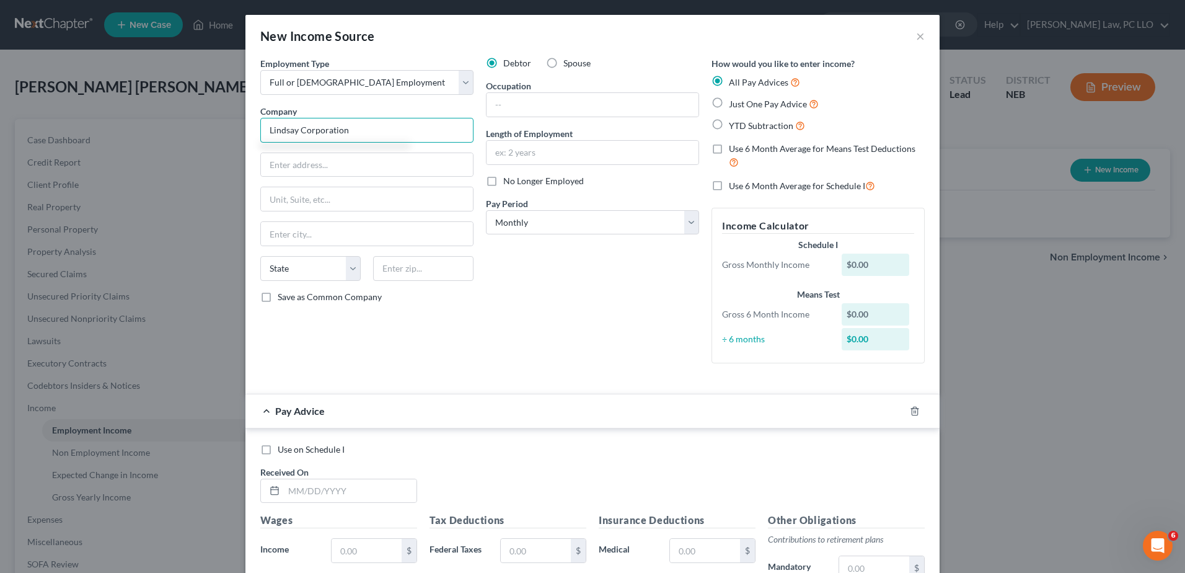
type input "Lindsay Corporation"
type input "[STREET_ADDRESS]"
type input "[PERSON_NAME]"
select select "30"
type input "68644"
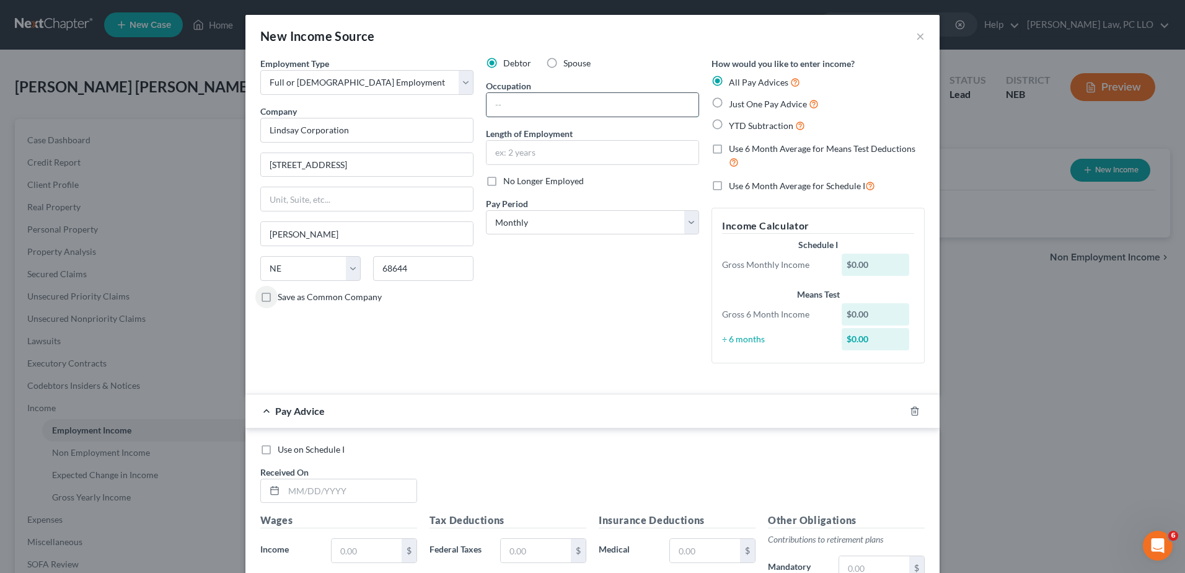
click at [536, 105] on input "text" at bounding box center [593, 105] width 212 height 24
type input "Galvanizing Technician I"
type input "6 months"
click at [560, 217] on select "Select Monthly Twice Monthly Every Other Week Weekly" at bounding box center [592, 222] width 213 height 25
click at [526, 224] on select "Select Monthly Twice Monthly Every Other Week Weekly" at bounding box center [592, 222] width 213 height 25
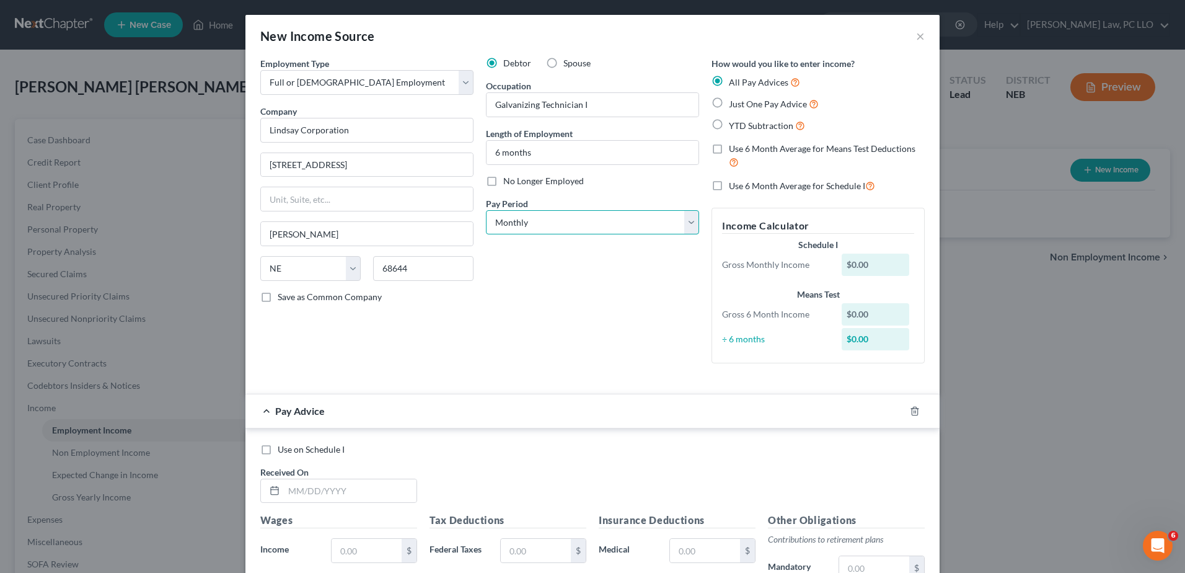
select select "3"
click at [486, 210] on select "Select Monthly Twice Monthly Every Other Week Weekly" at bounding box center [592, 222] width 213 height 25
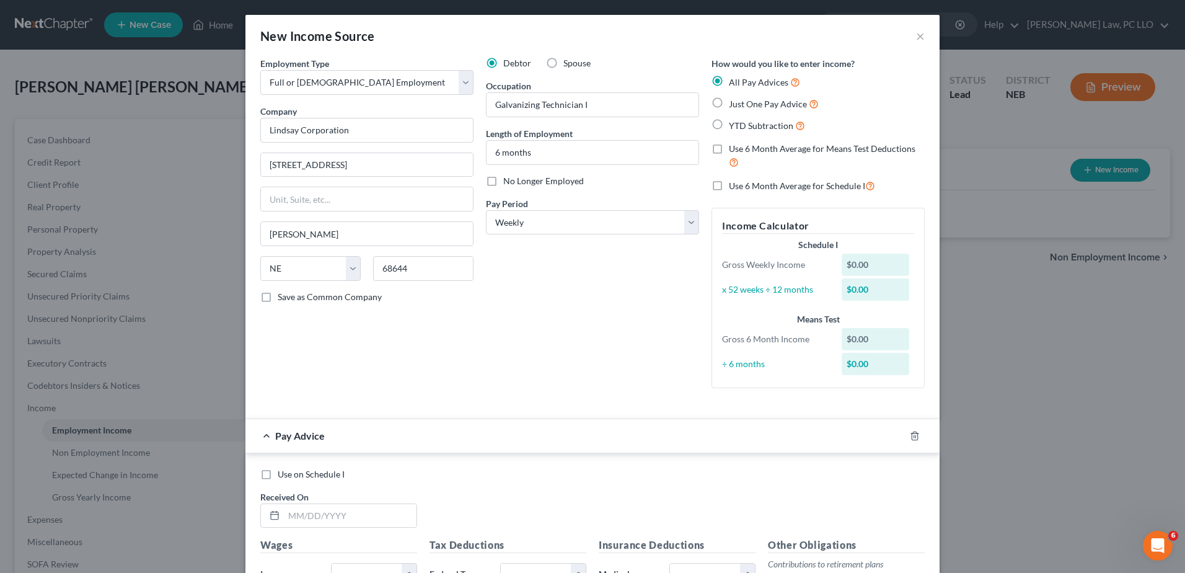
click at [729, 183] on label "Use 6 Month Average for Schedule I" at bounding box center [802, 186] width 146 height 14
click at [734, 183] on input "Use 6 Month Average for Schedule I" at bounding box center [738, 183] width 8 height 8
checkbox input "true"
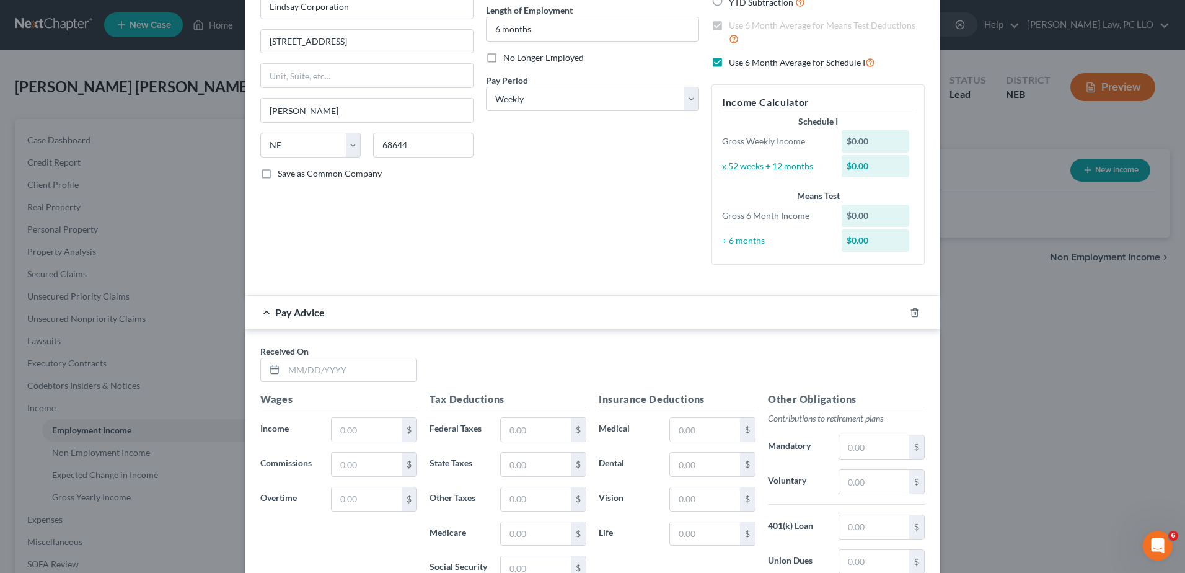
scroll to position [124, 0]
click at [330, 366] on input "text" at bounding box center [350, 370] width 133 height 24
click at [610, 293] on form "Employment Type * Select Full or [DEMOGRAPHIC_DATA] Employment Self Employment …" at bounding box center [592, 306] width 664 height 746
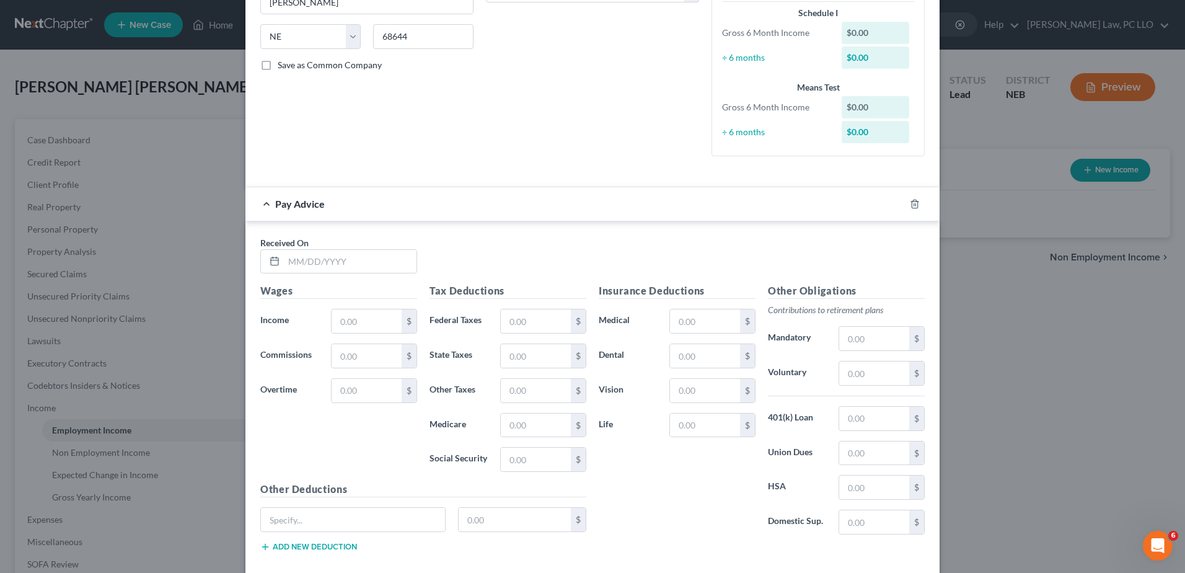
scroll to position [299, 0]
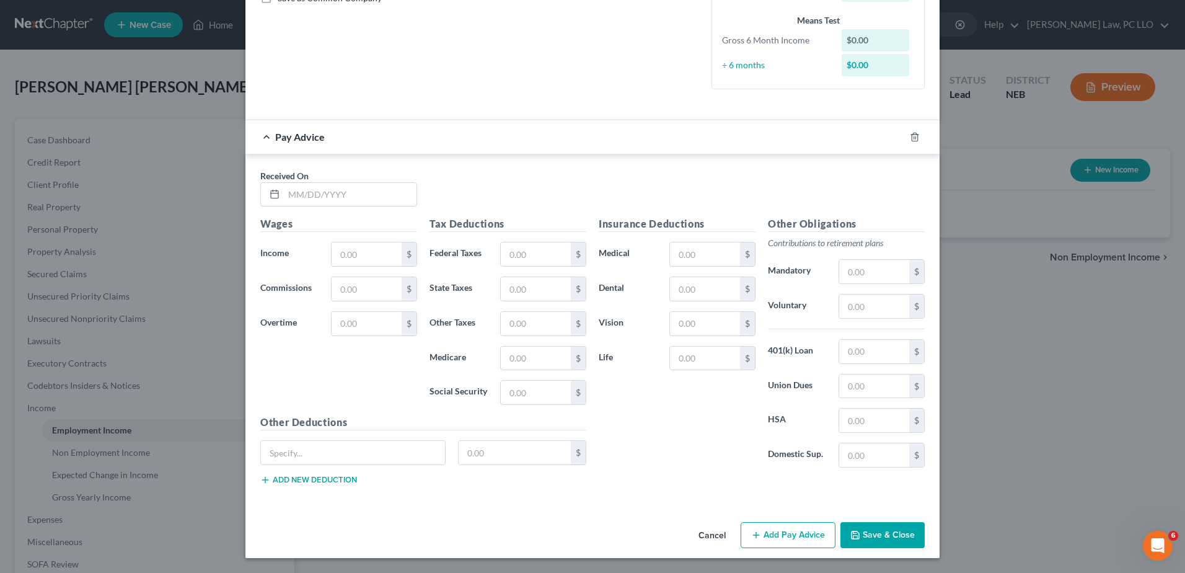
click at [865, 539] on button "Save & Close" at bounding box center [882, 535] width 84 height 26
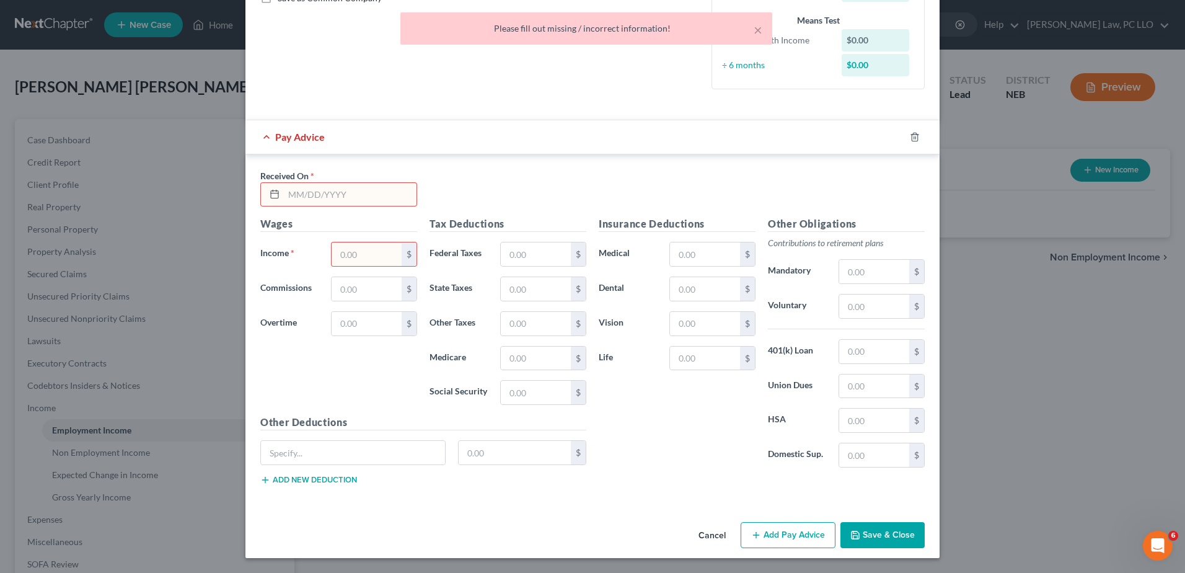
click at [315, 200] on input "text" at bounding box center [350, 195] width 133 height 24
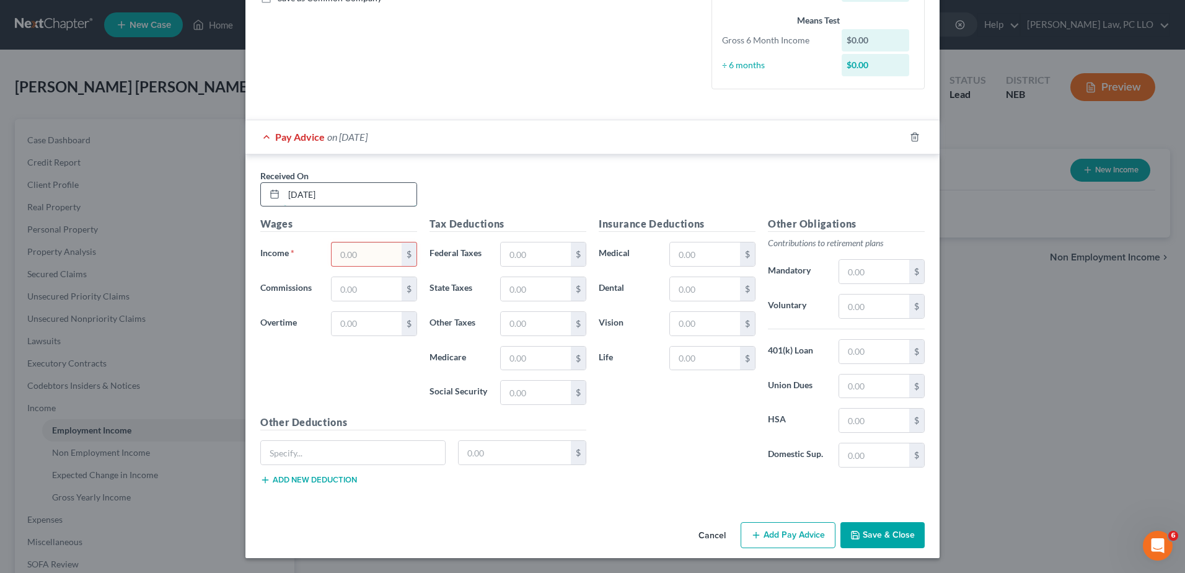
type input "[DATE]"
type input "1,053.54"
type input "72.63"
type input "37.13"
type input "13.51"
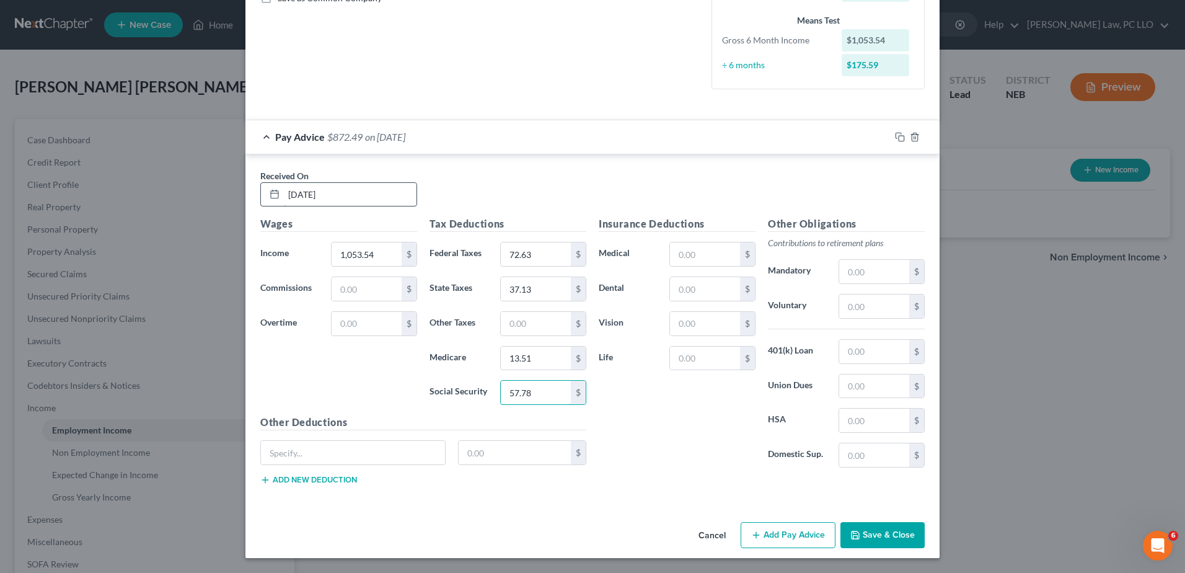
type input "57.78"
click at [715, 295] on input "text" at bounding box center [705, 289] width 70 height 24
type input "10.30"
type input "4.85"
click at [717, 247] on input "text" at bounding box center [705, 254] width 70 height 24
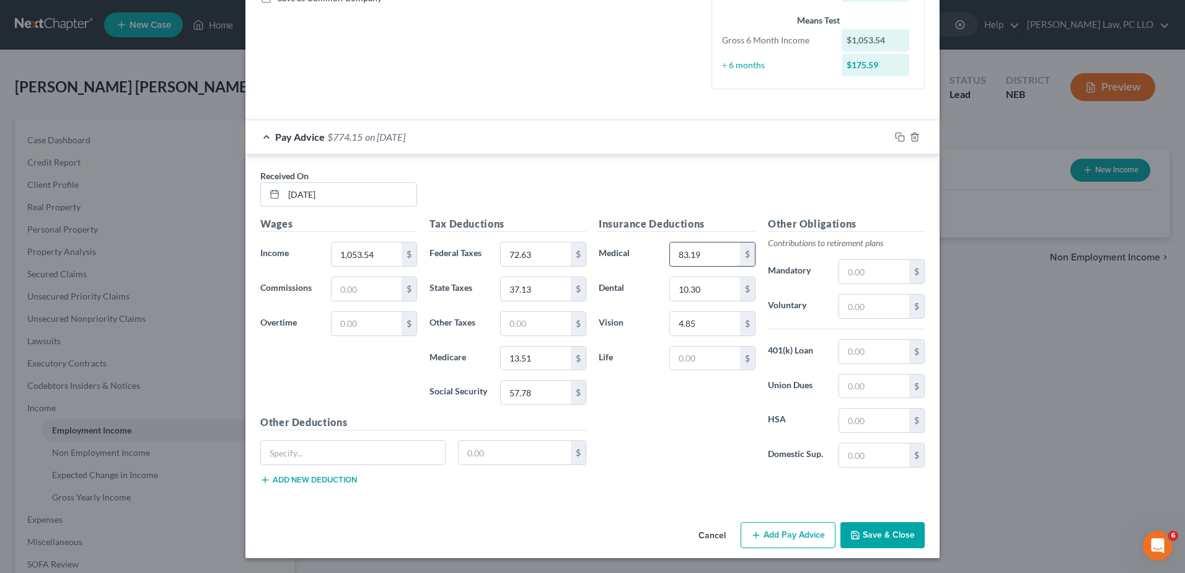
type input "83.19"
click at [376, 450] on input "text" at bounding box center [353, 453] width 184 height 24
type input "HSA"
type input "23.26"
click at [806, 537] on button "Add Pay Advice" at bounding box center [788, 535] width 95 height 26
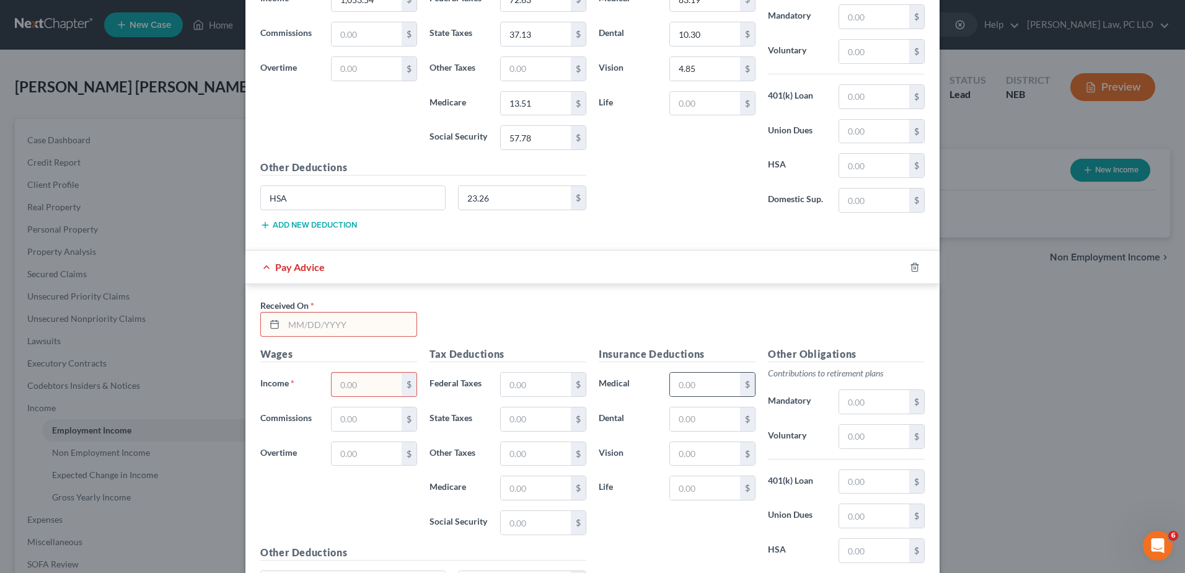
scroll to position [609, 0]
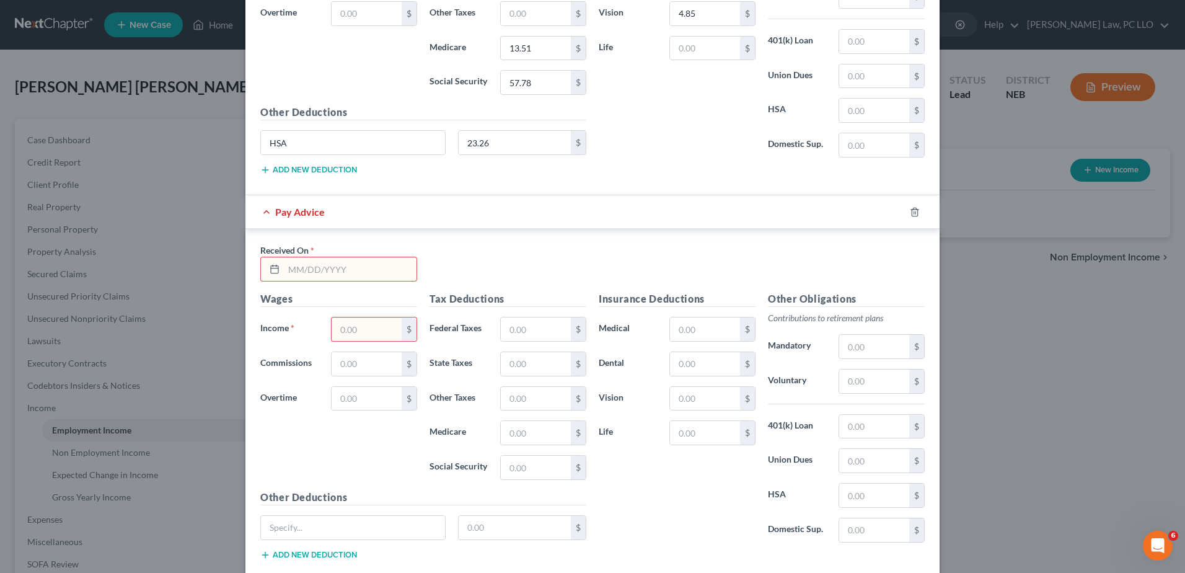
click at [359, 273] on input "text" at bounding box center [350, 269] width 133 height 24
type input "[DATE]"
type input "930.05"
type input "57.81"
type input "30.67"
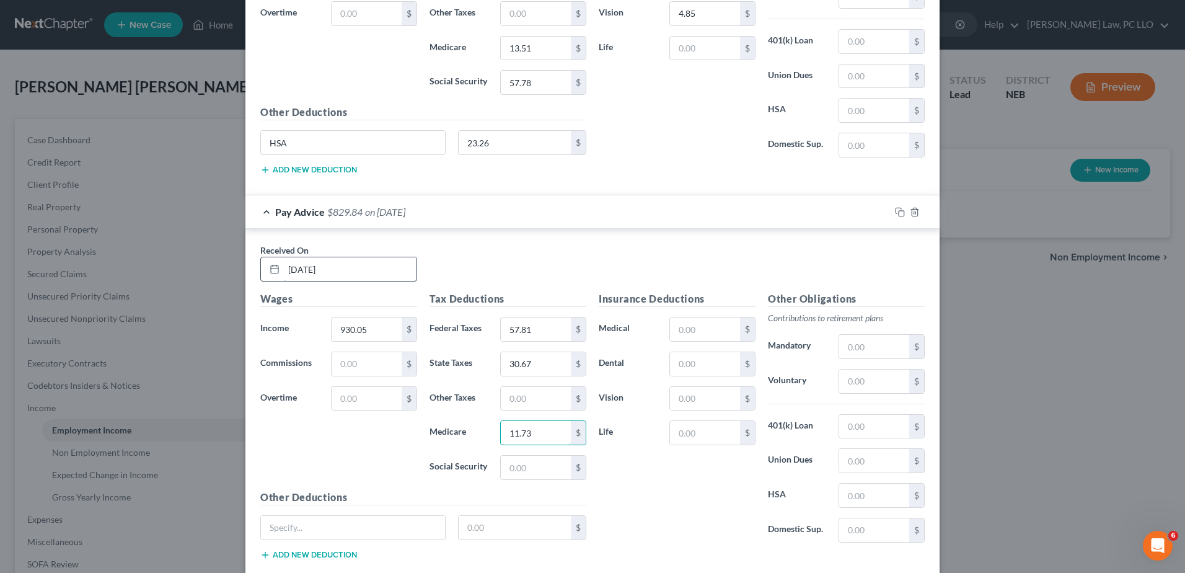
type input "11.73"
type input "50.13"
click at [680, 324] on input "text" at bounding box center [705, 329] width 70 height 24
type input "83.19"
type input "10.30"
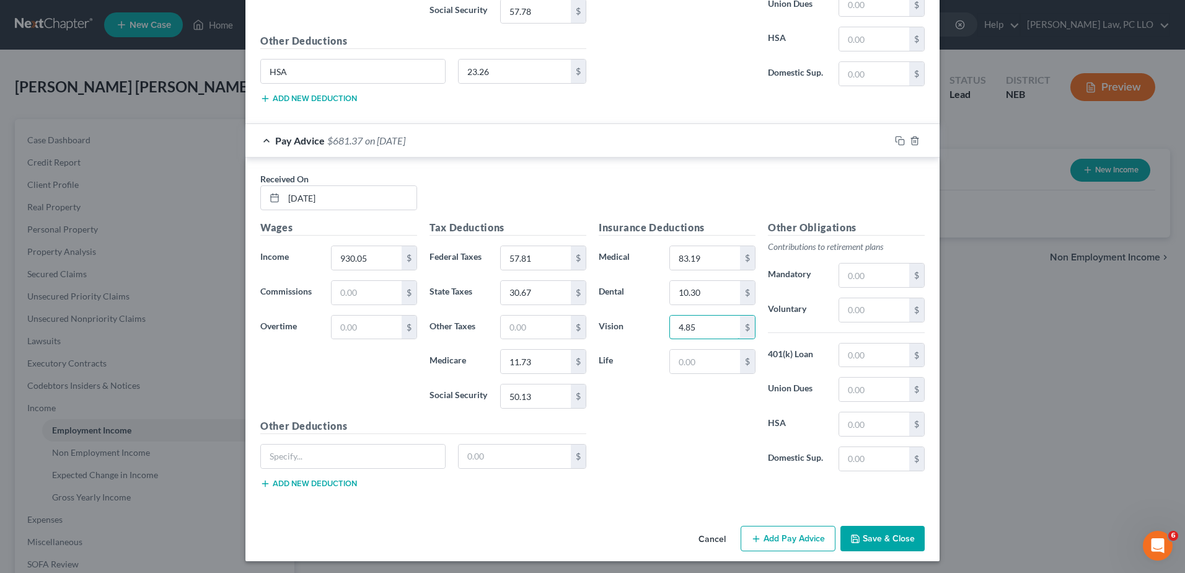
scroll to position [683, 0]
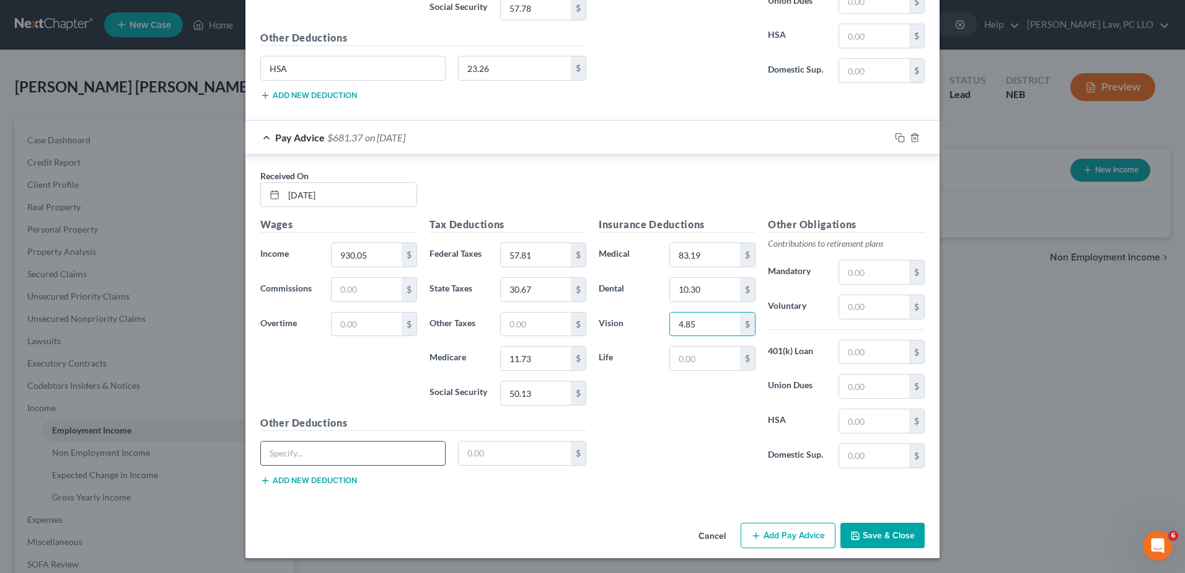
type input "4.85"
click at [289, 452] on input "text" at bounding box center [353, 453] width 184 height 24
type input "HSA"
click at [500, 460] on input "text" at bounding box center [515, 453] width 113 height 24
type input "23.26"
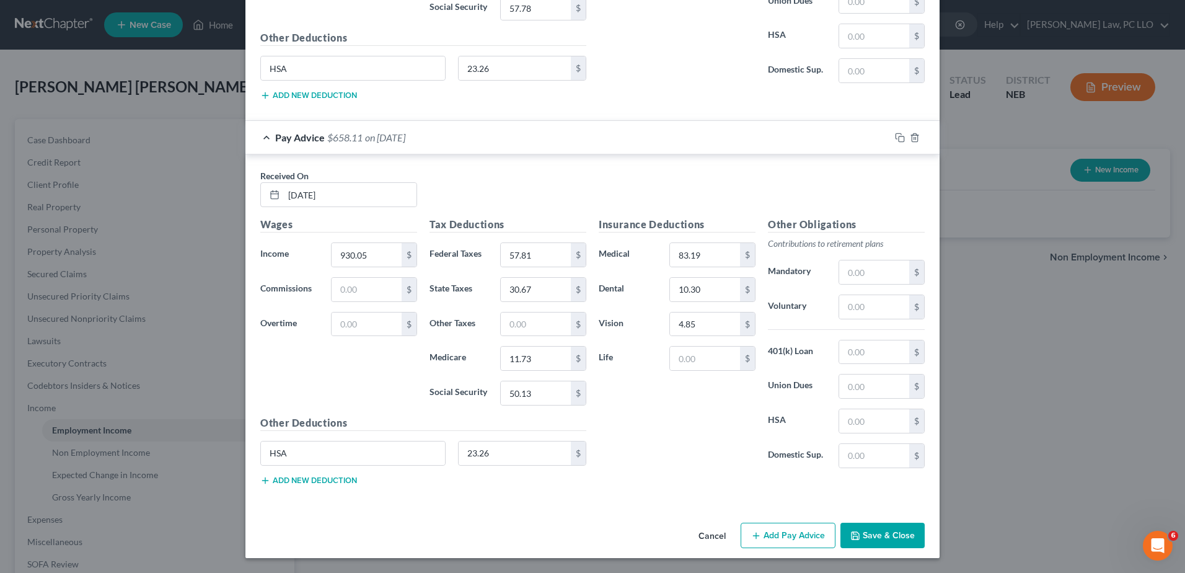
click at [802, 527] on button "Add Pay Advice" at bounding box center [788, 536] width 95 height 26
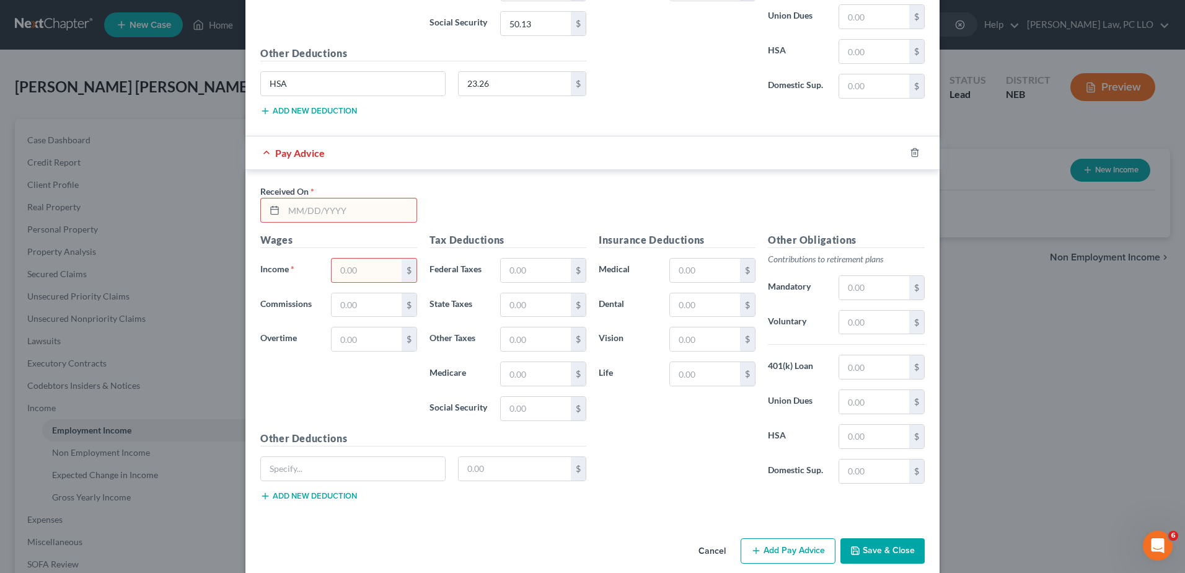
scroll to position [1055, 0]
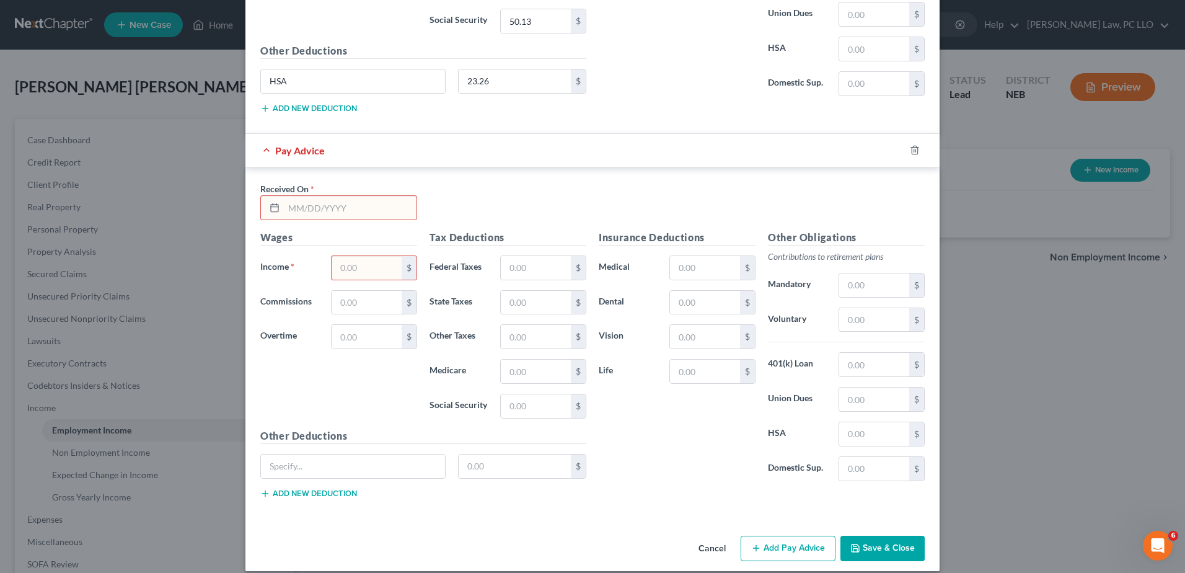
click at [351, 211] on input "text" at bounding box center [350, 208] width 133 height 24
type input "[DATE]"
type input "178.00"
type input "0.81"
type input "3.49"
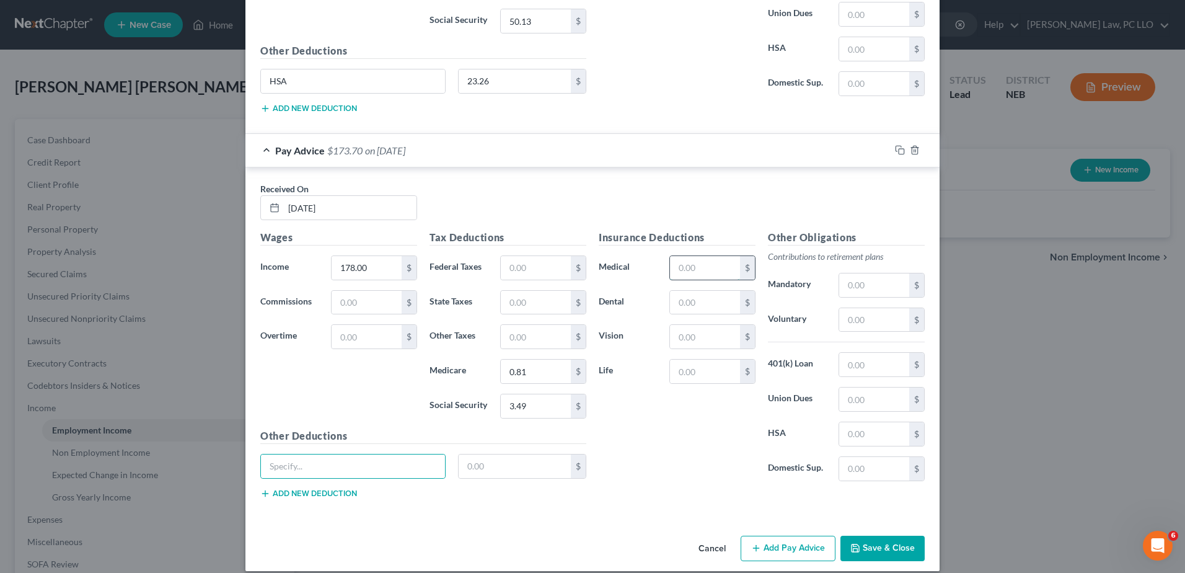
click at [680, 270] on input "text" at bounding box center [705, 268] width 70 height 24
type input "83.19"
type input "10.30"
type input "4.85"
click at [394, 469] on input "text" at bounding box center [353, 466] width 184 height 24
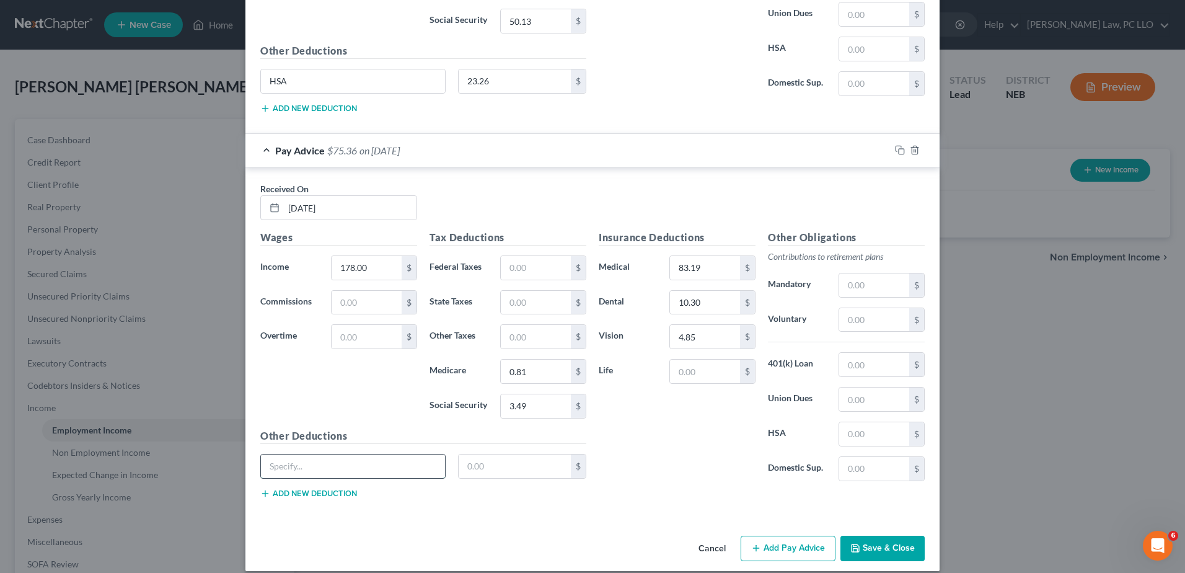
type input "HSA"
click at [485, 461] on input "text" at bounding box center [515, 466] width 113 height 24
type input "23.26"
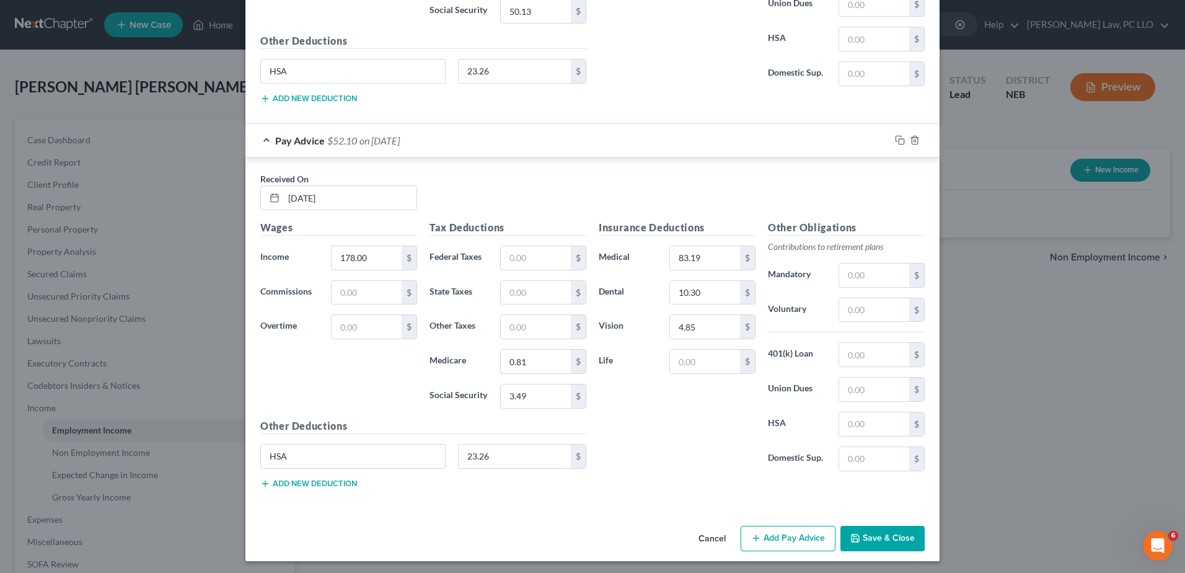
scroll to position [1068, 0]
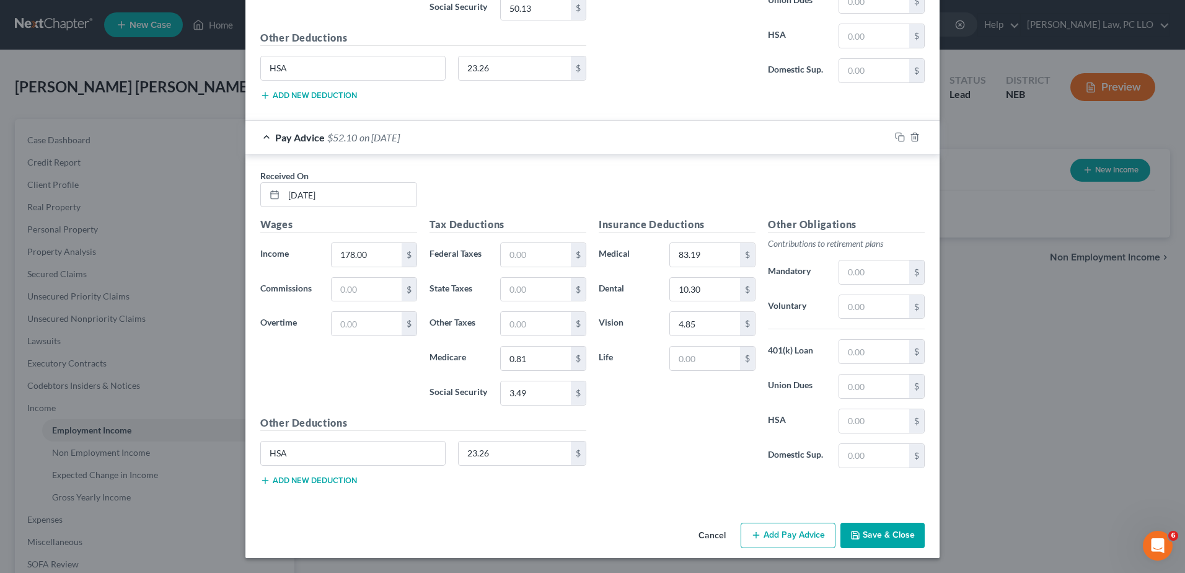
click at [783, 538] on button "Add Pay Advice" at bounding box center [788, 536] width 95 height 26
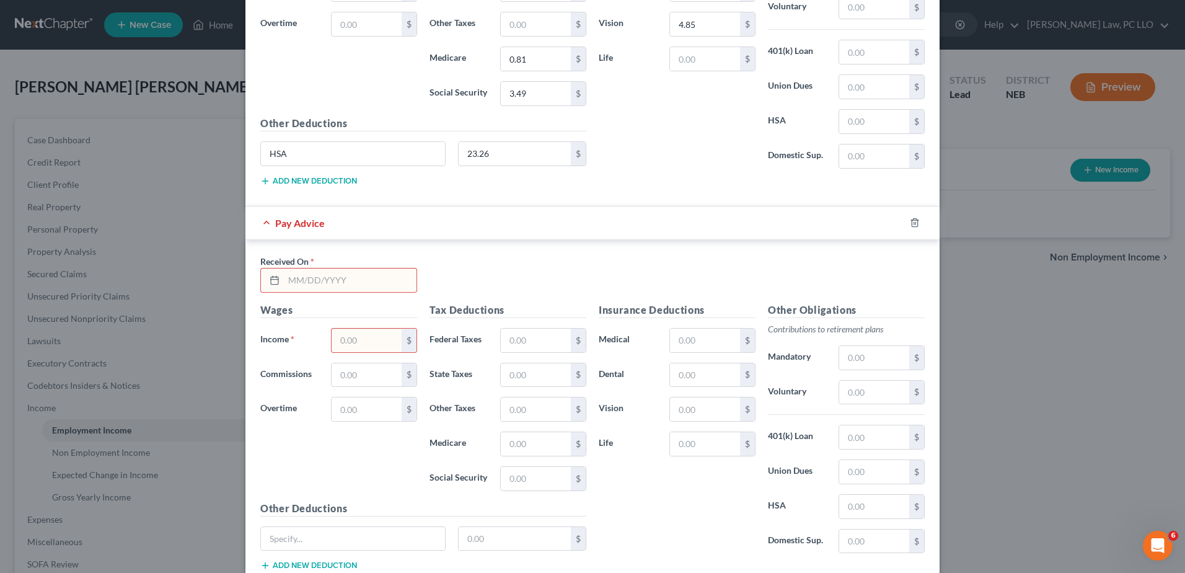
scroll to position [1378, 0]
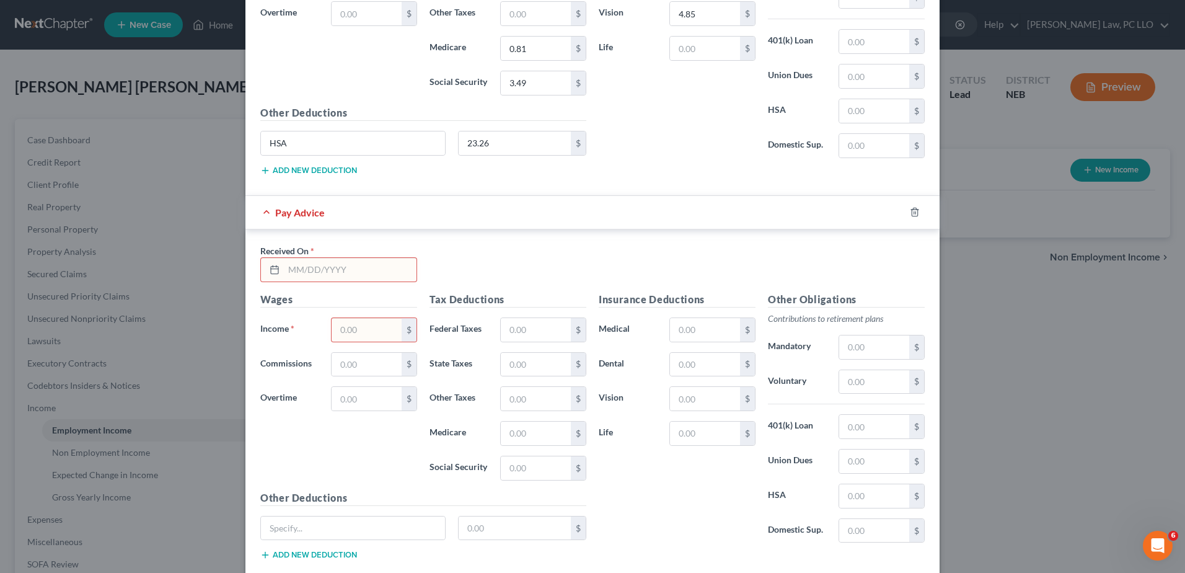
click at [381, 267] on input "text" at bounding box center [350, 270] width 133 height 24
type input "[DATE]"
type input "2,098.89"
type input "246.98"
type input "86.08"
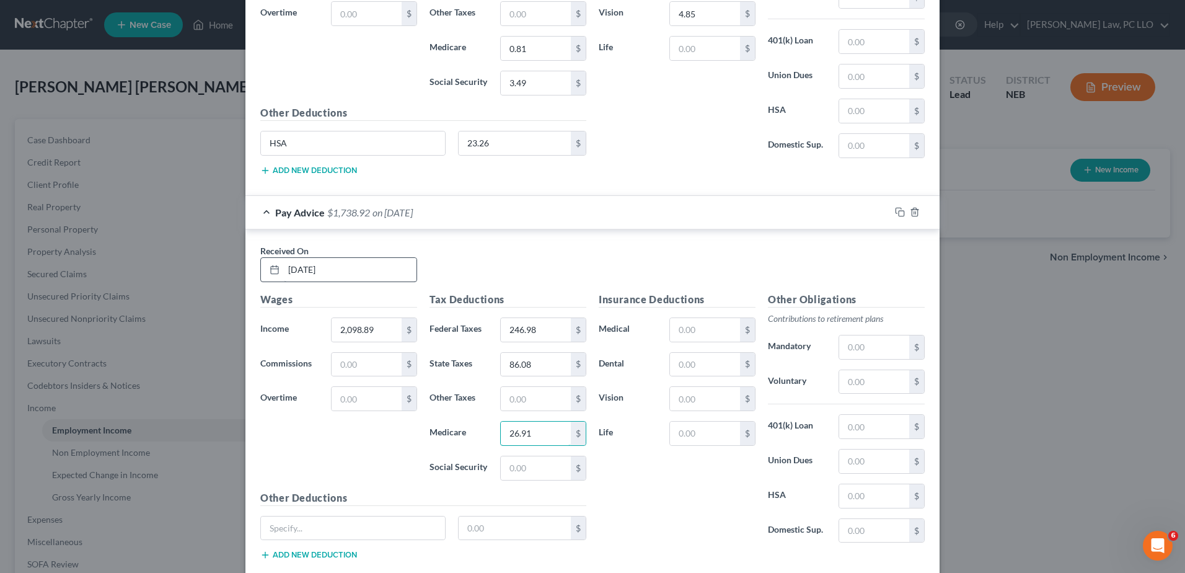
type input "26.91"
type input "115.06"
type input "HSA"
drag, startPoint x: 506, startPoint y: 533, endPoint x: 430, endPoint y: 529, distance: 75.7
click at [430, 529] on div "HSA 23.26 $" at bounding box center [423, 533] width 338 height 35
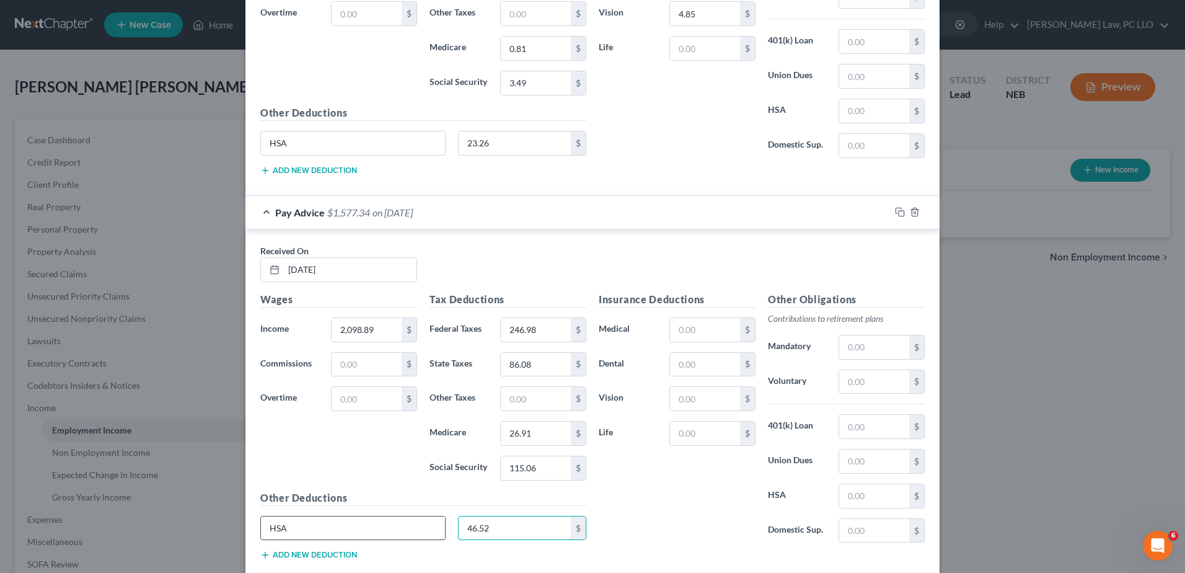
type input "46.52"
click at [687, 333] on input "text" at bounding box center [705, 330] width 70 height 24
type input "166.38"
type input "20.60"
type input "9.70"
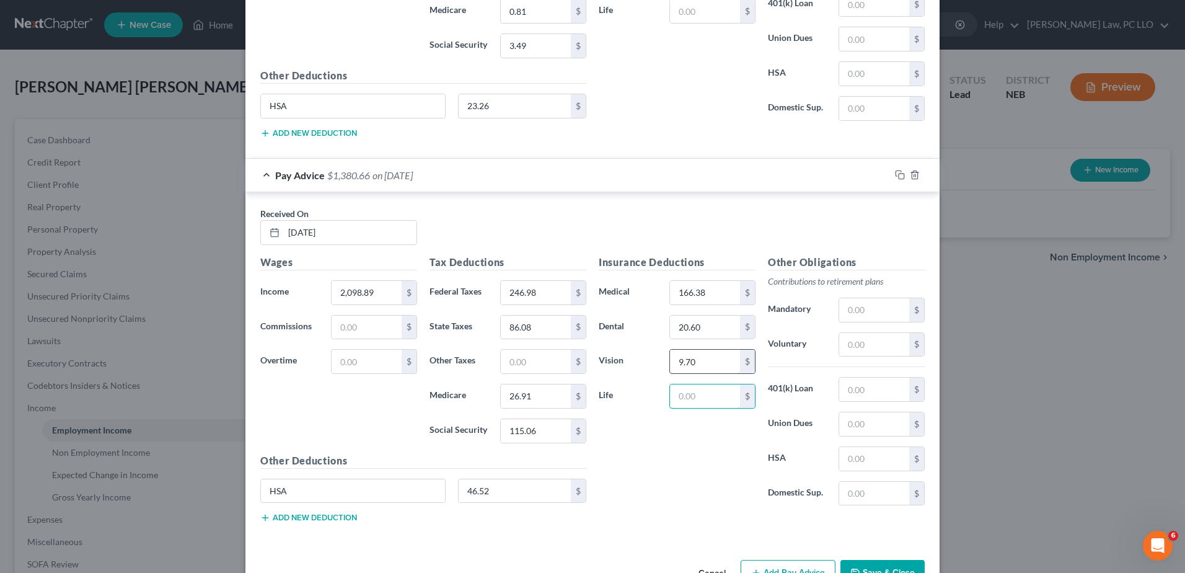
scroll to position [1453, 0]
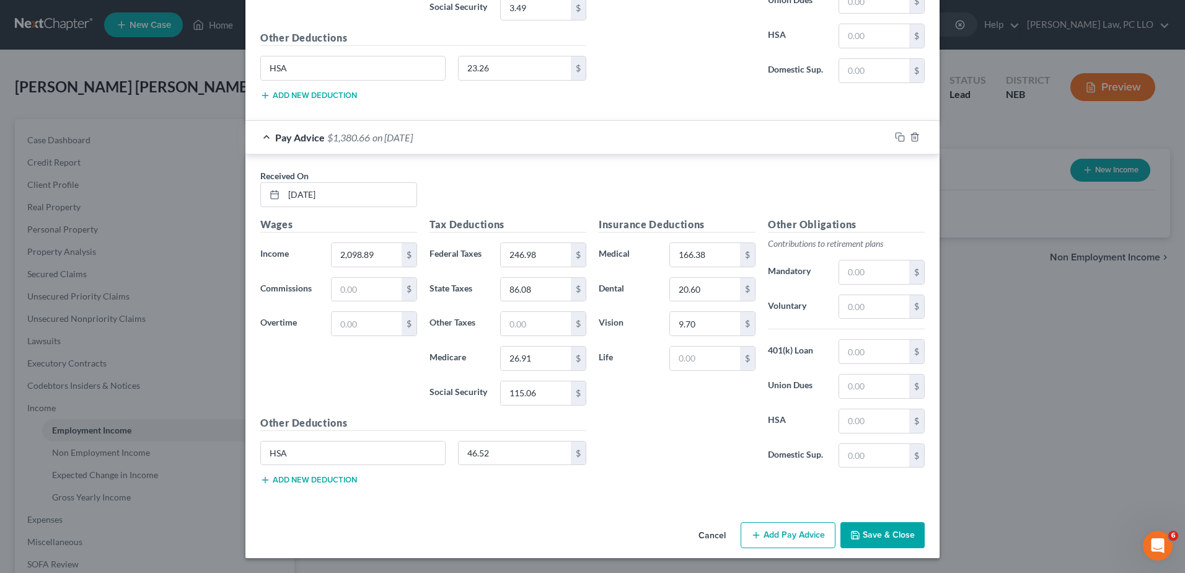
click at [795, 535] on button "Add Pay Advice" at bounding box center [788, 535] width 95 height 26
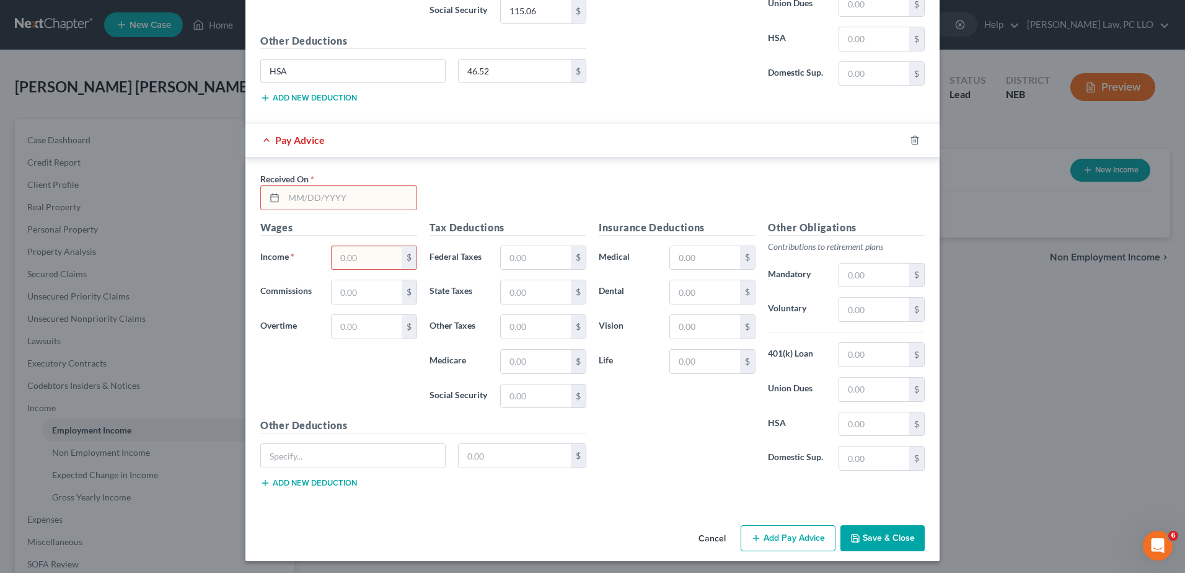
scroll to position [1838, 0]
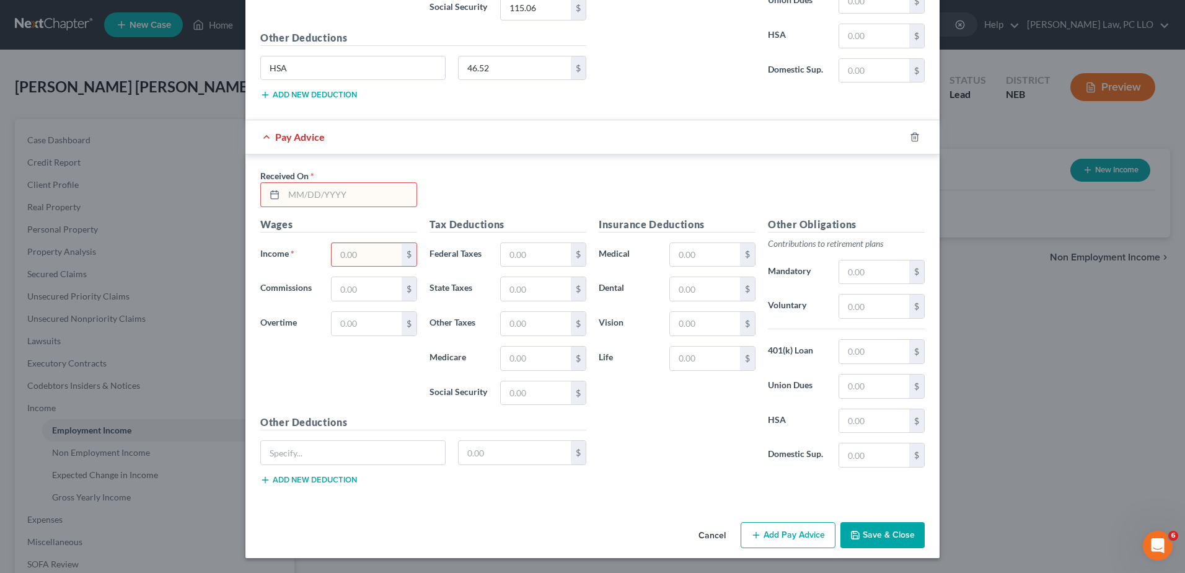
click at [299, 198] on input "text" at bounding box center [350, 195] width 133 height 24
click at [291, 194] on input "text" at bounding box center [350, 195] width 133 height 24
type input "[DATE]"
click at [361, 255] on input "text" at bounding box center [367, 255] width 70 height 24
type input "990.13"
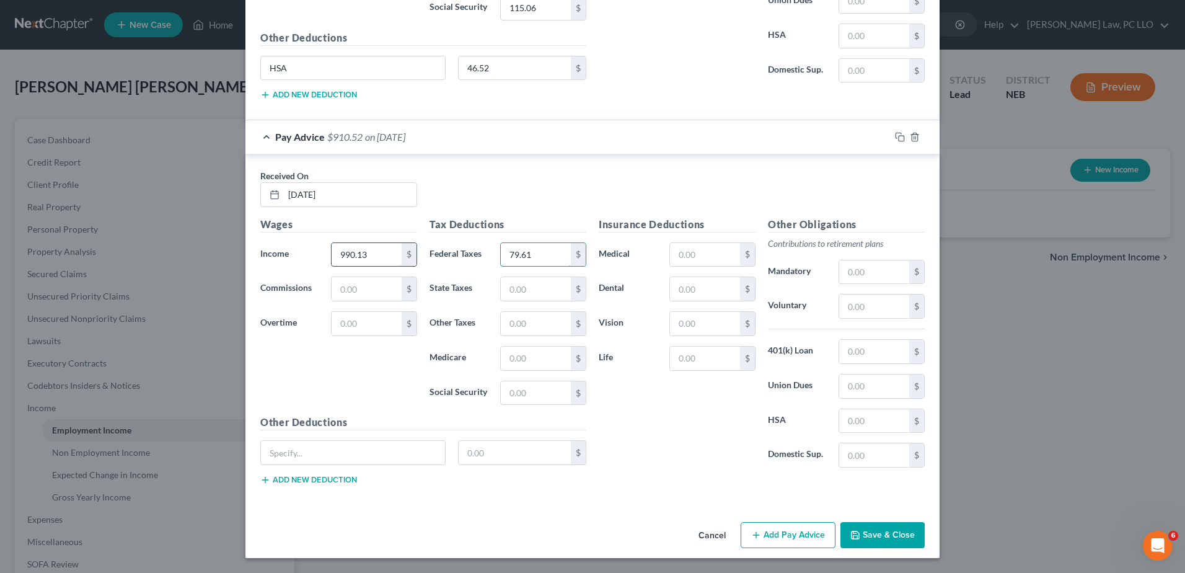
type input "79.61"
type input "40.18"
type input "14.36"
type input "61.39"
click at [778, 532] on button "Add Pay Advice" at bounding box center [788, 535] width 95 height 26
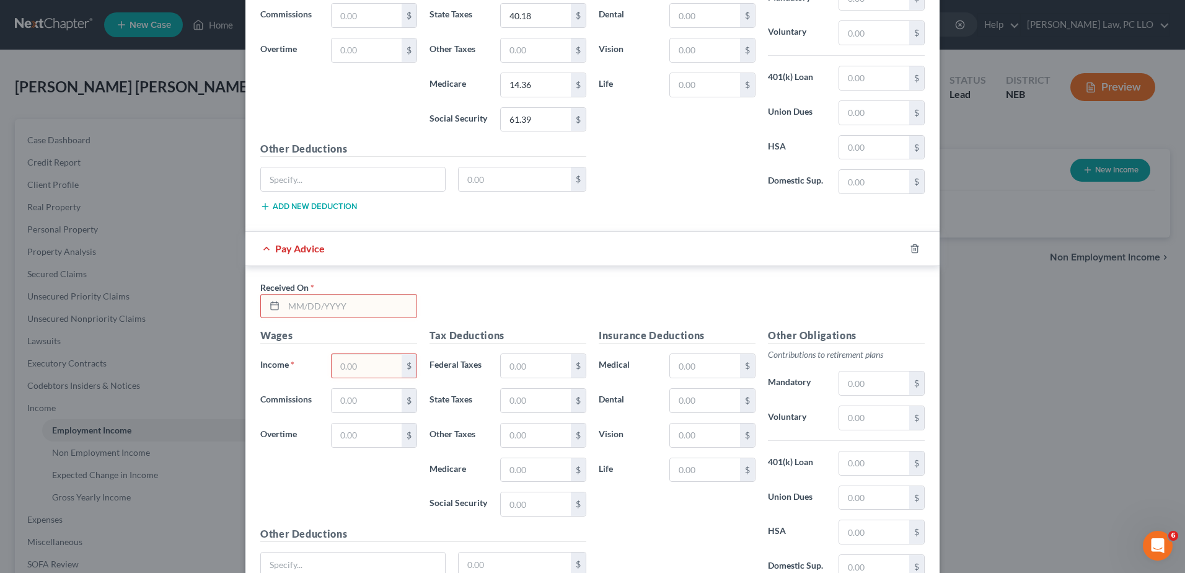
scroll to position [2148, 0]
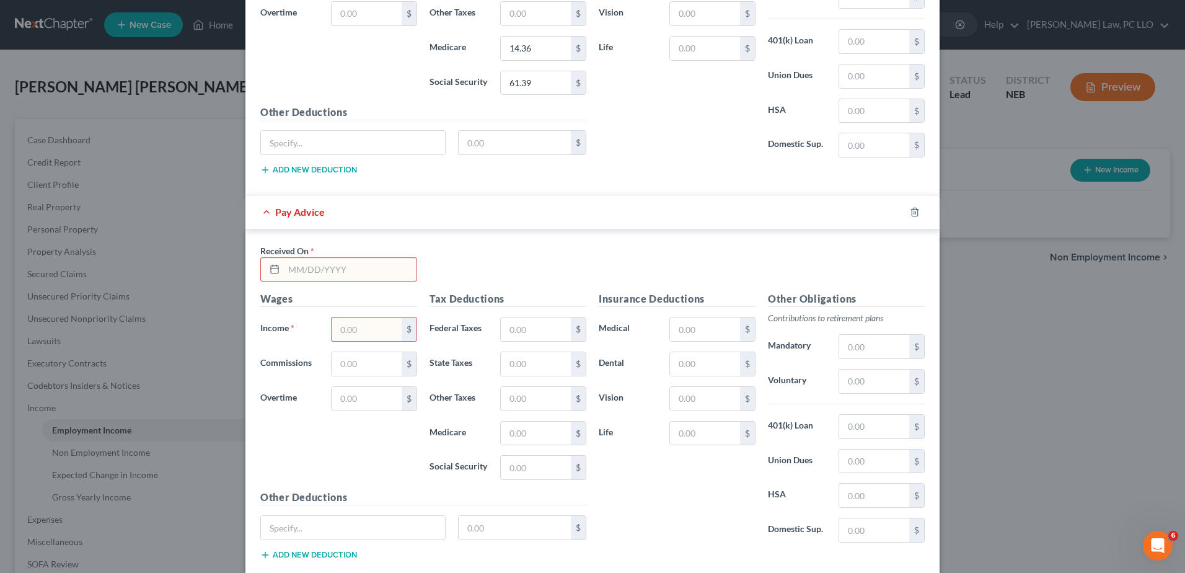
click at [301, 265] on input "text" at bounding box center [350, 270] width 133 height 24
type input "[DATE]"
type input "1,237.10"
type input "110.89"
type input "53.09"
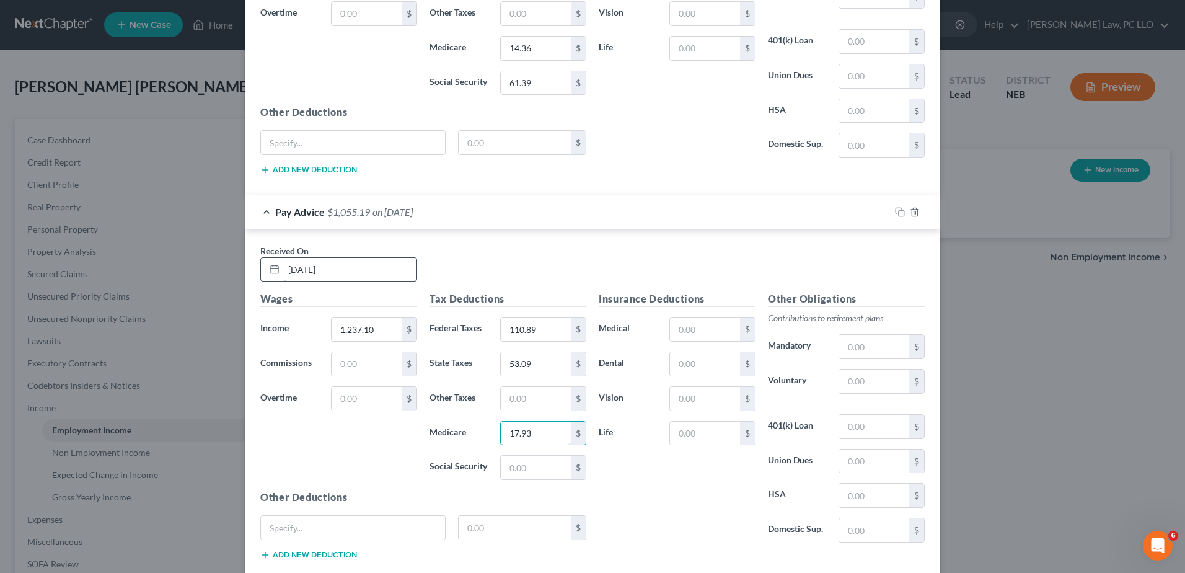
type input "17.93"
type input "76.70"
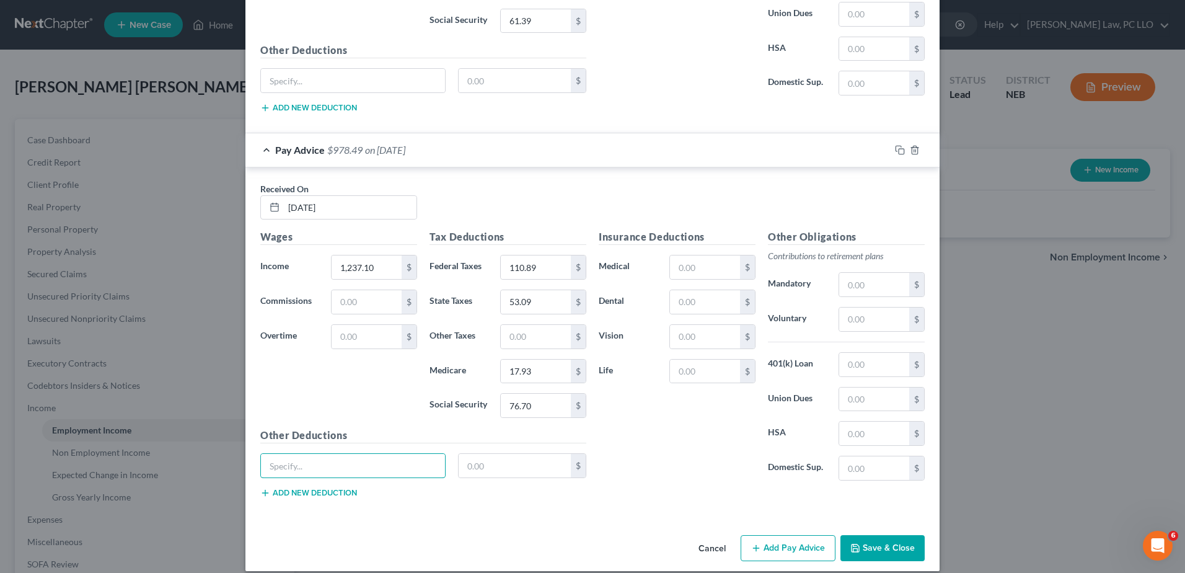
scroll to position [2223, 0]
